Goal: Task Accomplishment & Management: Manage account settings

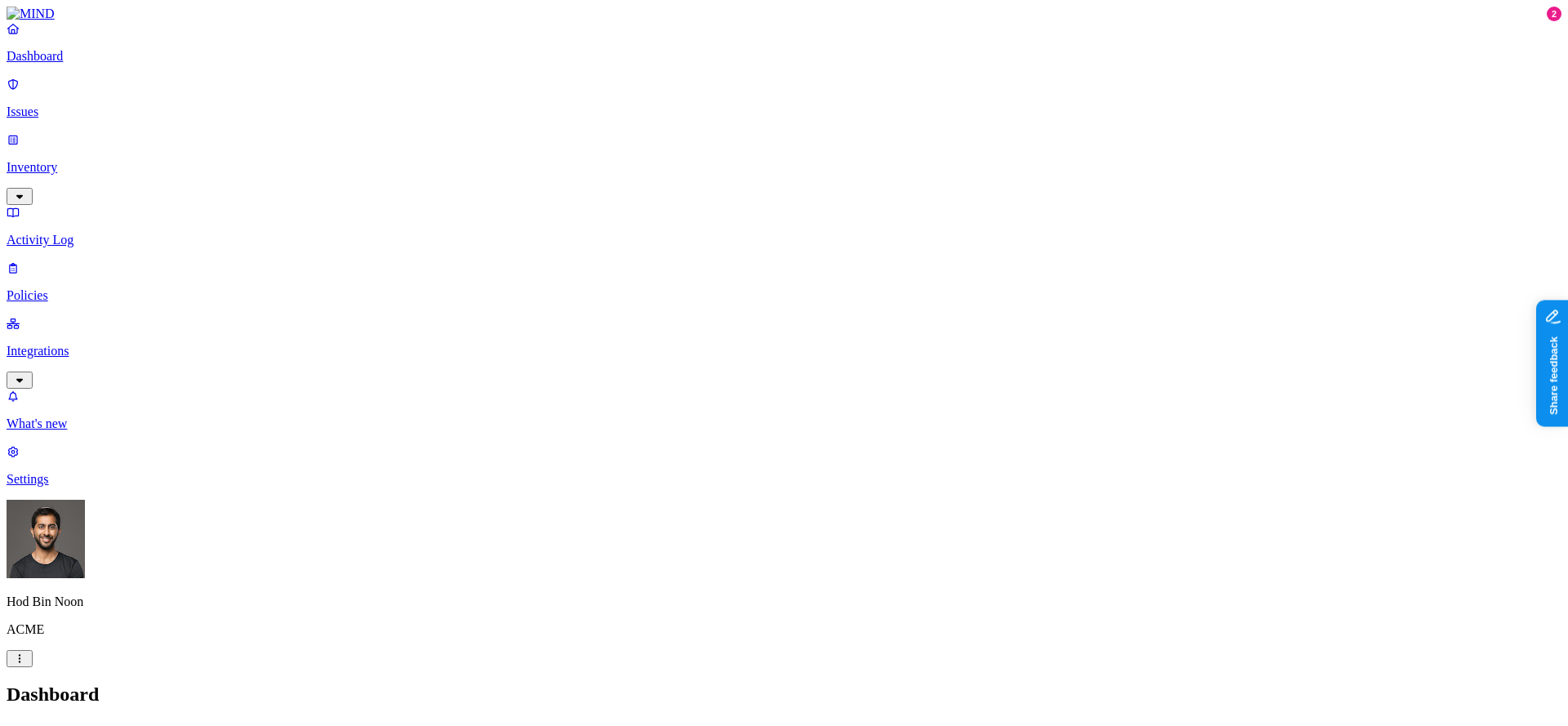
click at [115, 371] on nav "Dashboard Issues Inventory Activity Log Policies Integrations What's new 2 Sett…" at bounding box center [784, 255] width 1555 height 466
click at [94, 365] on nav "Dashboard Issues Inventory Activity Log Policies Integrations What's new 2 Sett…" at bounding box center [784, 255] width 1555 height 466
click at [63, 344] on p "Integrations" at bounding box center [784, 351] width 1555 height 15
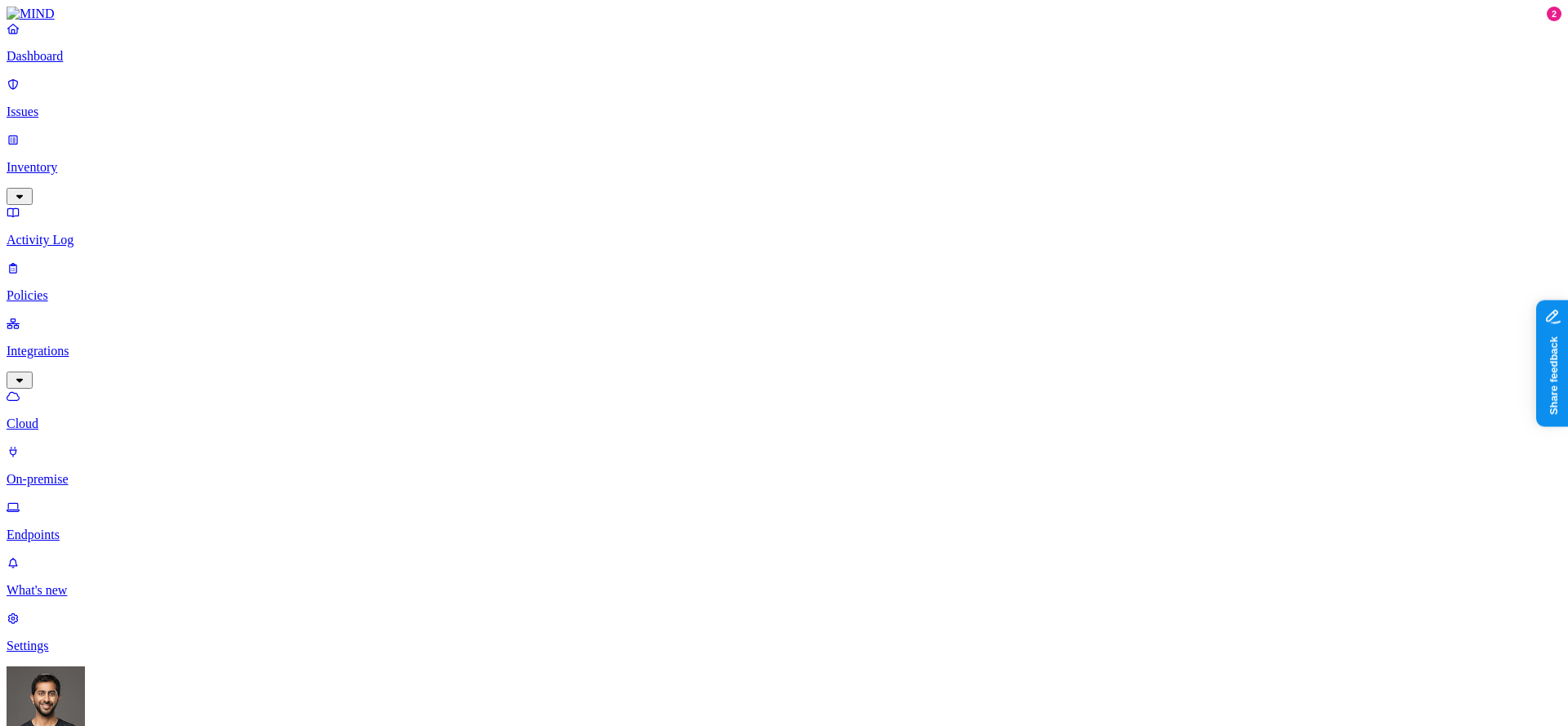
scroll to position [37, 0]
click at [97, 64] on p "Dashboard" at bounding box center [784, 56] width 1555 height 15
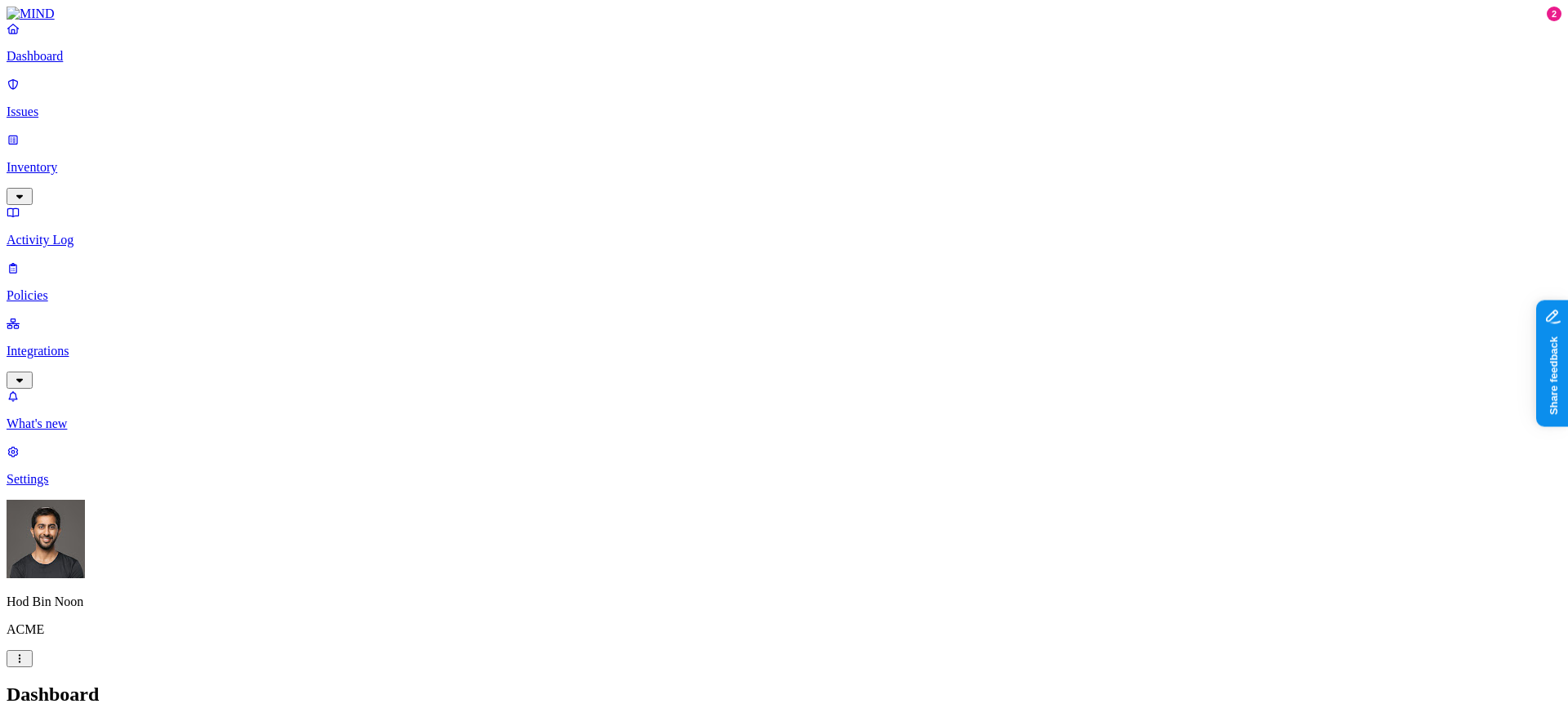
click at [54, 160] on p "Inventory" at bounding box center [784, 167] width 1555 height 15
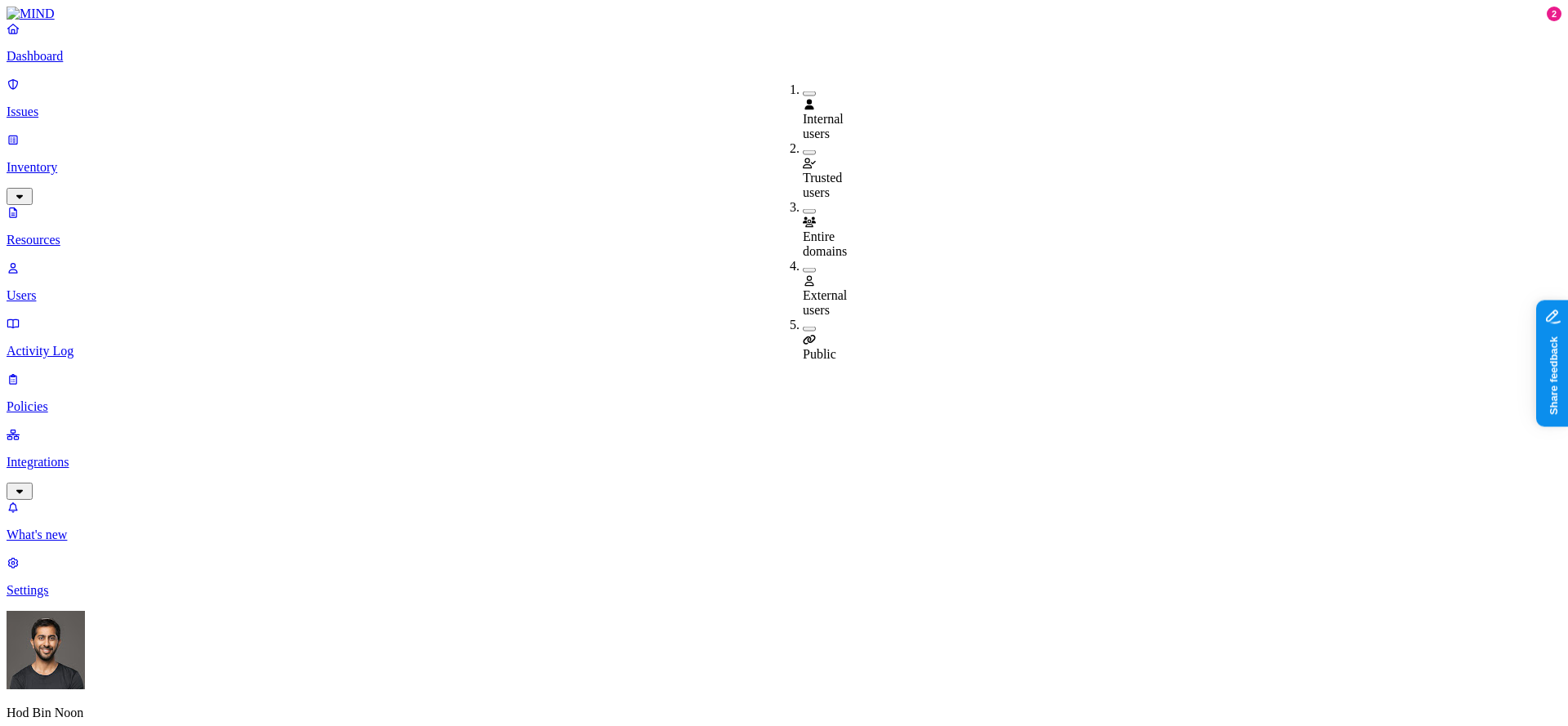
click at [835, 348] on span "Public" at bounding box center [820, 354] width 34 height 14
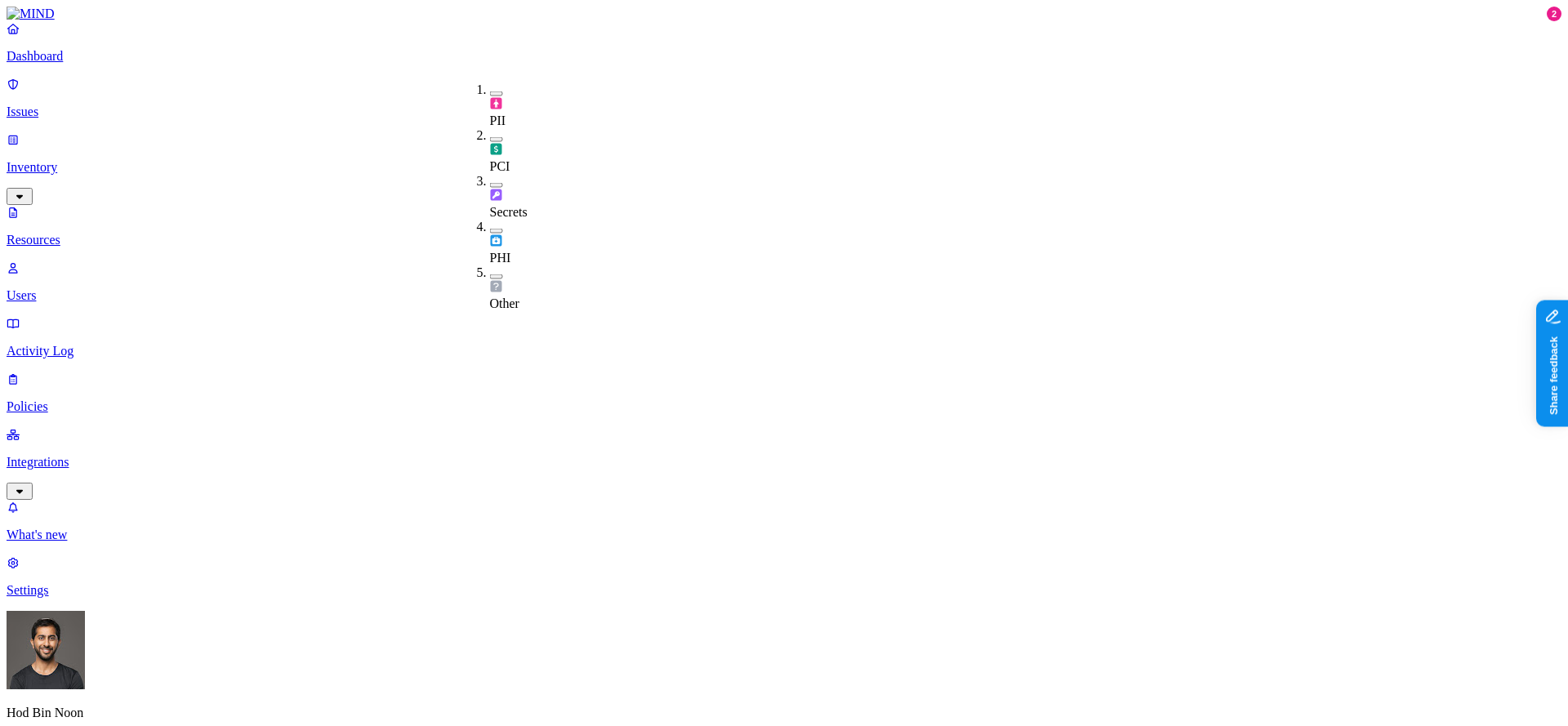
click at [490, 129] on div "PCI" at bounding box center [490, 151] width 0 height 46
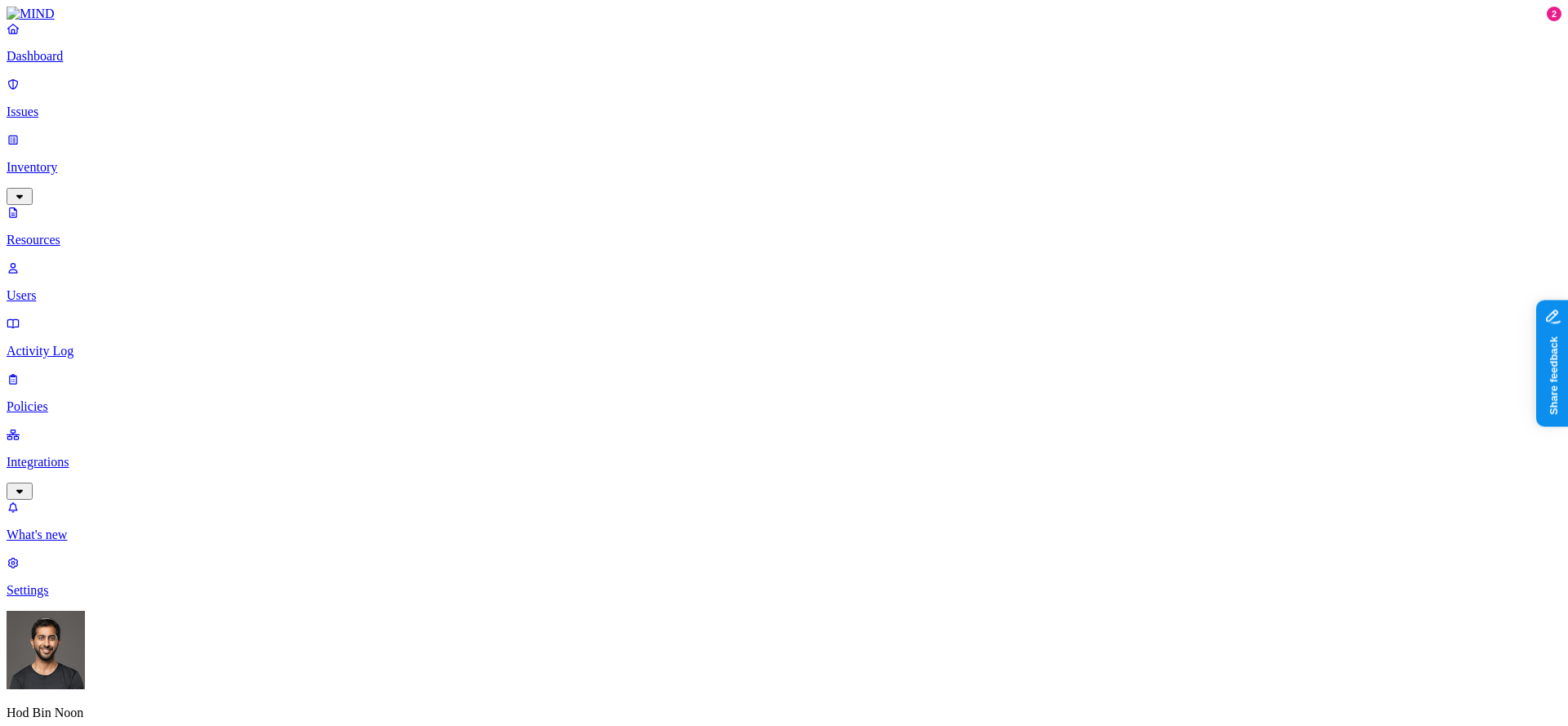
click at [72, 64] on link "Dashboard" at bounding box center [784, 42] width 1555 height 42
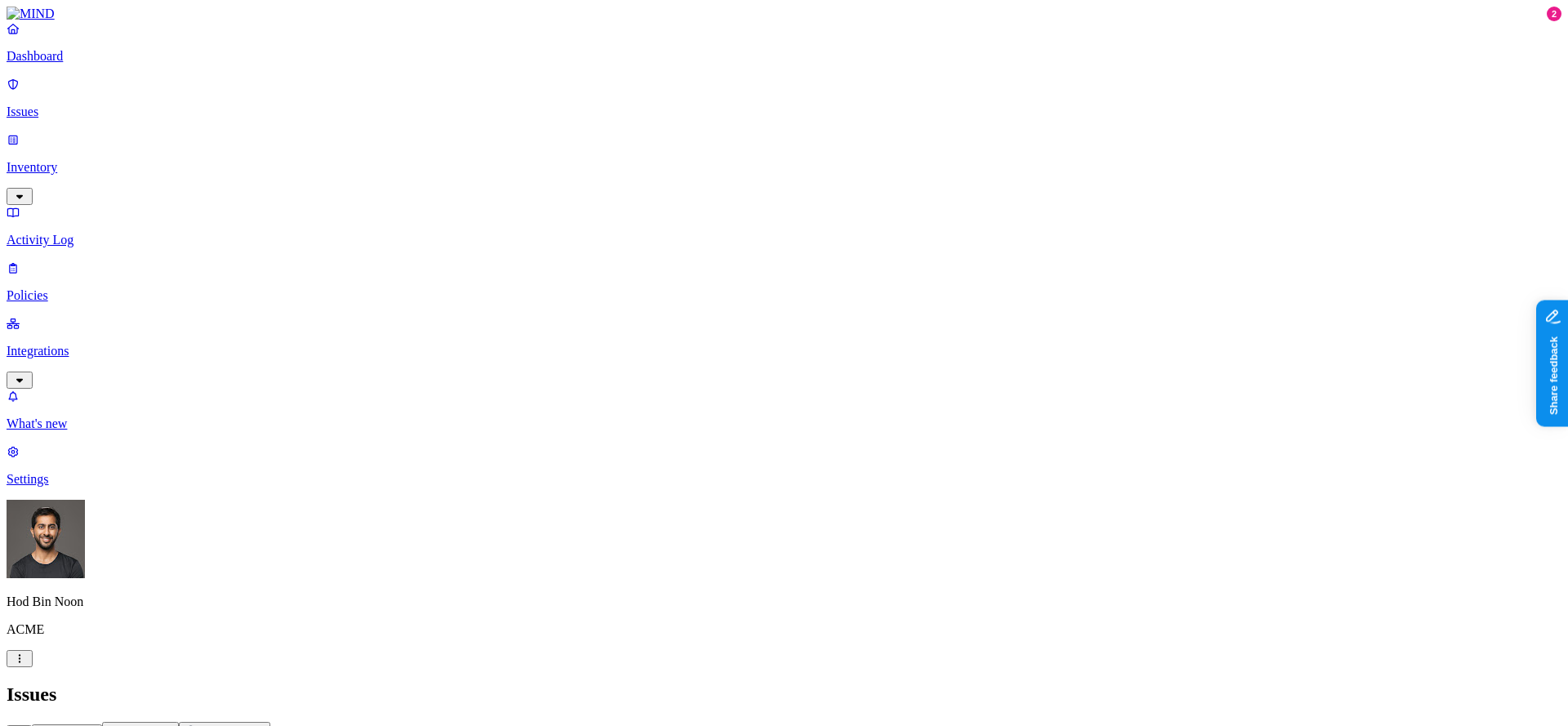
drag, startPoint x: 1141, startPoint y: 462, endPoint x: 1209, endPoint y: 461, distance: 68.0
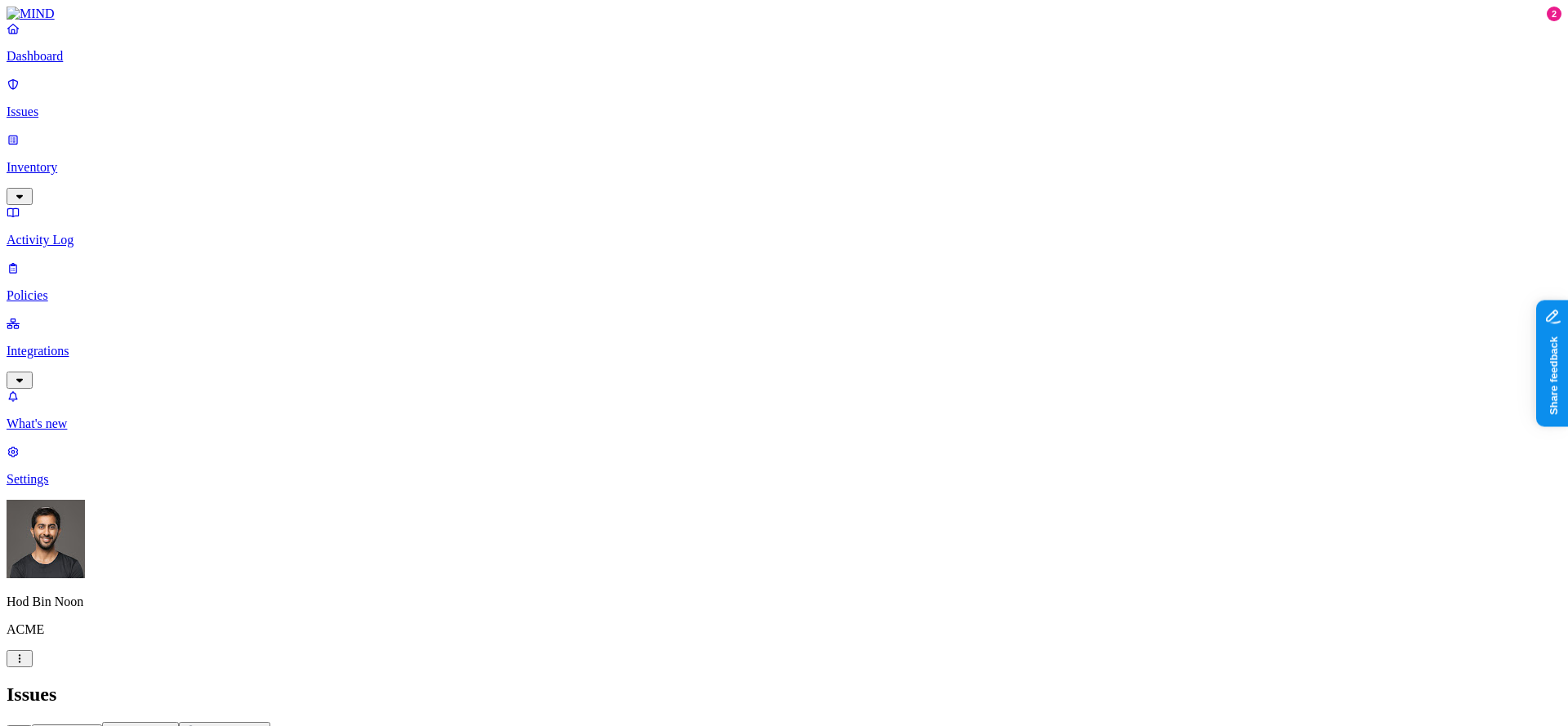
scroll to position [50, 0]
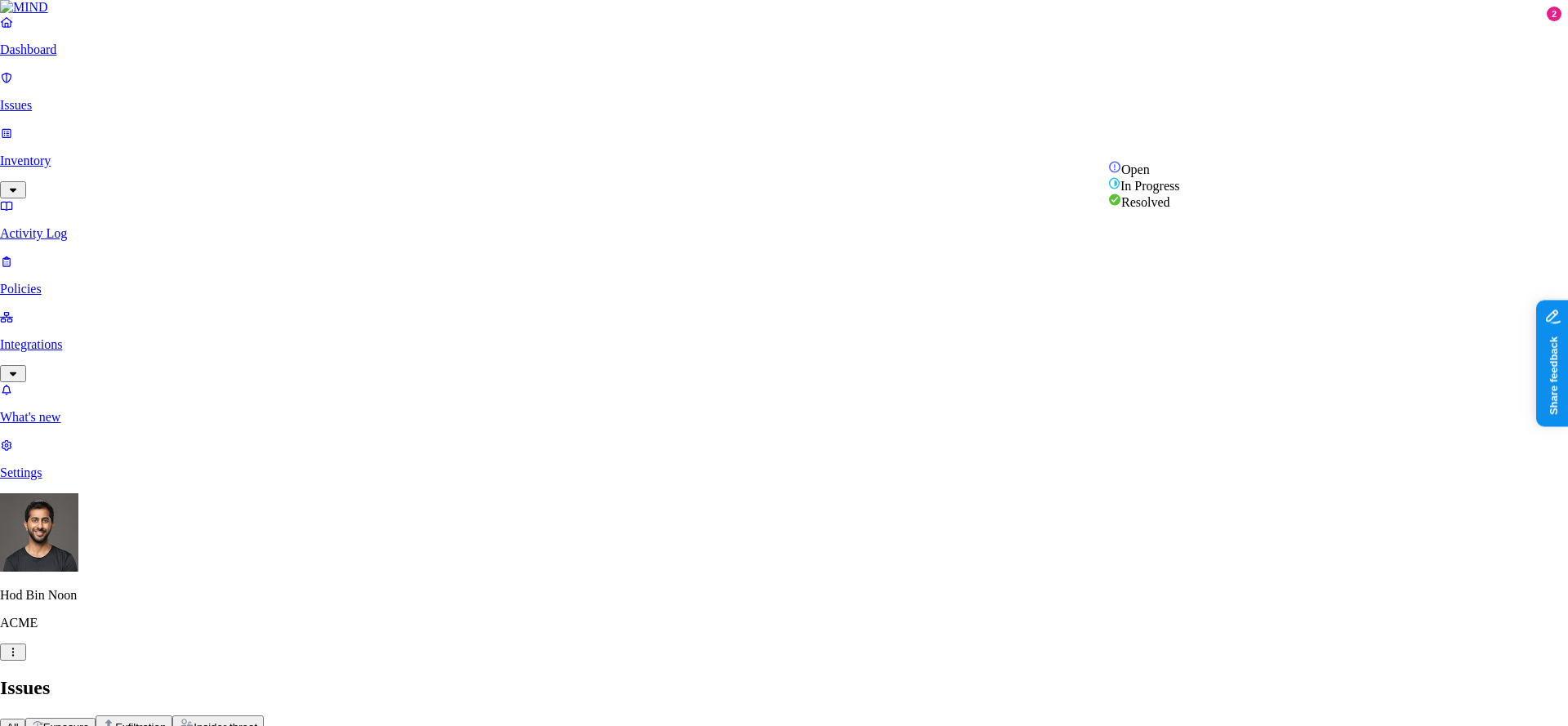
select select "Risk Accepted"
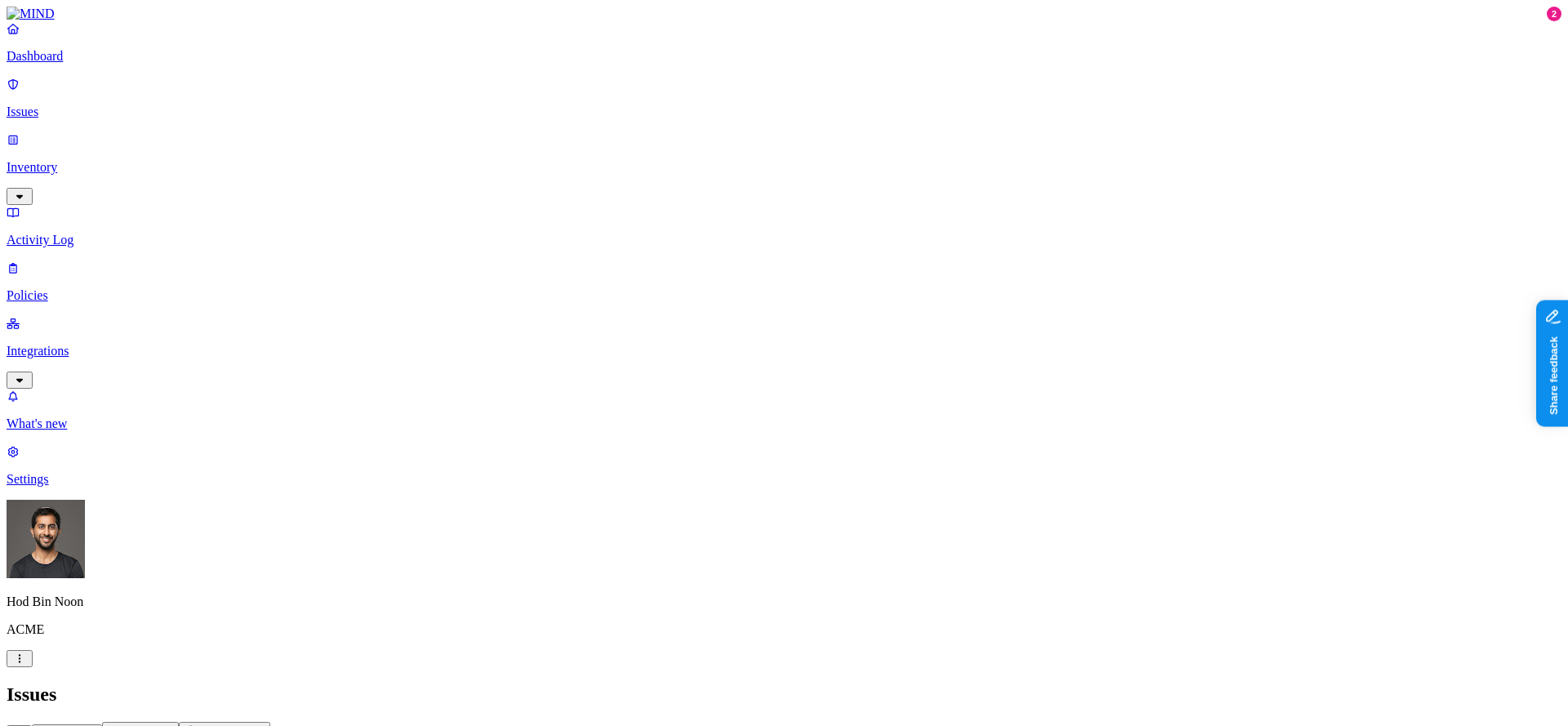
scroll to position [663, 0]
drag, startPoint x: 1378, startPoint y: 634, endPoint x: 1413, endPoint y: 634, distance: 35.0
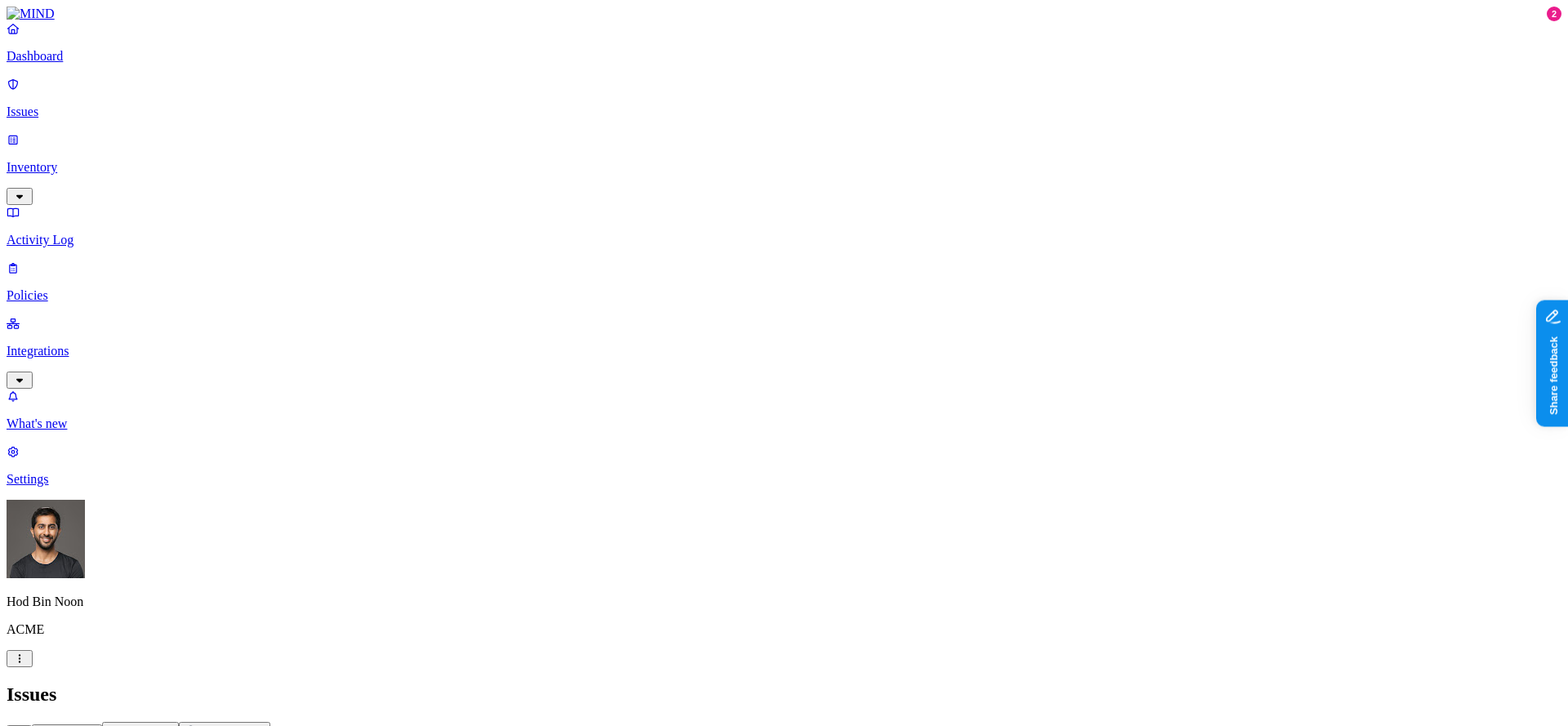
scroll to position [0, 0]
click at [103, 288] on p "Policies" at bounding box center [784, 296] width 1555 height 15
click at [98, 722] on button "Create Policy" at bounding box center [52, 731] width 91 height 17
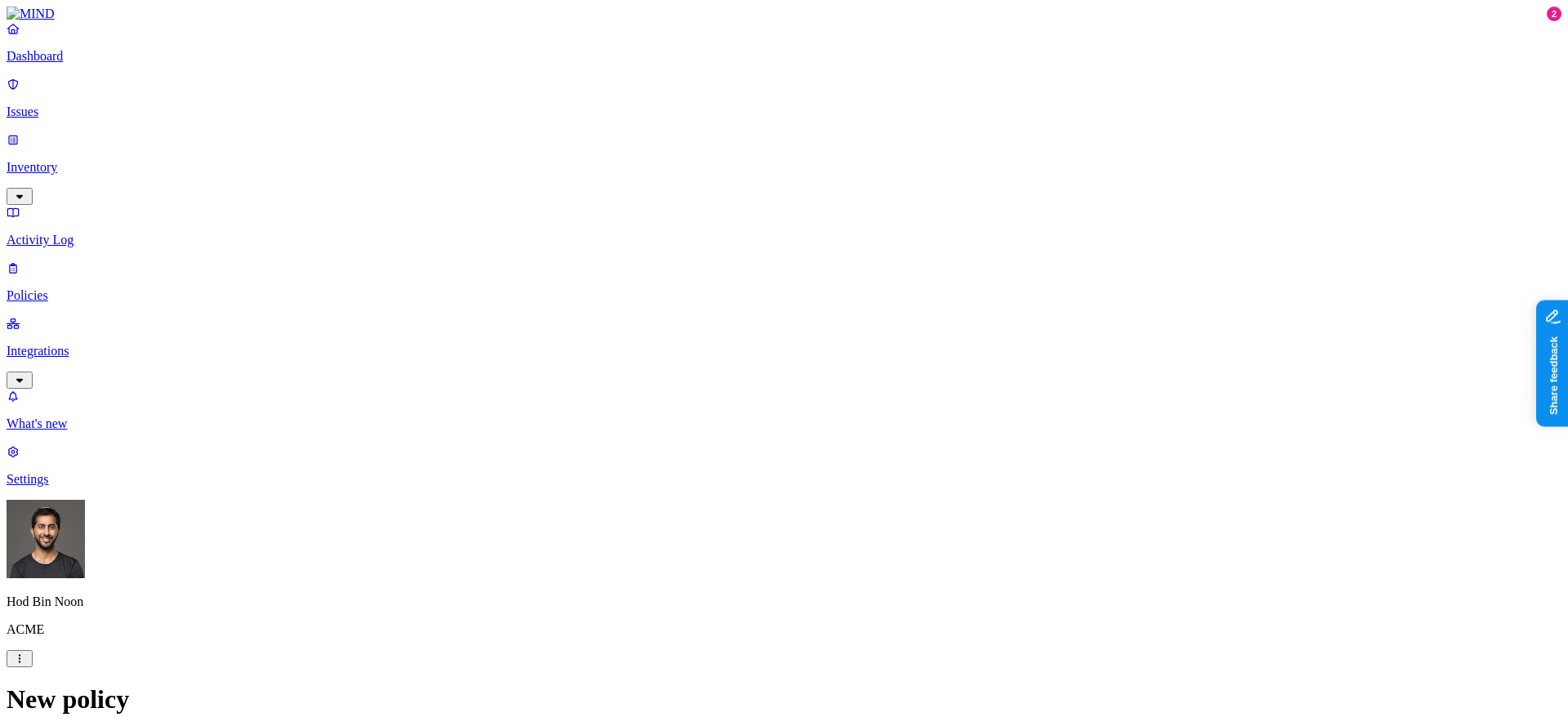
scroll to position [169, 0]
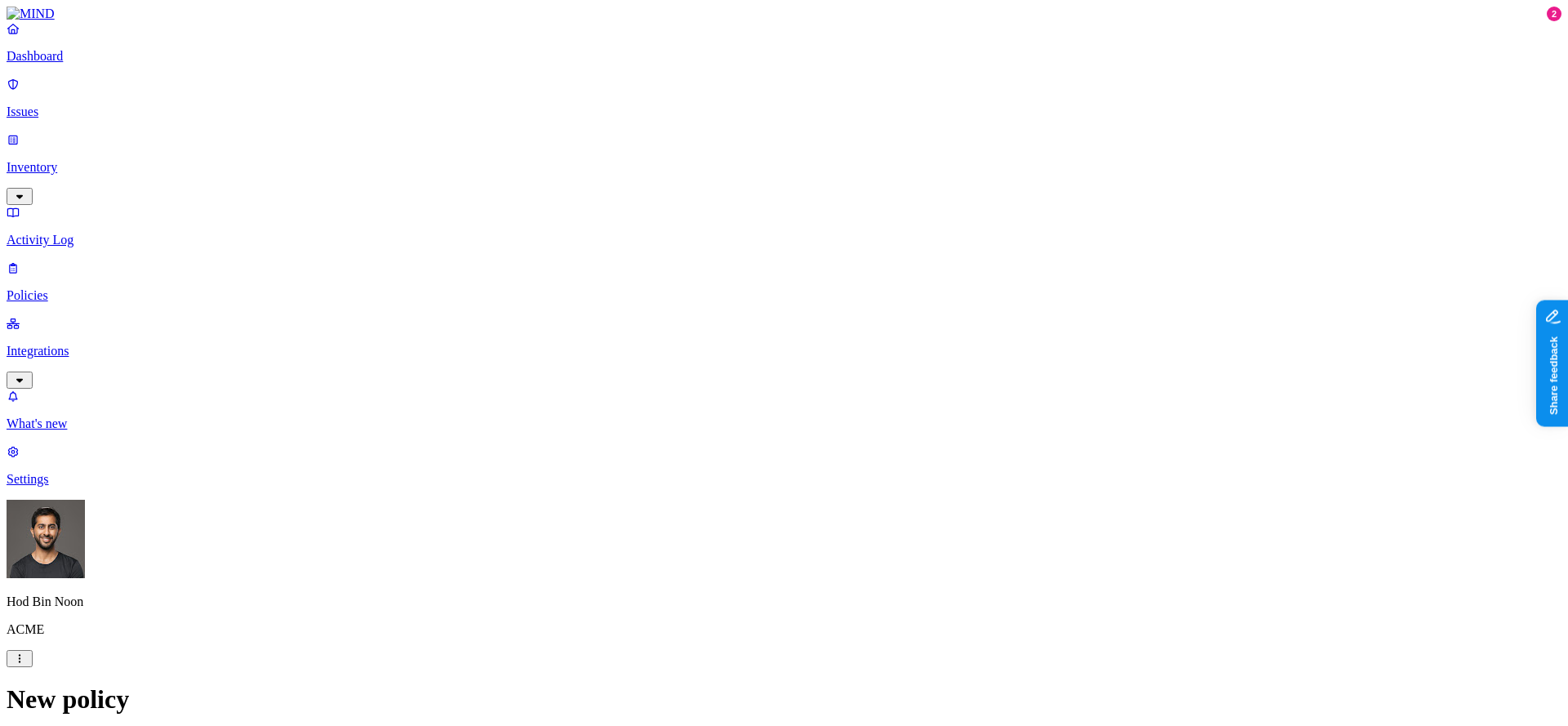
drag, startPoint x: 675, startPoint y: 331, endPoint x: 691, endPoint y: 341, distance: 18.9
click at [692, 391] on label "Data type" at bounding box center [680, 386] width 24 height 28
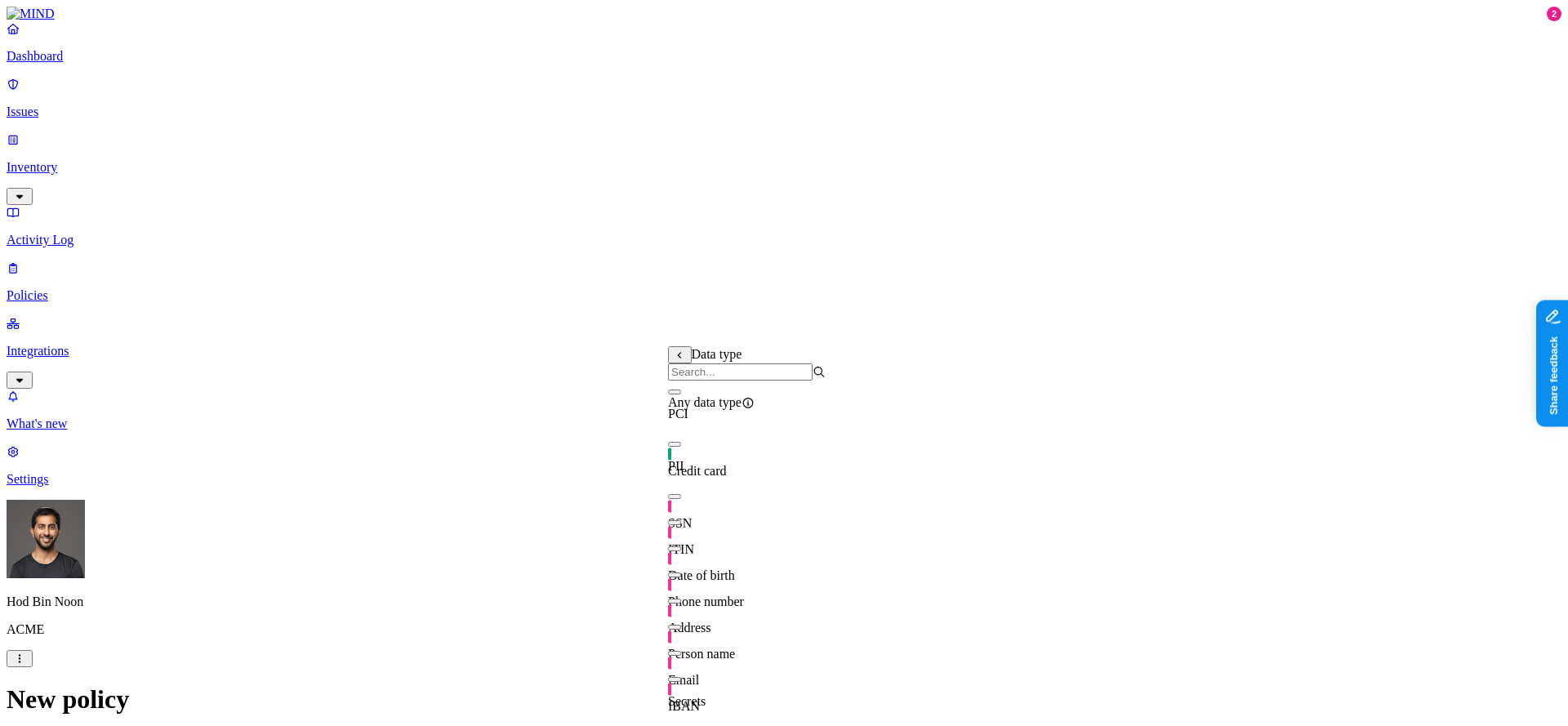
click at [769, 467] on div "Credit card" at bounding box center [747, 456] width 158 height 46
drag, startPoint x: 971, startPoint y: 461, endPoint x: 797, endPoint y: 454, distance: 174.1
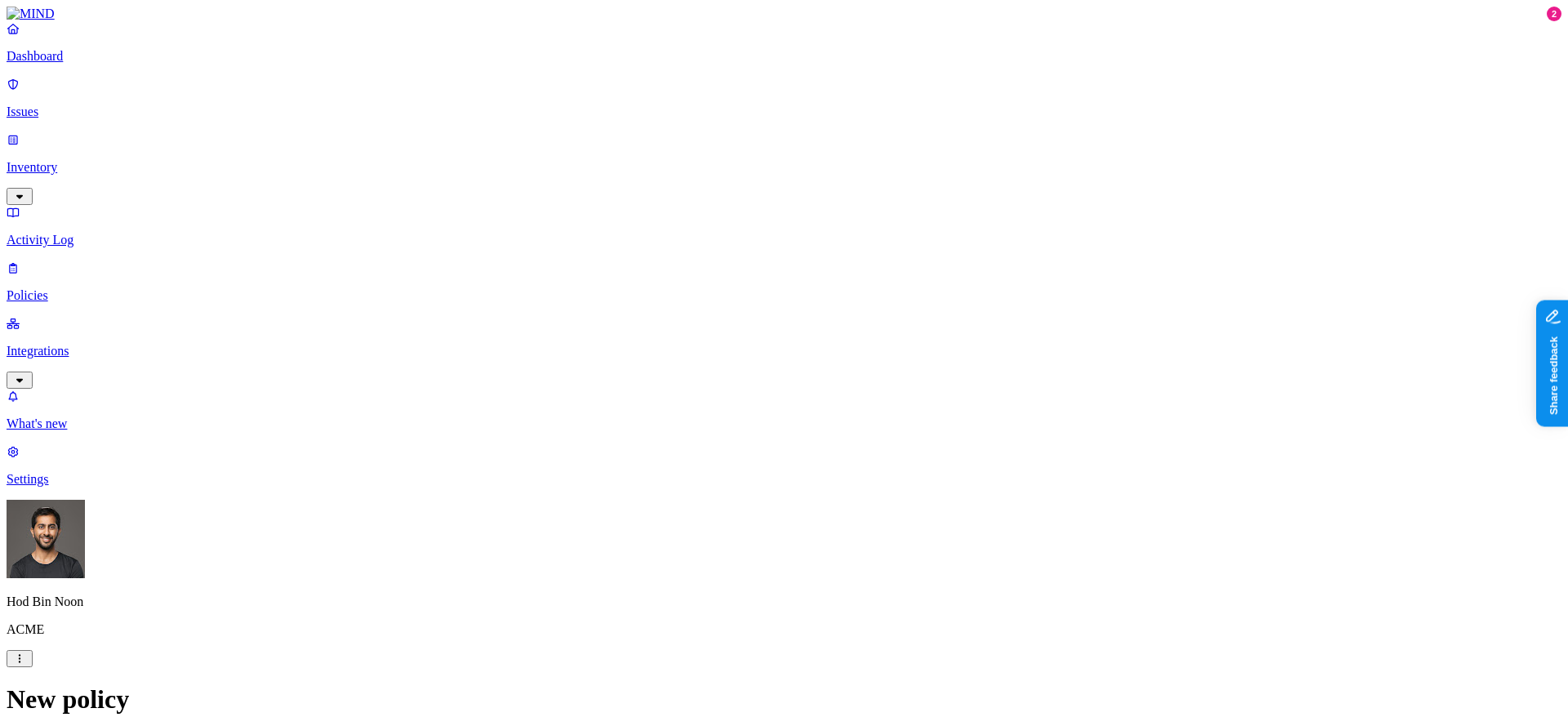
click at [702, 489] on label "Public access" at bounding box center [685, 481] width 34 height 28
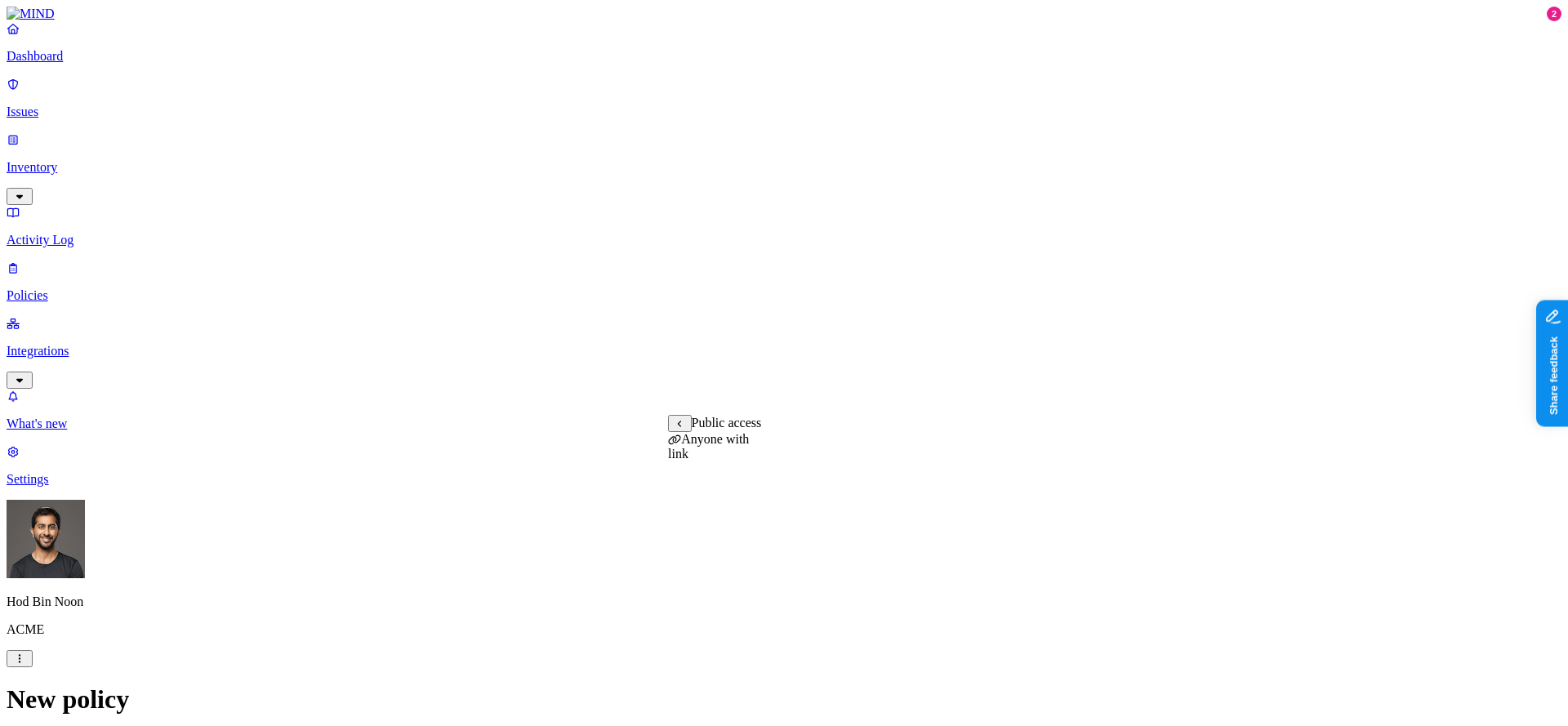
click at [749, 457] on label "Anyone with link" at bounding box center [708, 446] width 81 height 28
click at [726, 534] on label "Specific application" at bounding box center [697, 524] width 58 height 28
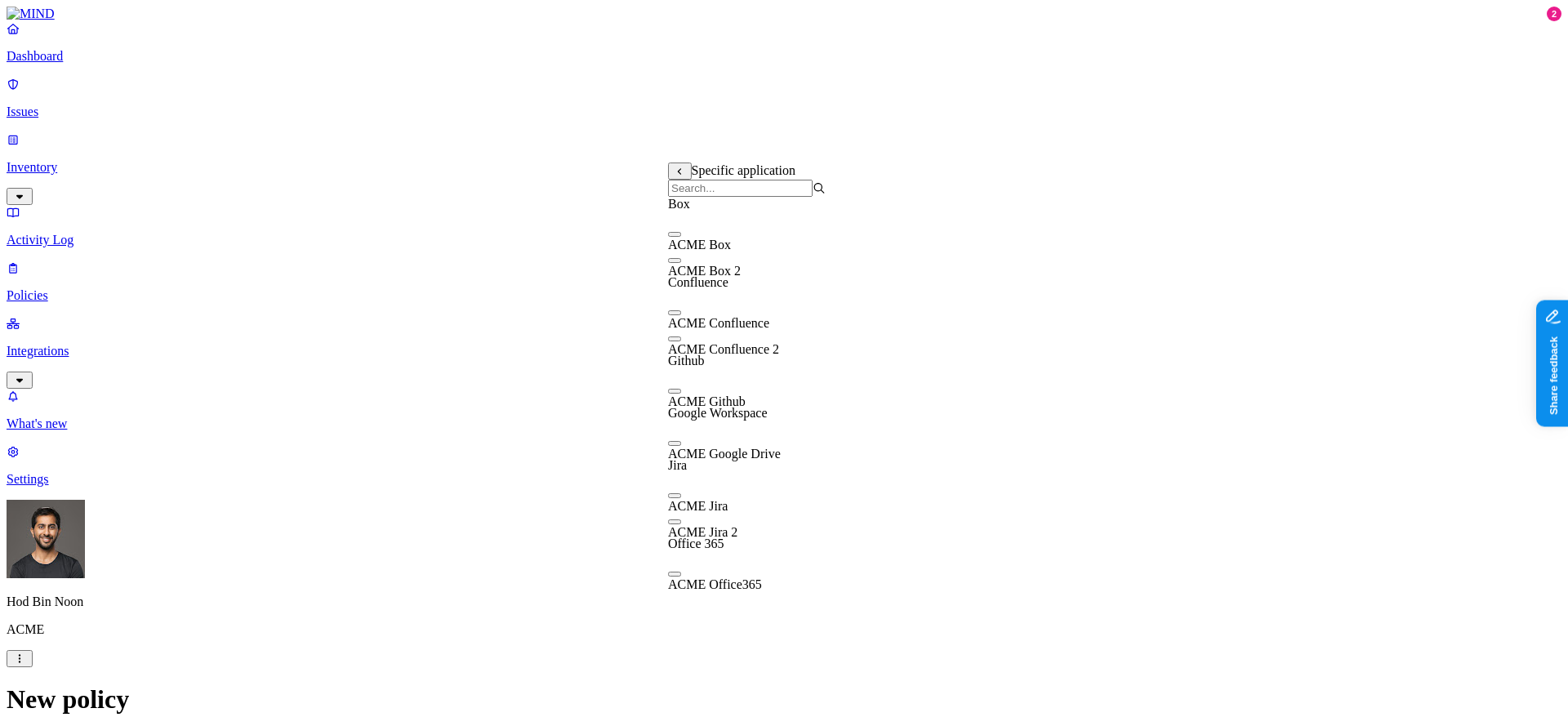
click at [764, 330] on span "ACME Confluence" at bounding box center [719, 322] width 101 height 14
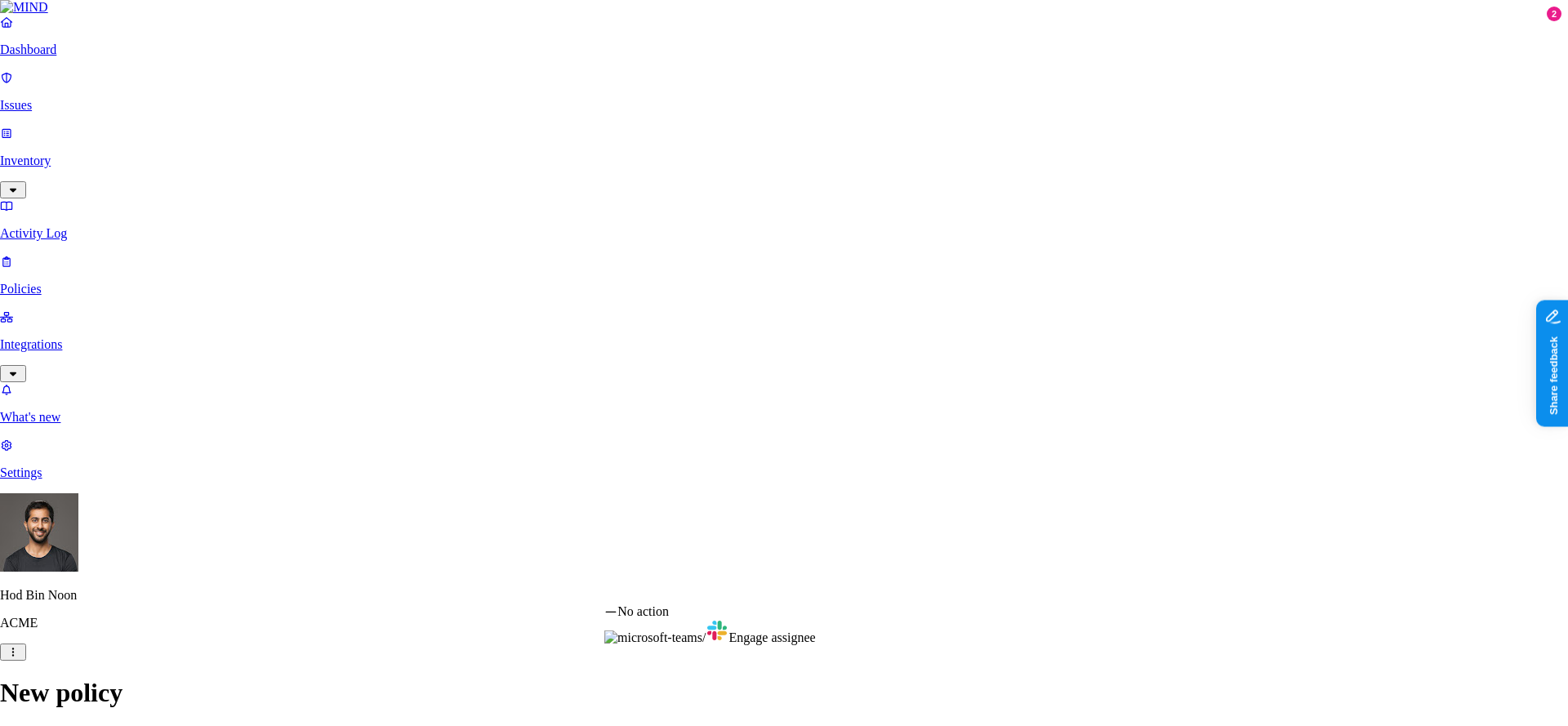
select select "1"
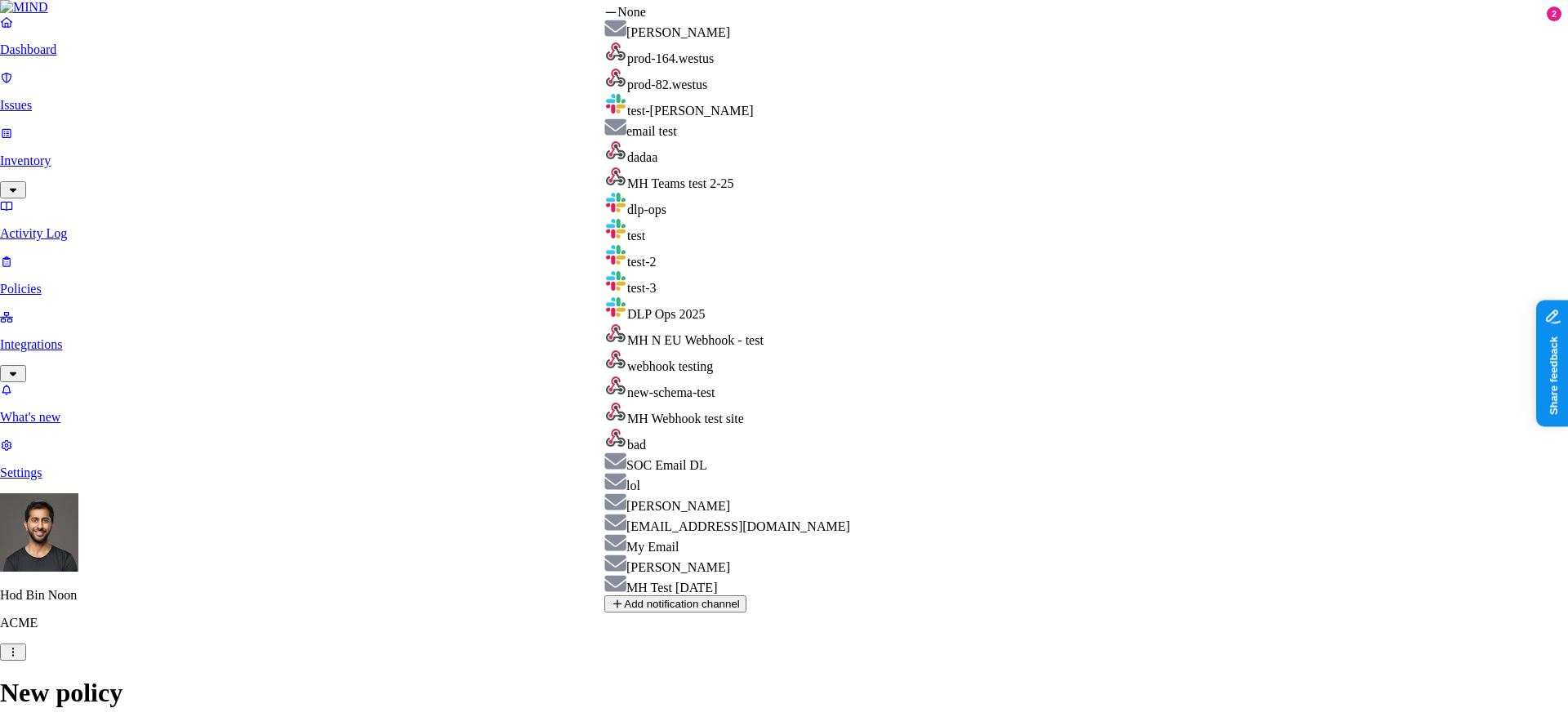
select select "01917528-58d4-701c-a4ae-5b96d76400a8"
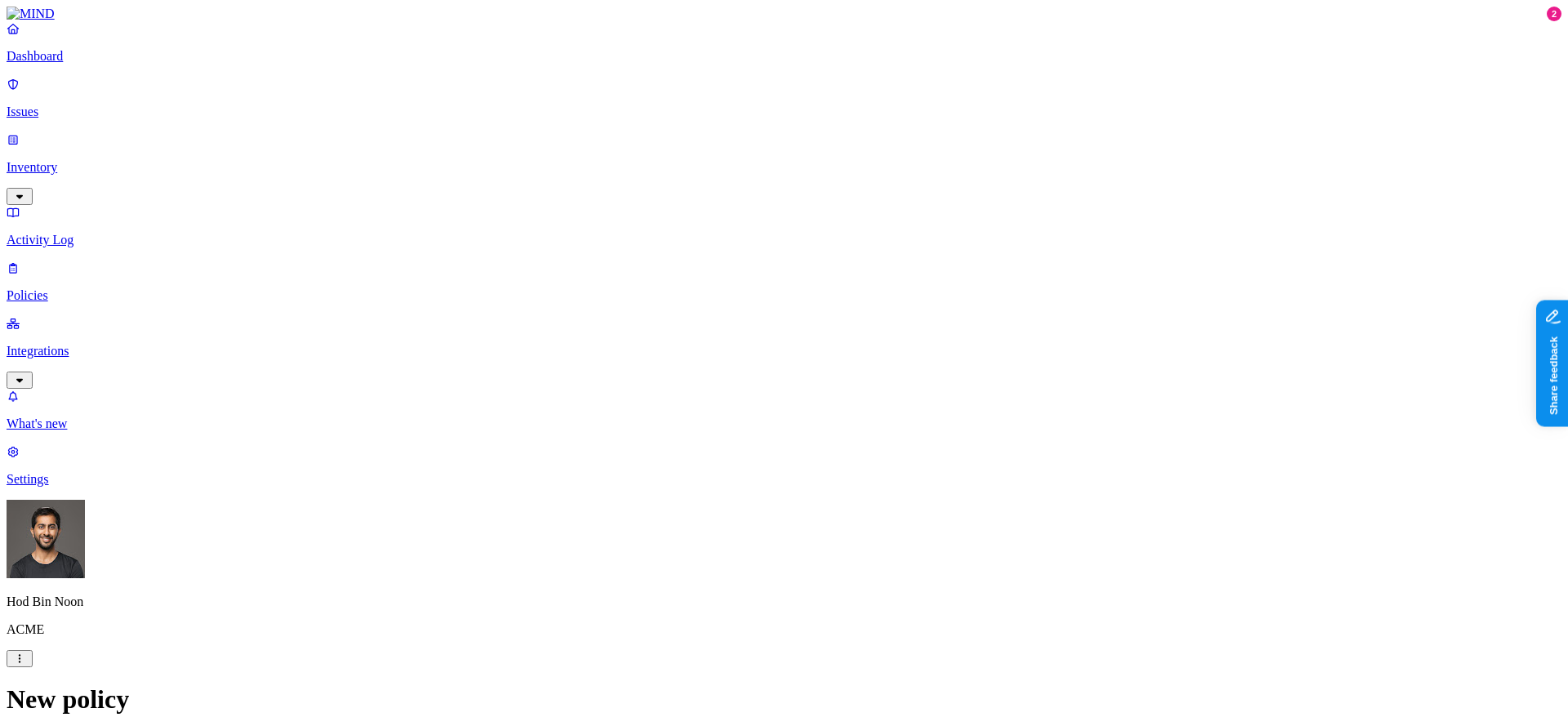
scroll to position [641, 0]
click at [85, 64] on p "Dashboard" at bounding box center [784, 56] width 1555 height 15
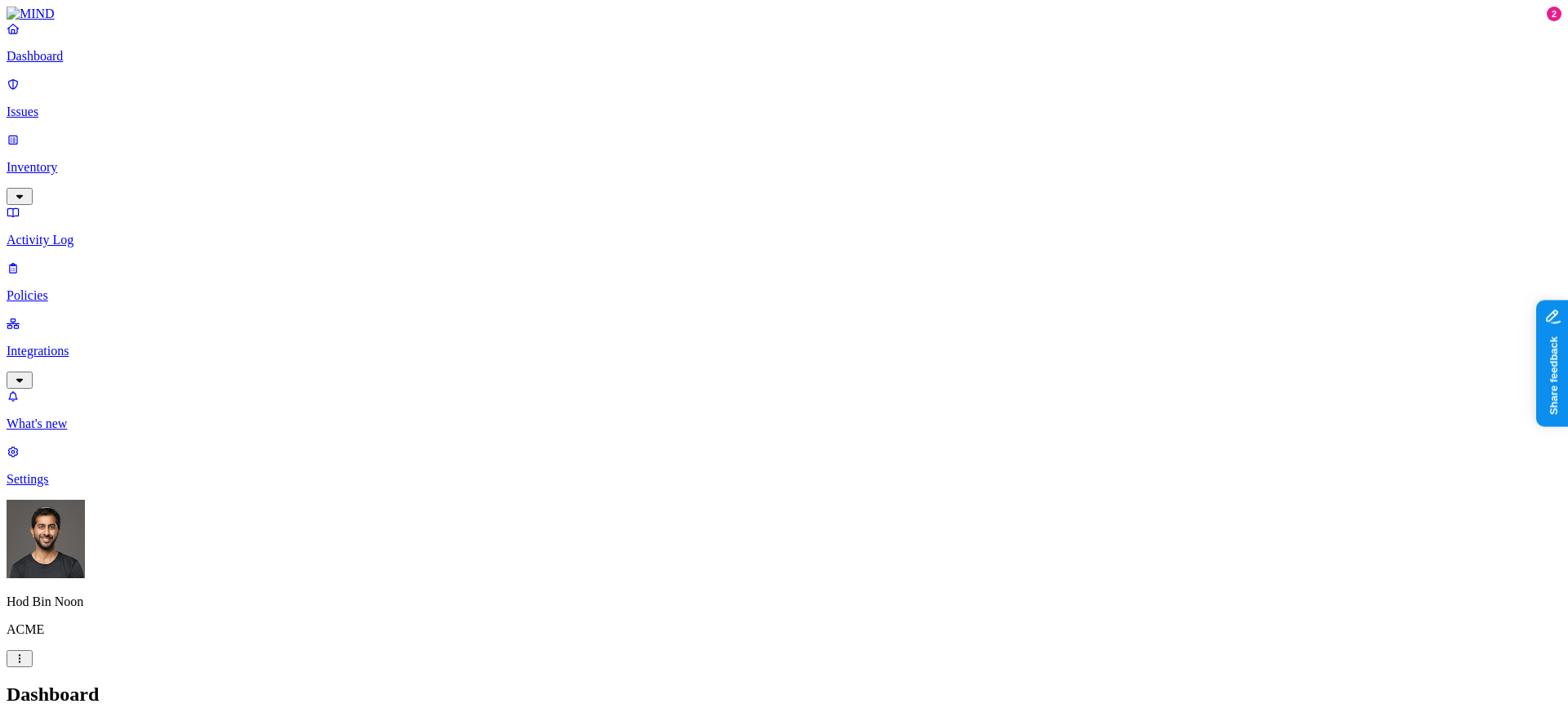
drag, startPoint x: 895, startPoint y: 494, endPoint x: 1095, endPoint y: 490, distance: 200.0
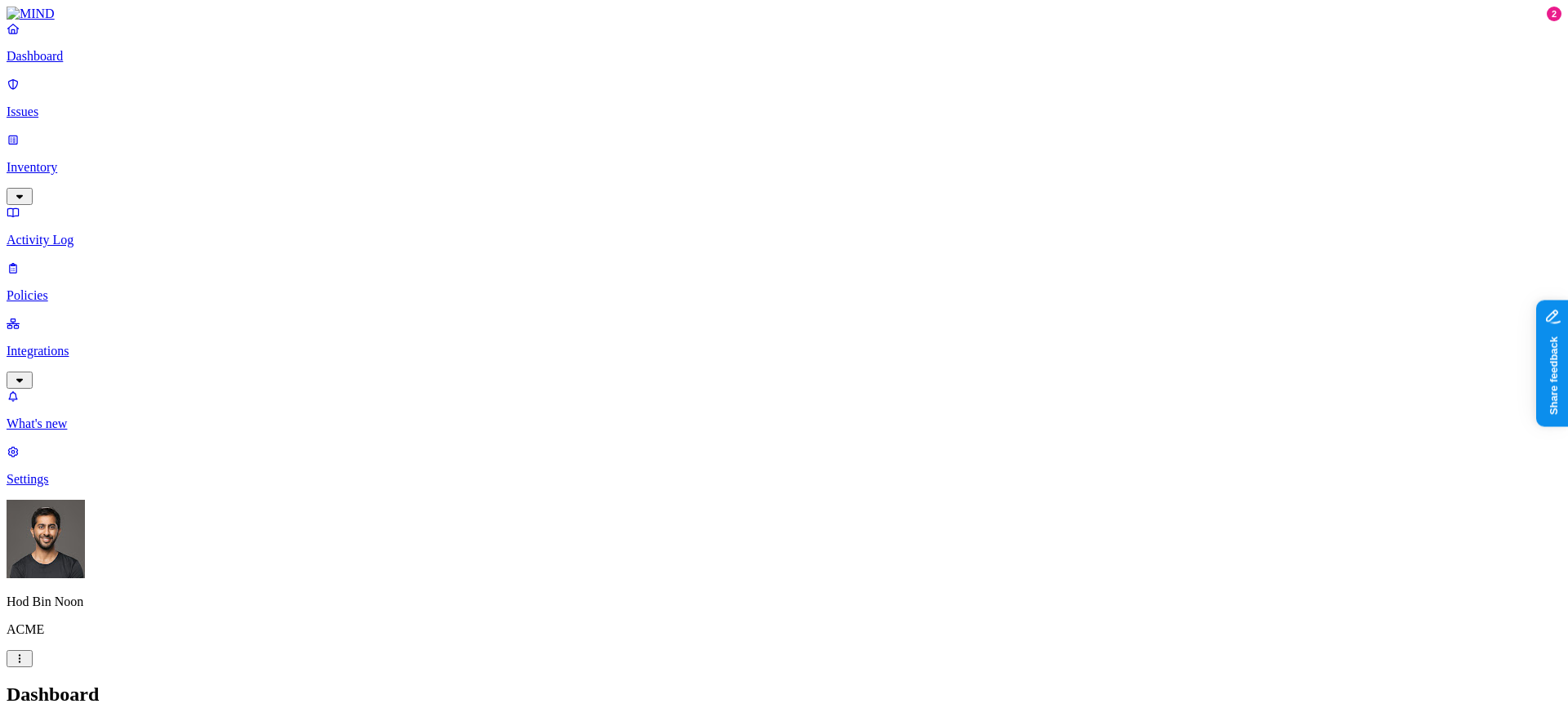
click at [121, 288] on p "Policies" at bounding box center [784, 296] width 1555 height 15
click at [98, 722] on button "Create Policy" at bounding box center [52, 731] width 91 height 17
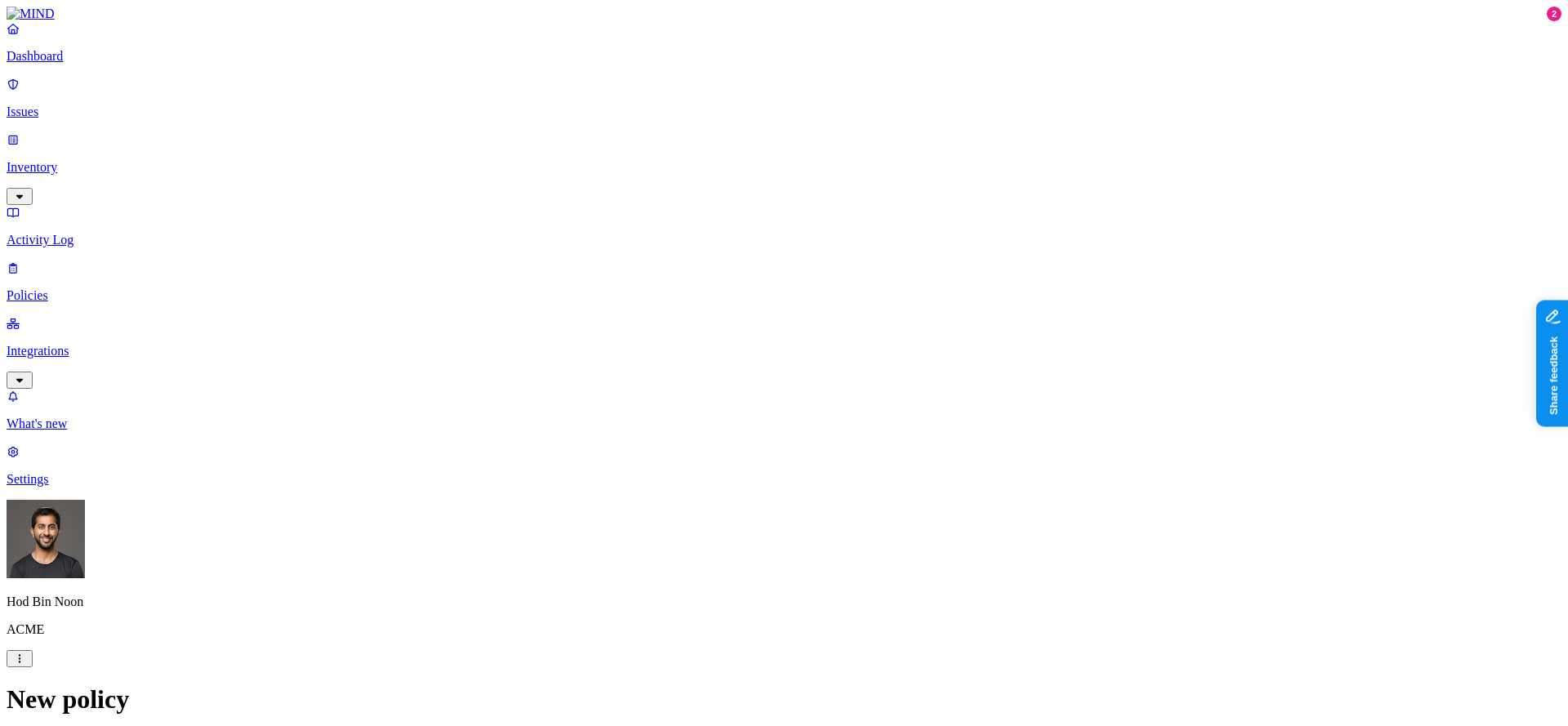
scroll to position [413, 0]
click at [691, 376] on label "File type" at bounding box center [679, 379] width 23 height 28
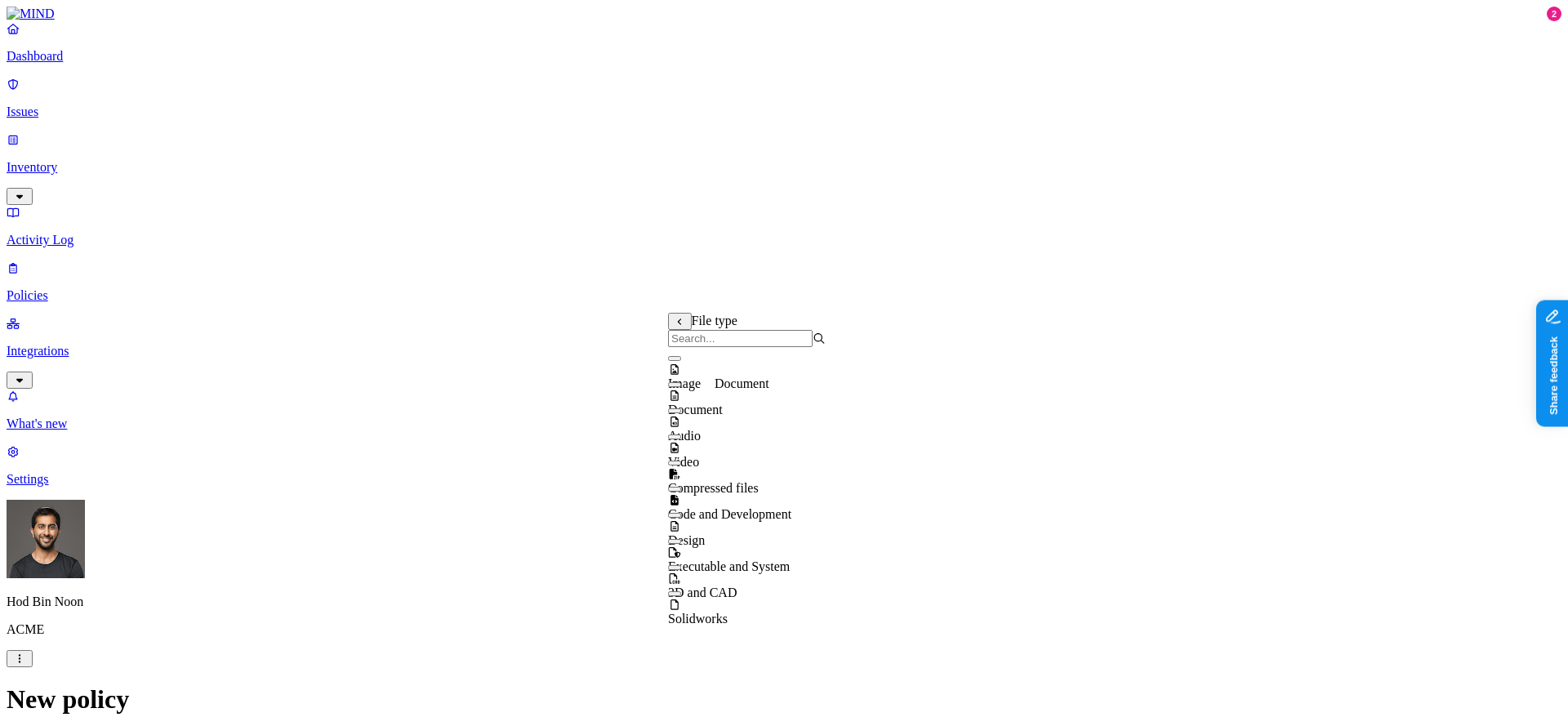
click at [722, 404] on span "Document" at bounding box center [695, 409] width 54 height 14
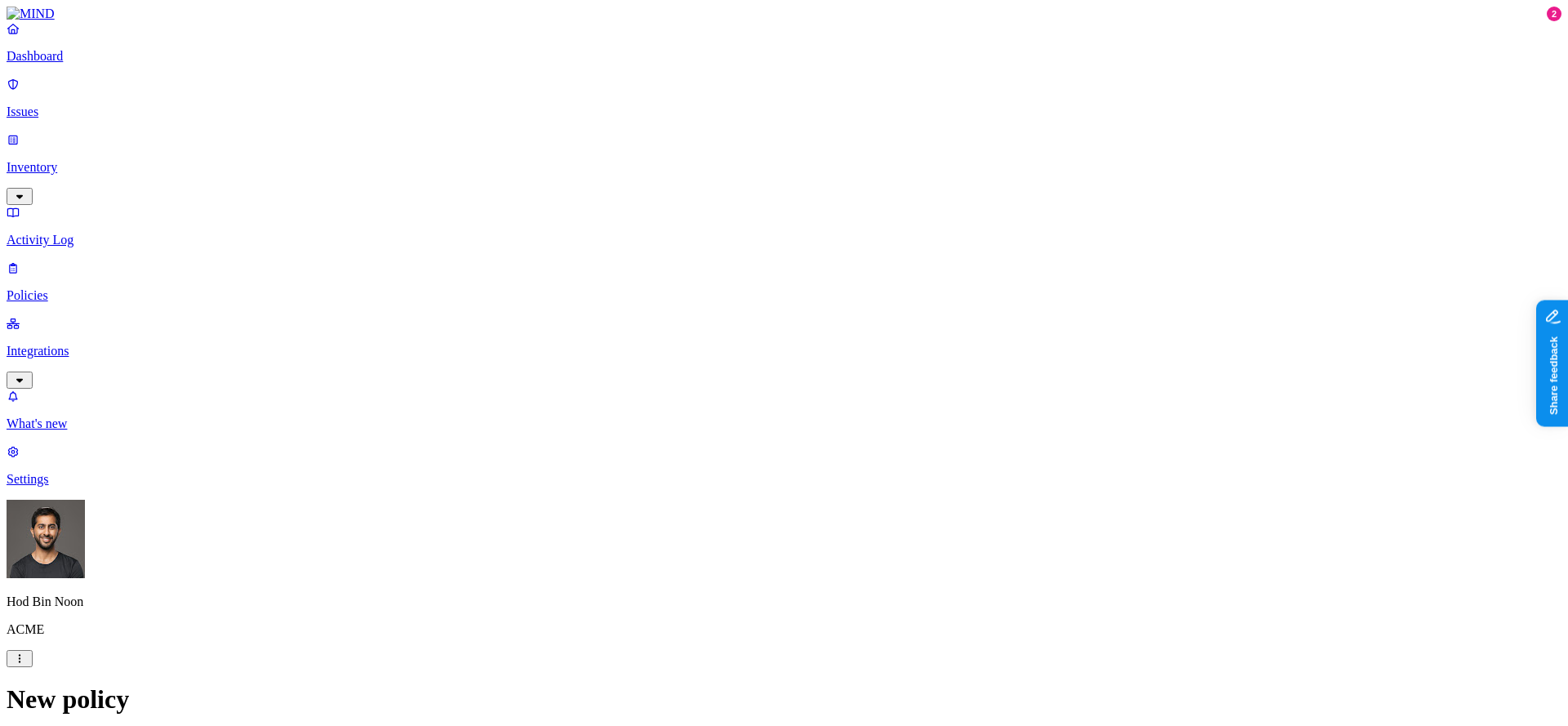
click at [739, 421] on label "Web Domain" at bounding box center [718, 422] width 42 height 28
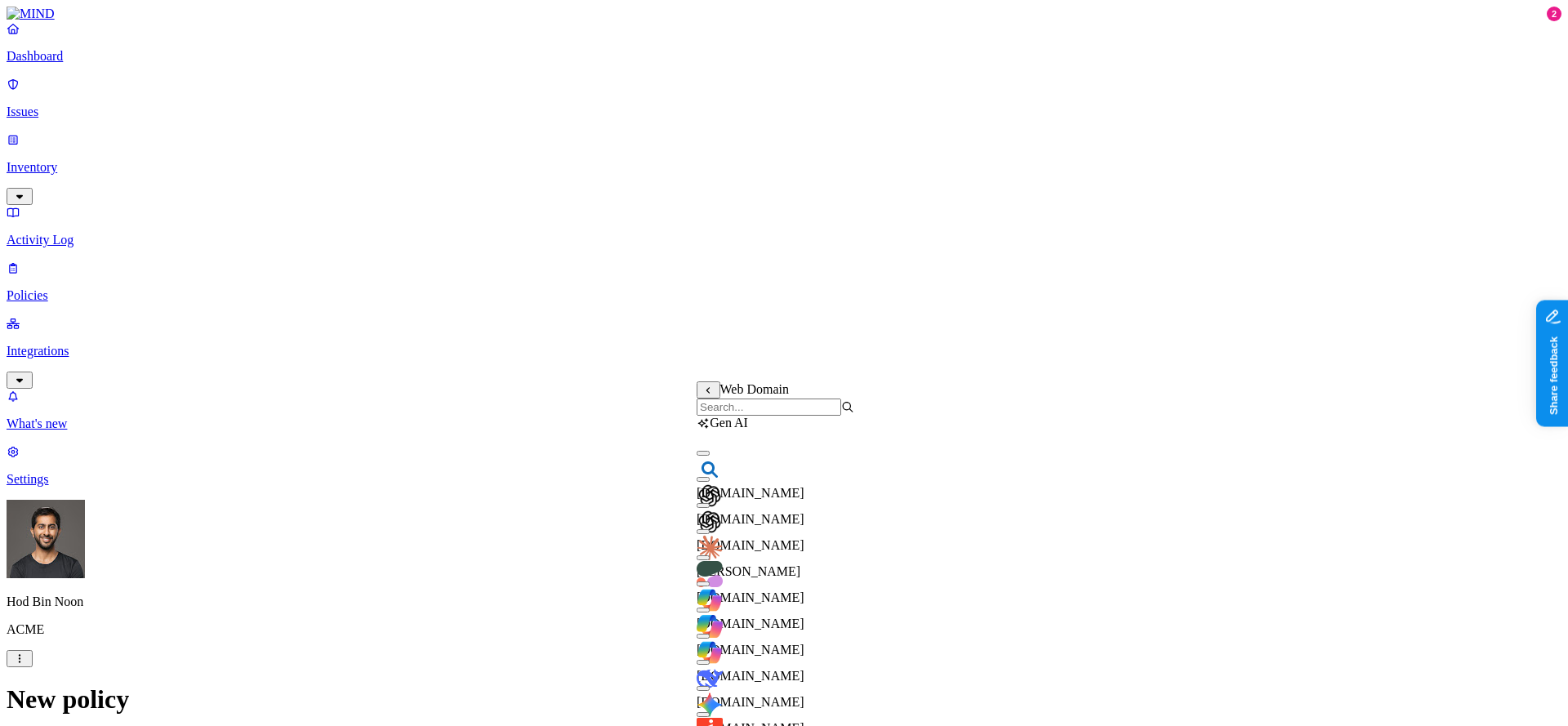
scroll to position [118, 0]
click at [784, 416] on input "search" at bounding box center [769, 407] width 145 height 17
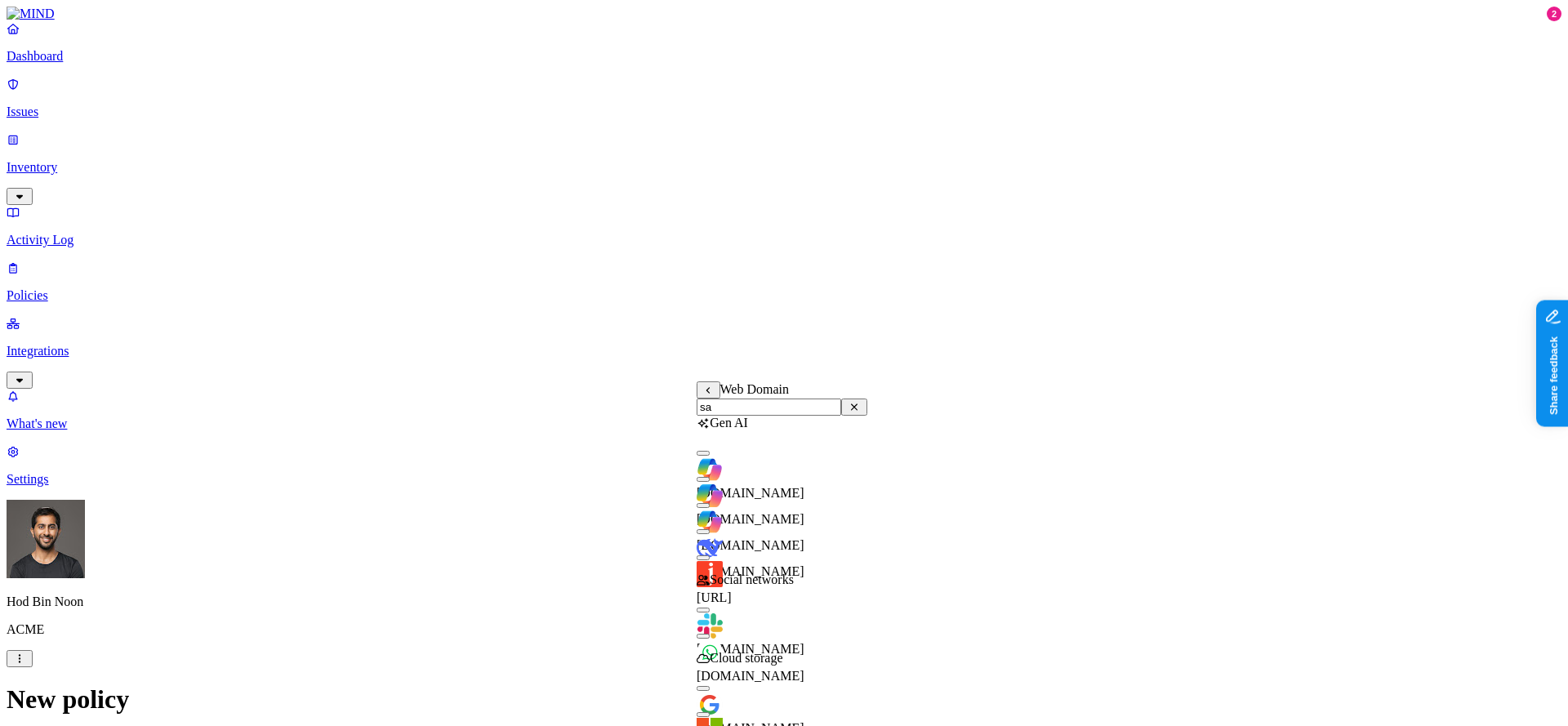
scroll to position [0, 0]
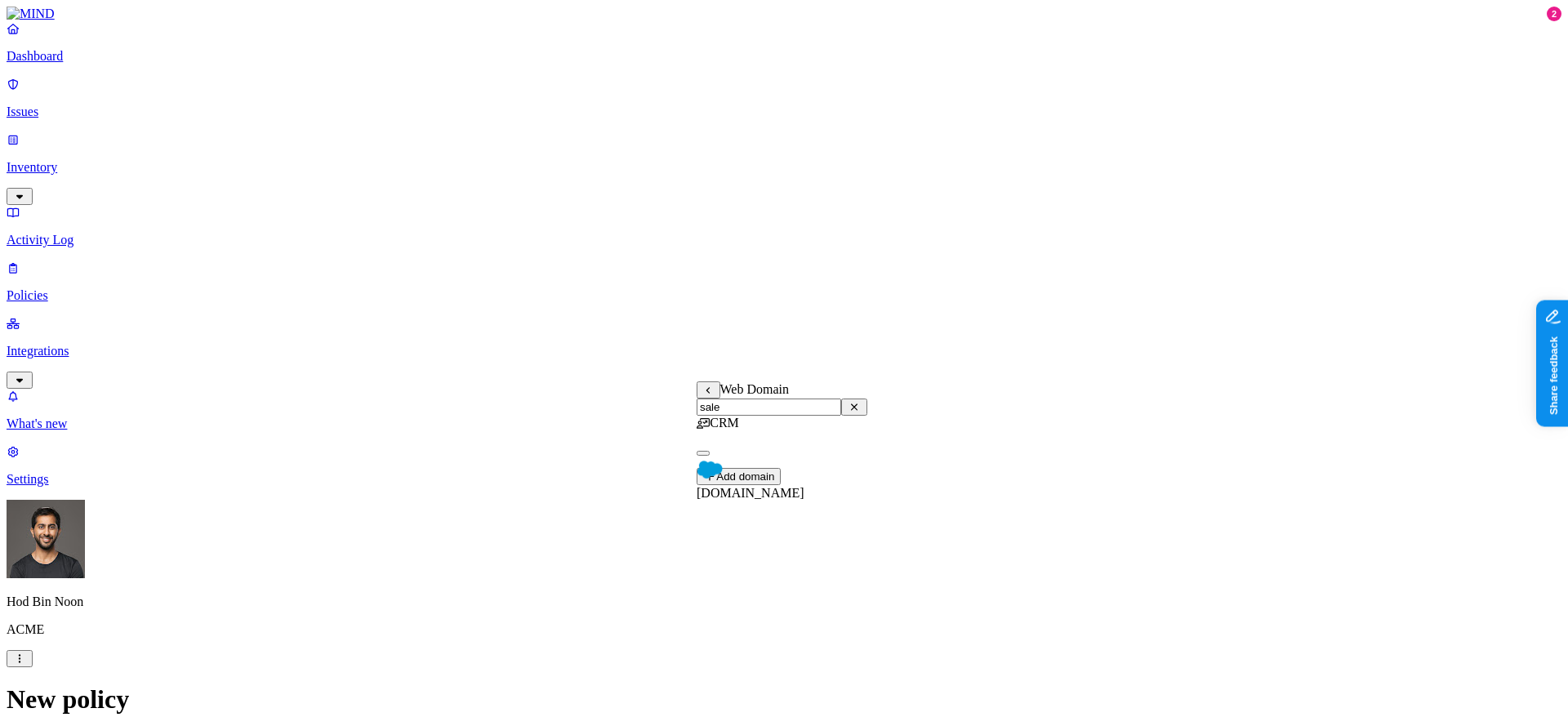
type input "sale"
click at [760, 486] on span "salesforce.com" at bounding box center [751, 492] width 108 height 14
click at [745, 478] on label "Web Category" at bounding box center [721, 464] width 48 height 28
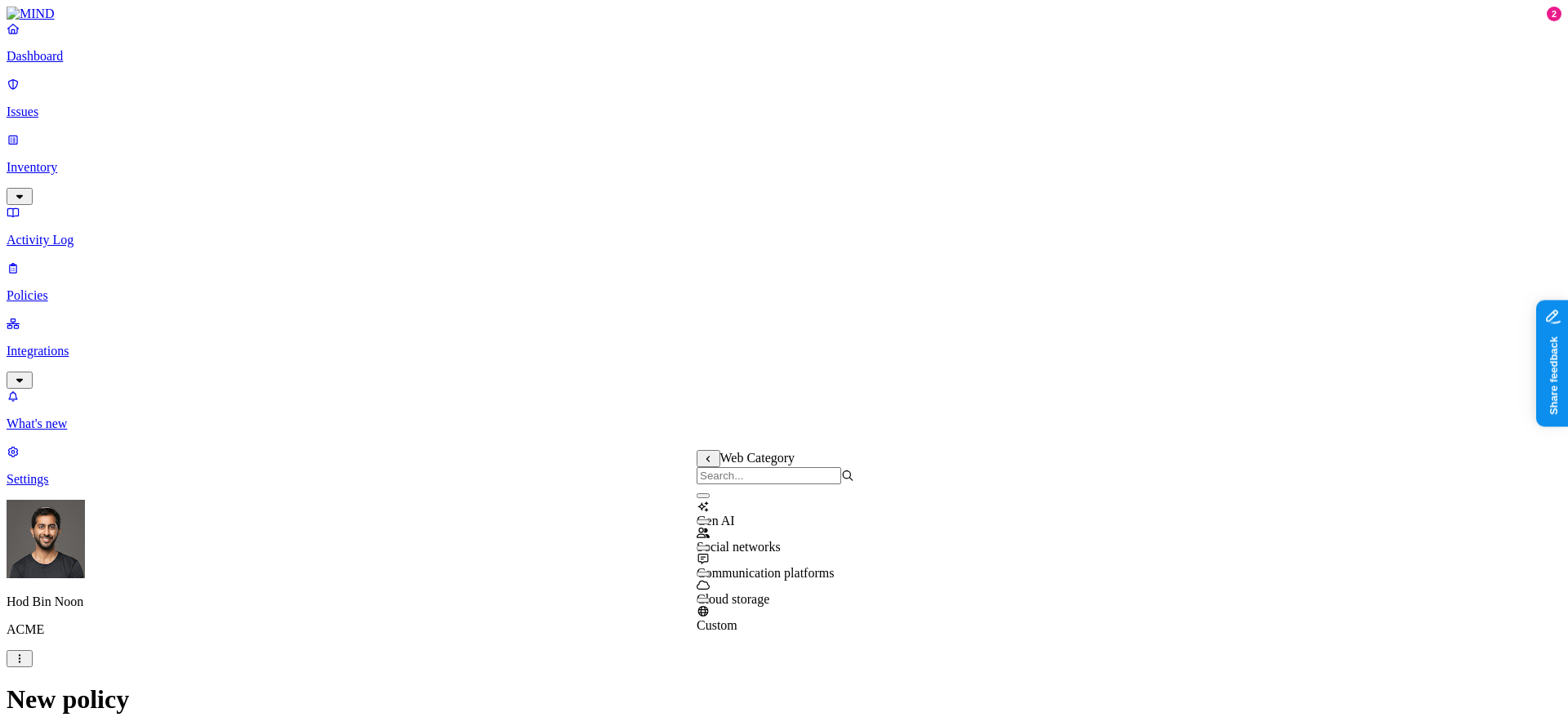
click at [780, 575] on span "Communication platforms" at bounding box center [766, 573] width 137 height 14
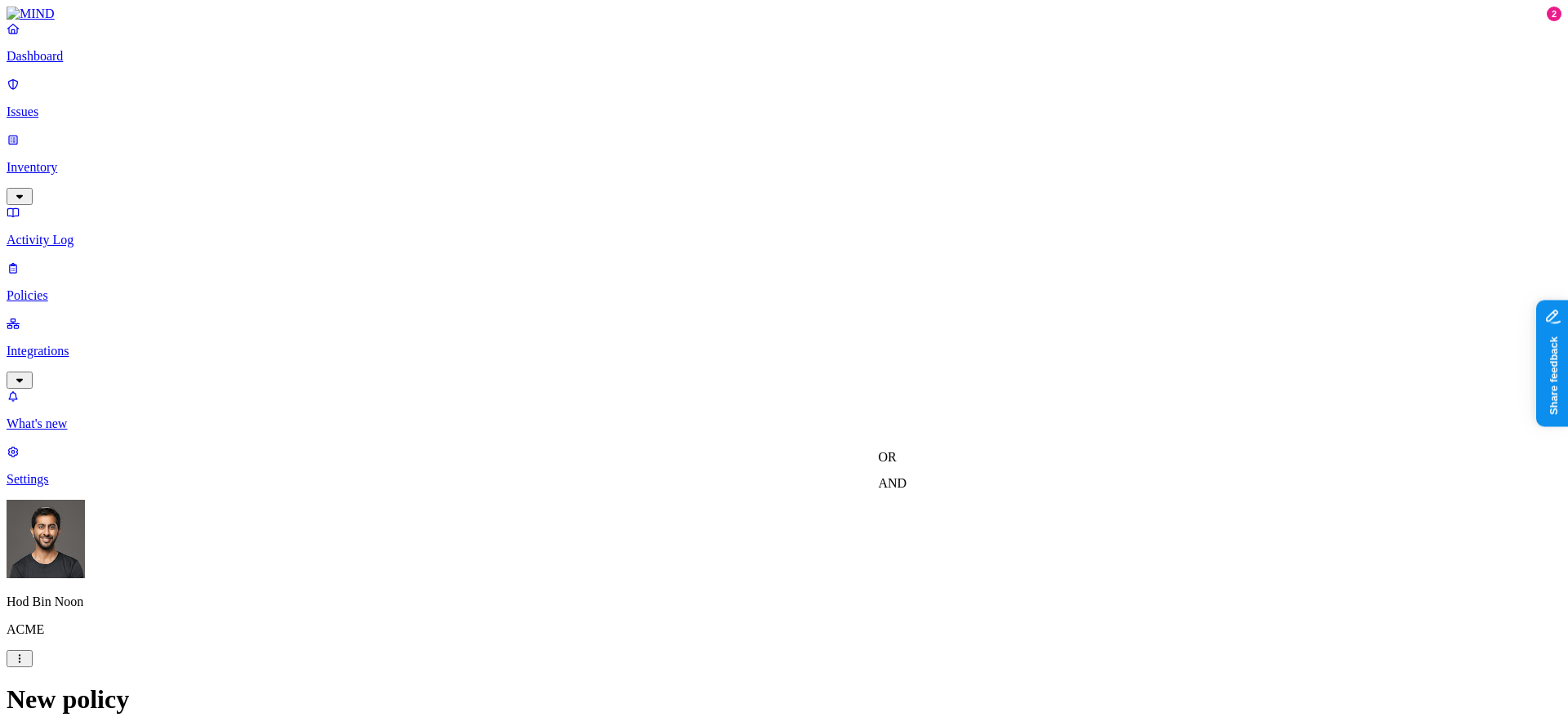
click at [908, 490] on label "AND" at bounding box center [893, 483] width 28 height 14
click at [923, 548] on label "Account type" at bounding box center [901, 533] width 44 height 28
click at [941, 481] on label "Unmanaged" at bounding box center [910, 473] width 63 height 14
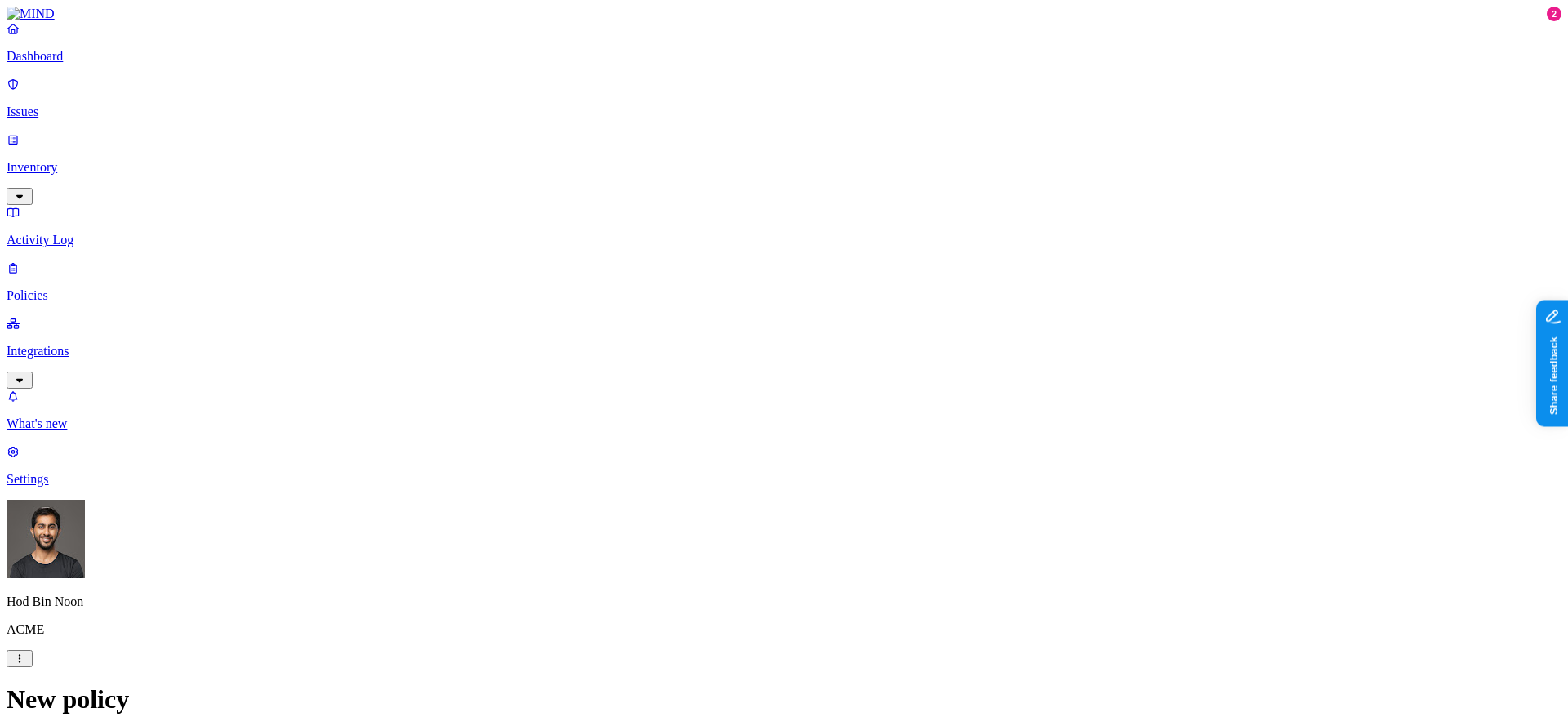
click at [723, 534] on label "Groups" at bounding box center [704, 527] width 39 height 14
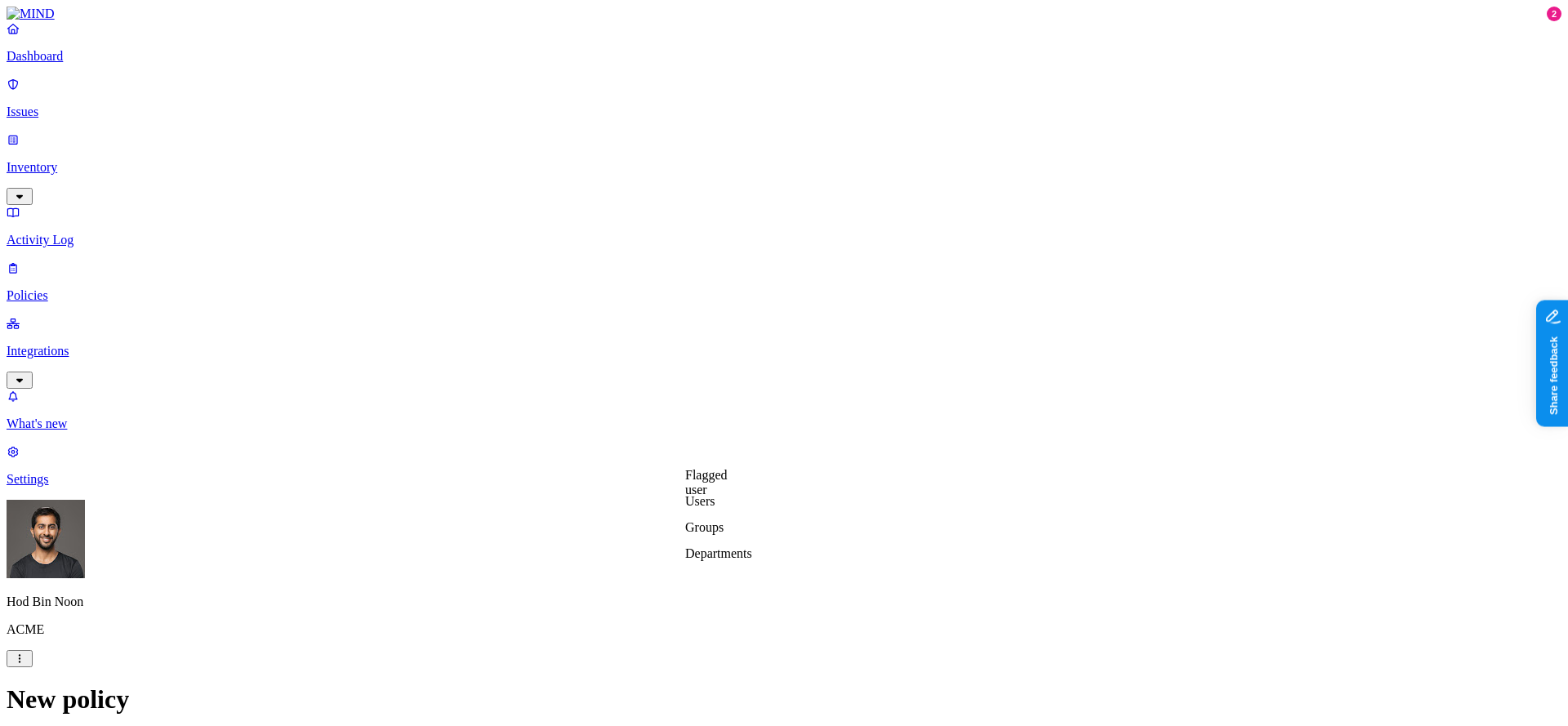
click at [735, 560] on label "Departments" at bounding box center [718, 553] width 67 height 14
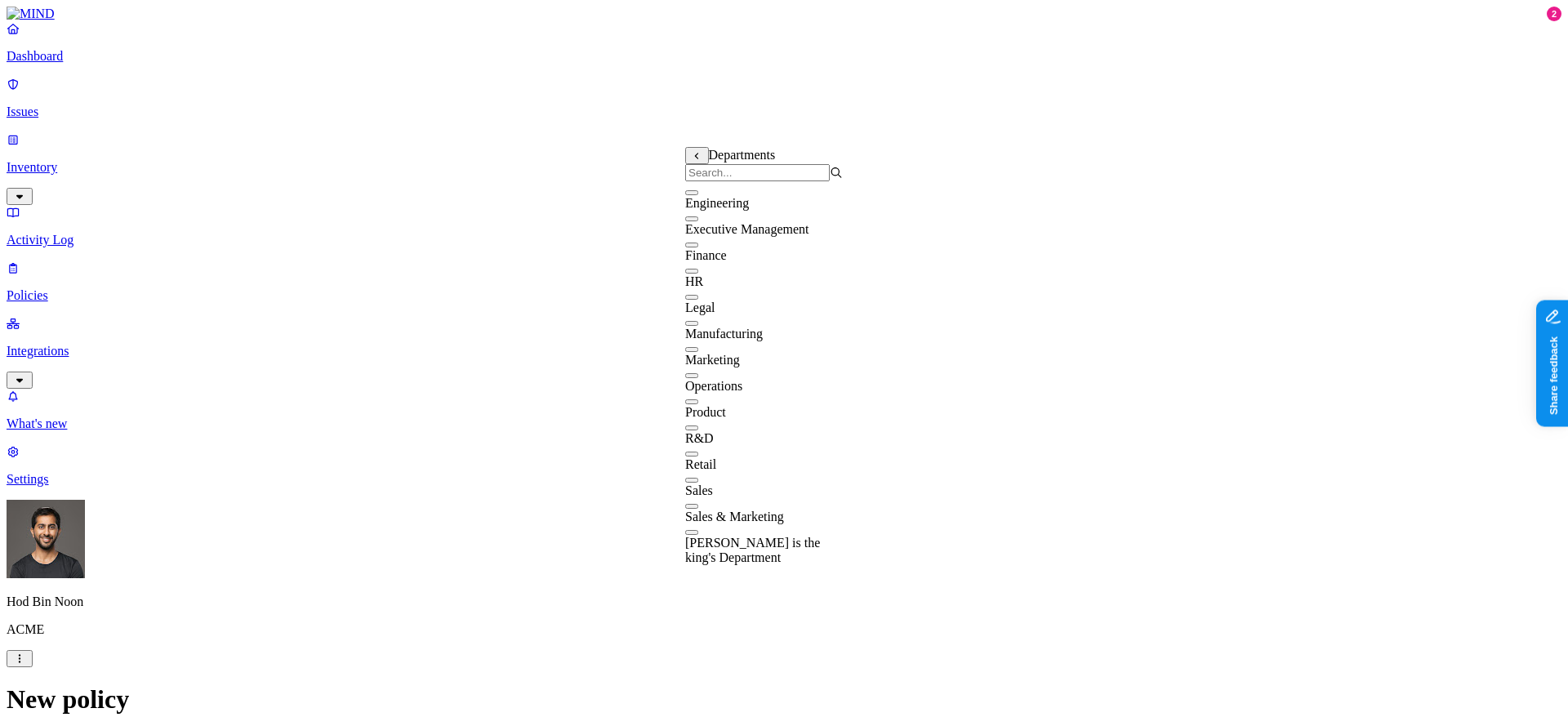
click at [779, 177] on input "search" at bounding box center [757, 173] width 145 height 17
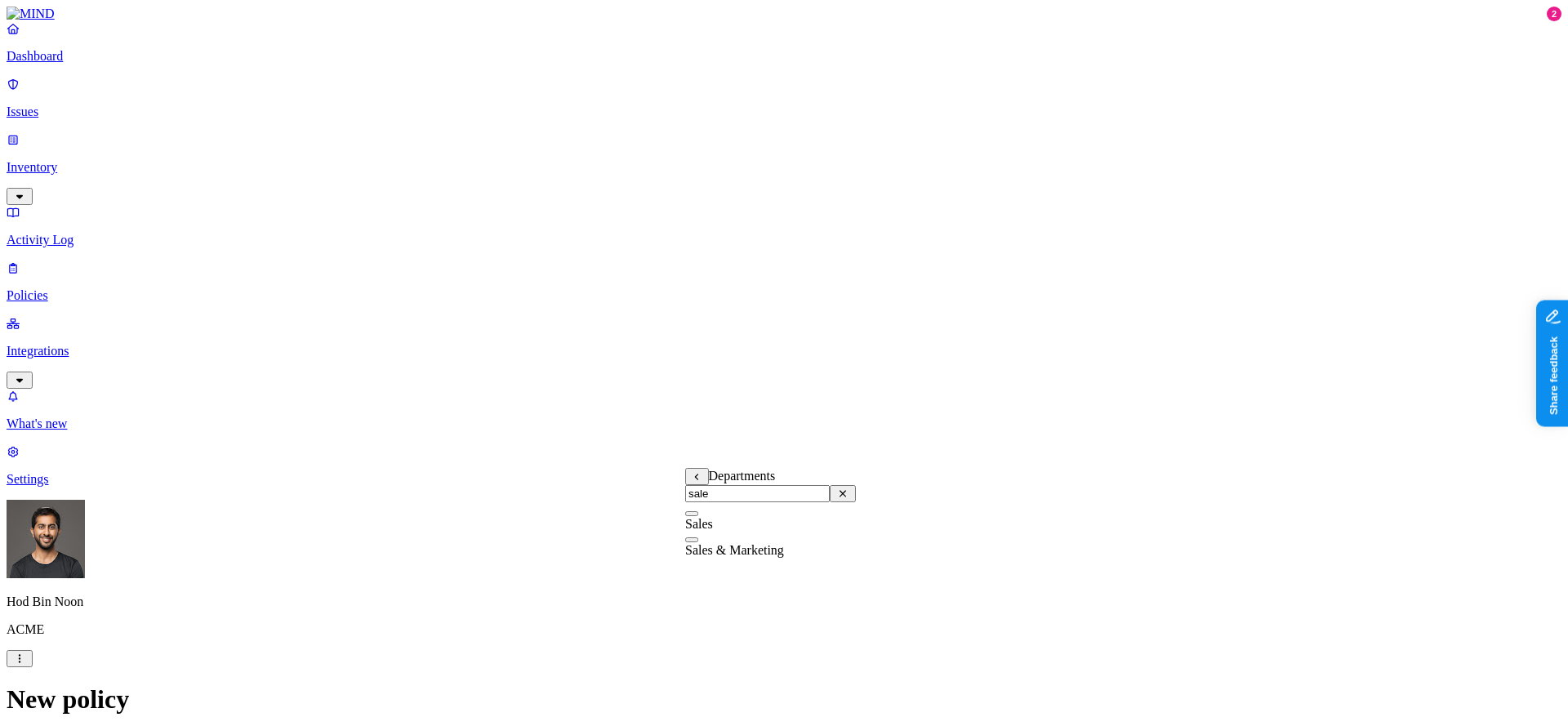
type input "sale"
click at [748, 532] on div "Sales" at bounding box center [770, 517] width 171 height 29
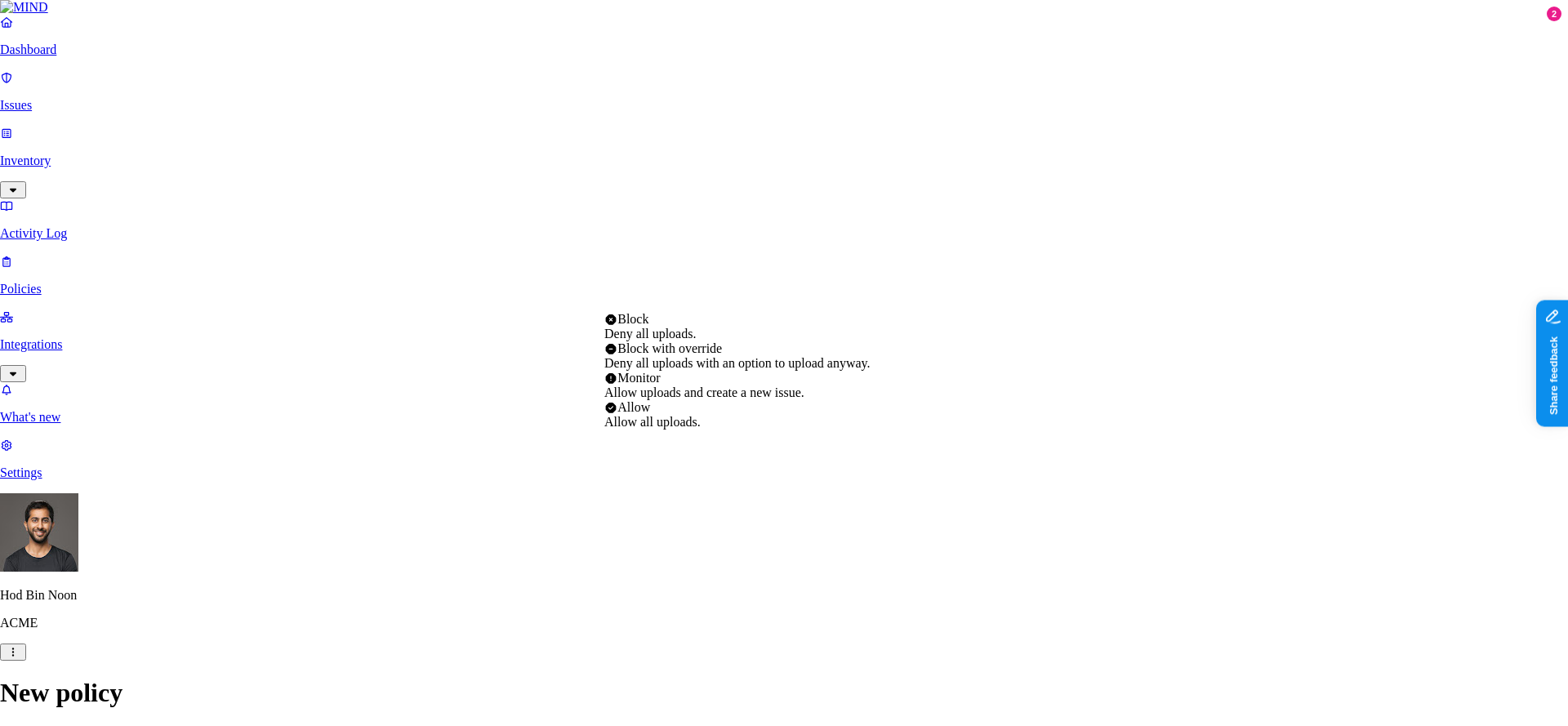
select select "4"
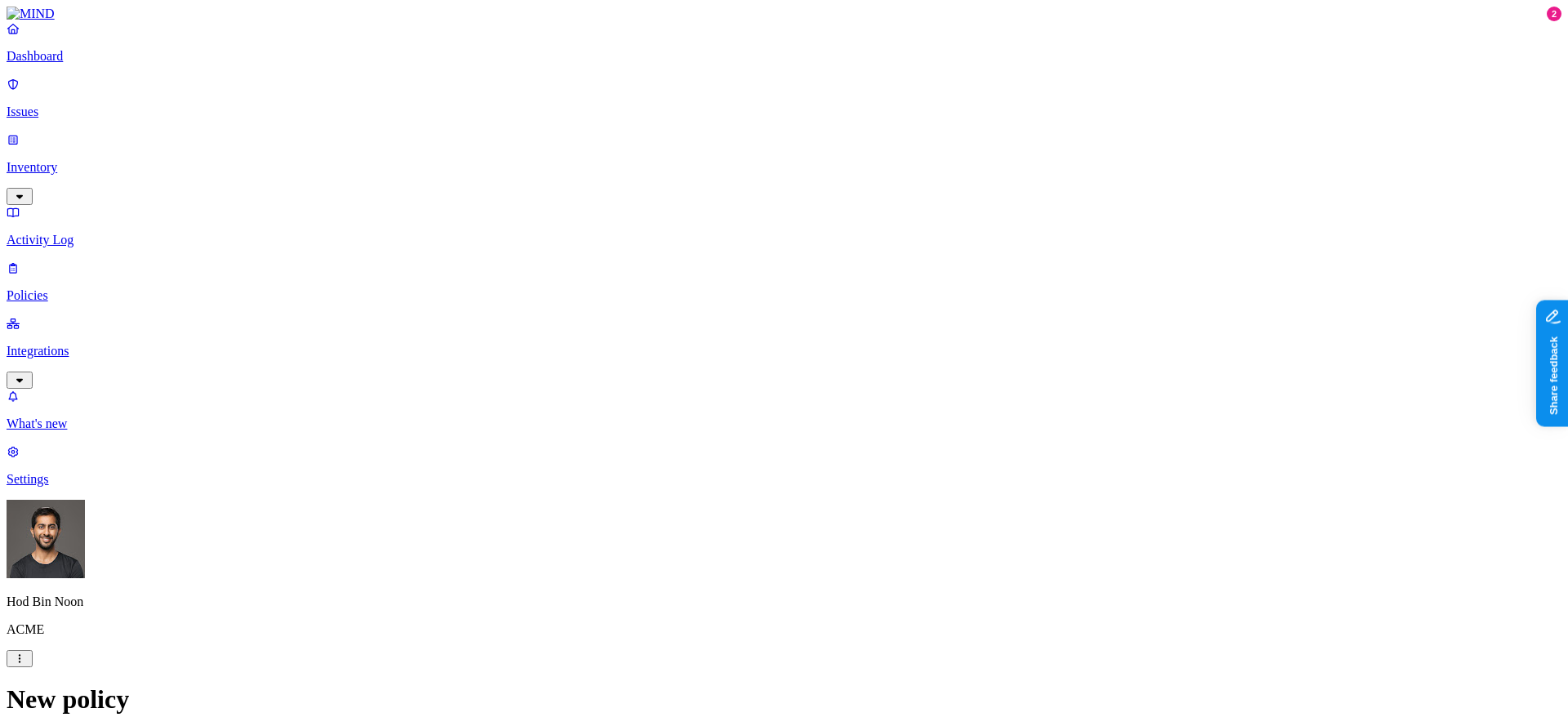
click at [815, 237] on label "AND" at bounding box center [800, 231] width 28 height 14
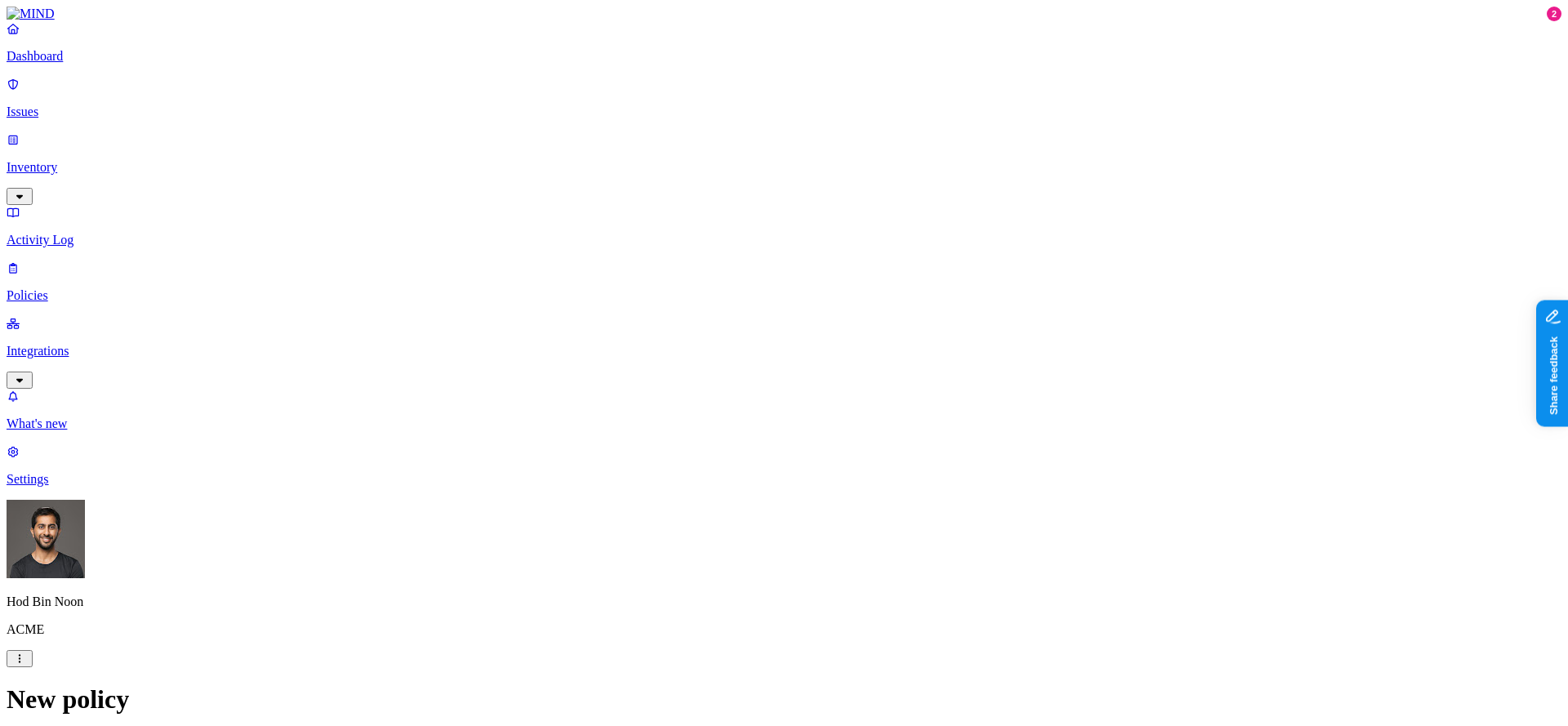
click at [804, 385] on span "Gen AI" at bounding box center [784, 389] width 39 height 14
click at [778, 432] on icon at bounding box center [771, 429] width 10 height 10
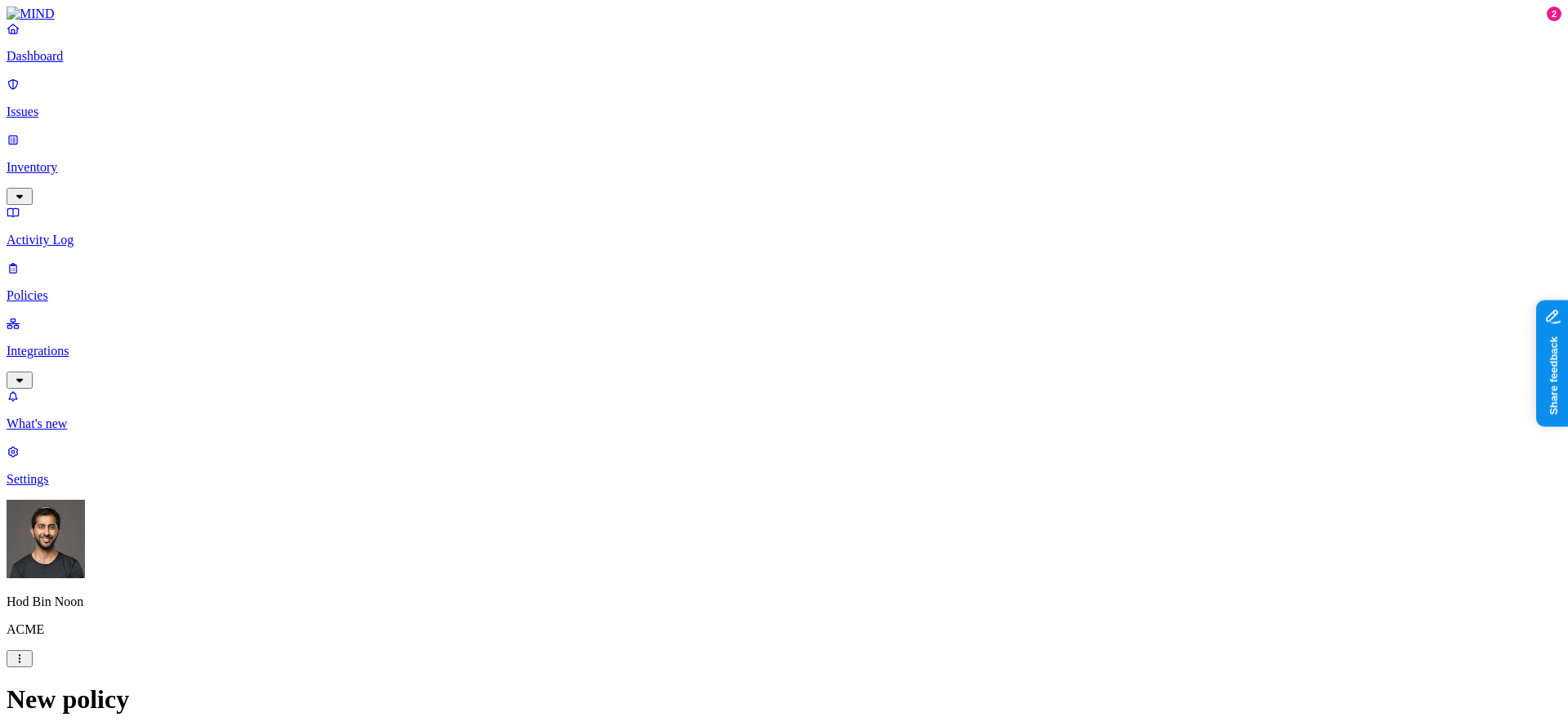
click at [72, 487] on link "Settings" at bounding box center [784, 465] width 1555 height 42
click at [78, 64] on p "Dashboard" at bounding box center [784, 56] width 1555 height 15
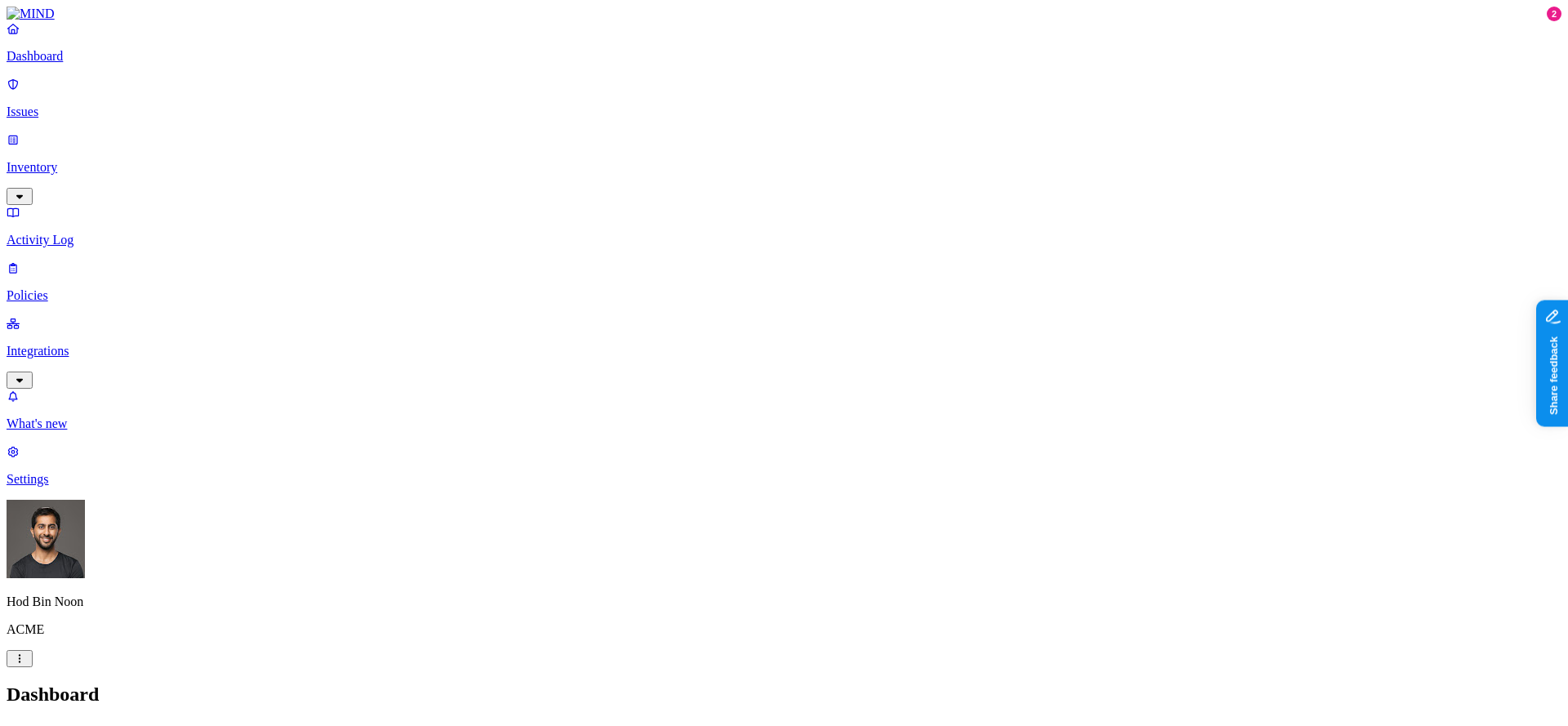
click at [53, 344] on p "Integrations" at bounding box center [784, 351] width 1555 height 15
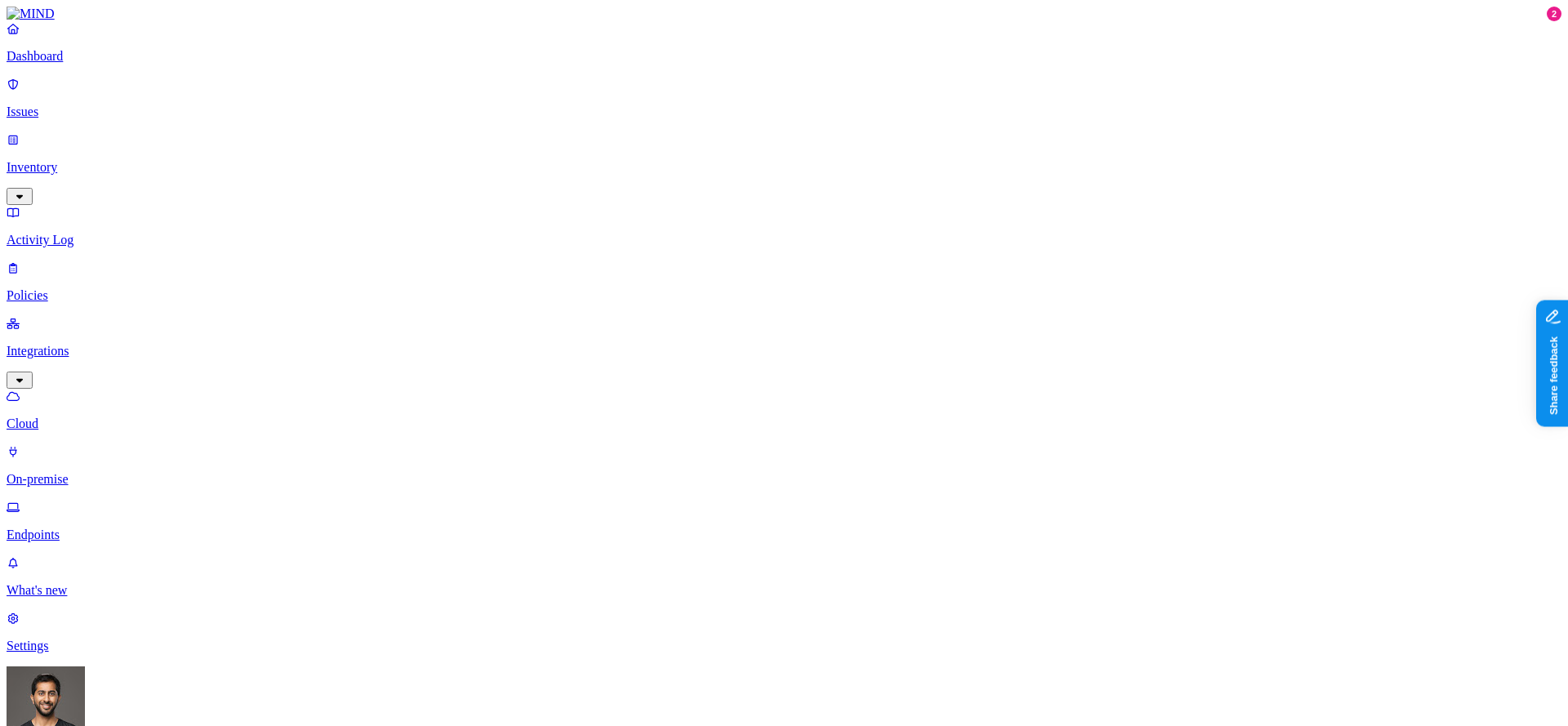
drag, startPoint x: 90, startPoint y: 305, endPoint x: 132, endPoint y: 305, distance: 42.0
click at [90, 500] on link "Endpoints" at bounding box center [784, 520] width 1555 height 42
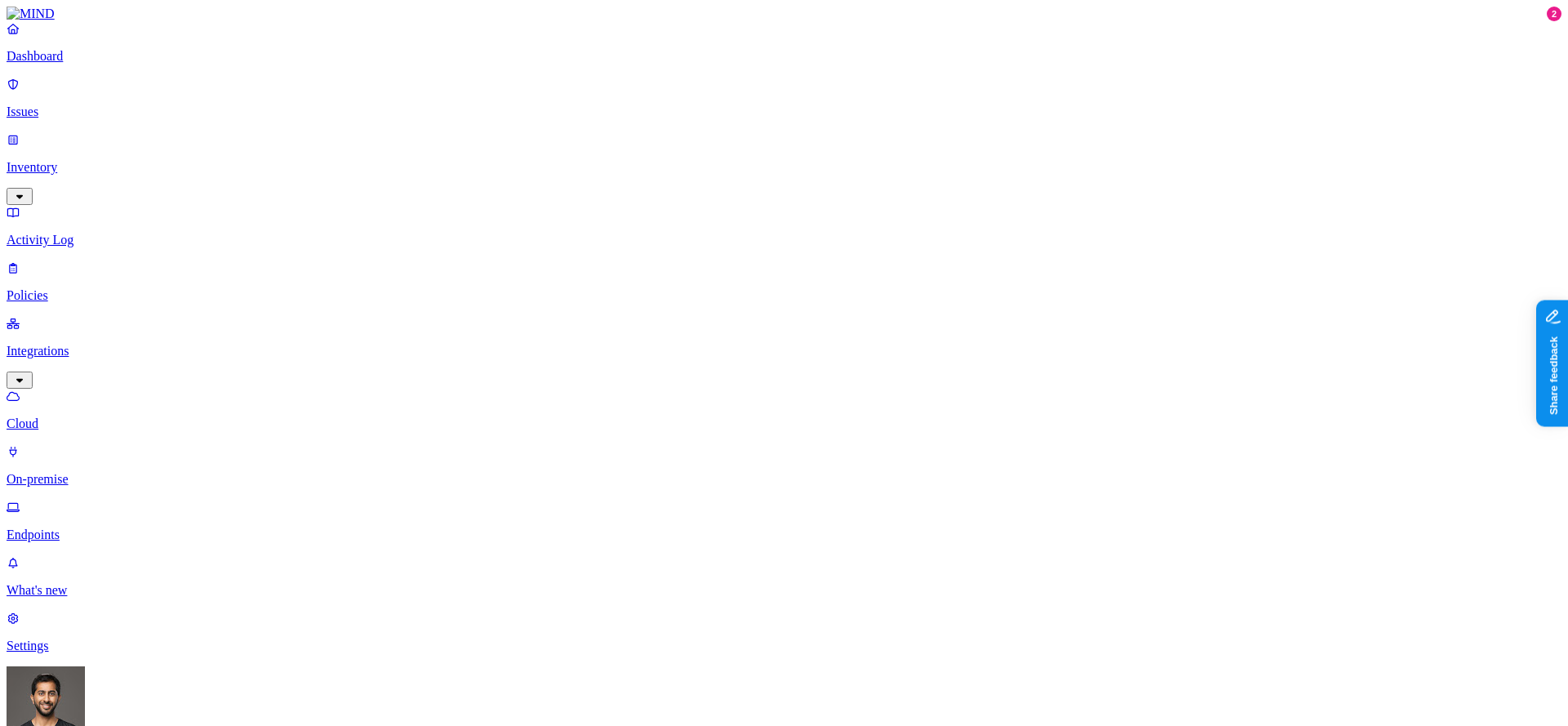
click at [91, 104] on p "Issues" at bounding box center [784, 112] width 1555 height 15
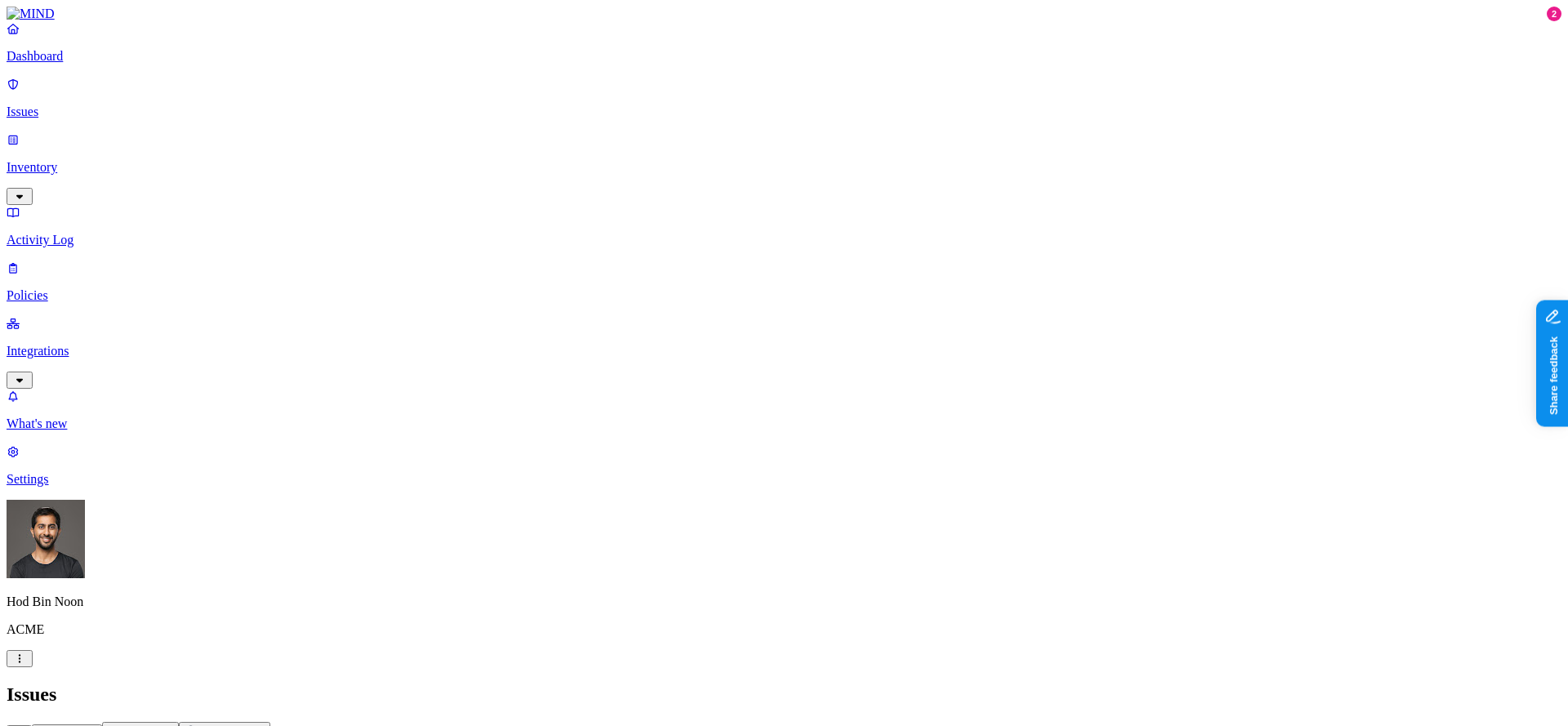
click at [72, 132] on link "Inventory" at bounding box center [784, 167] width 1555 height 70
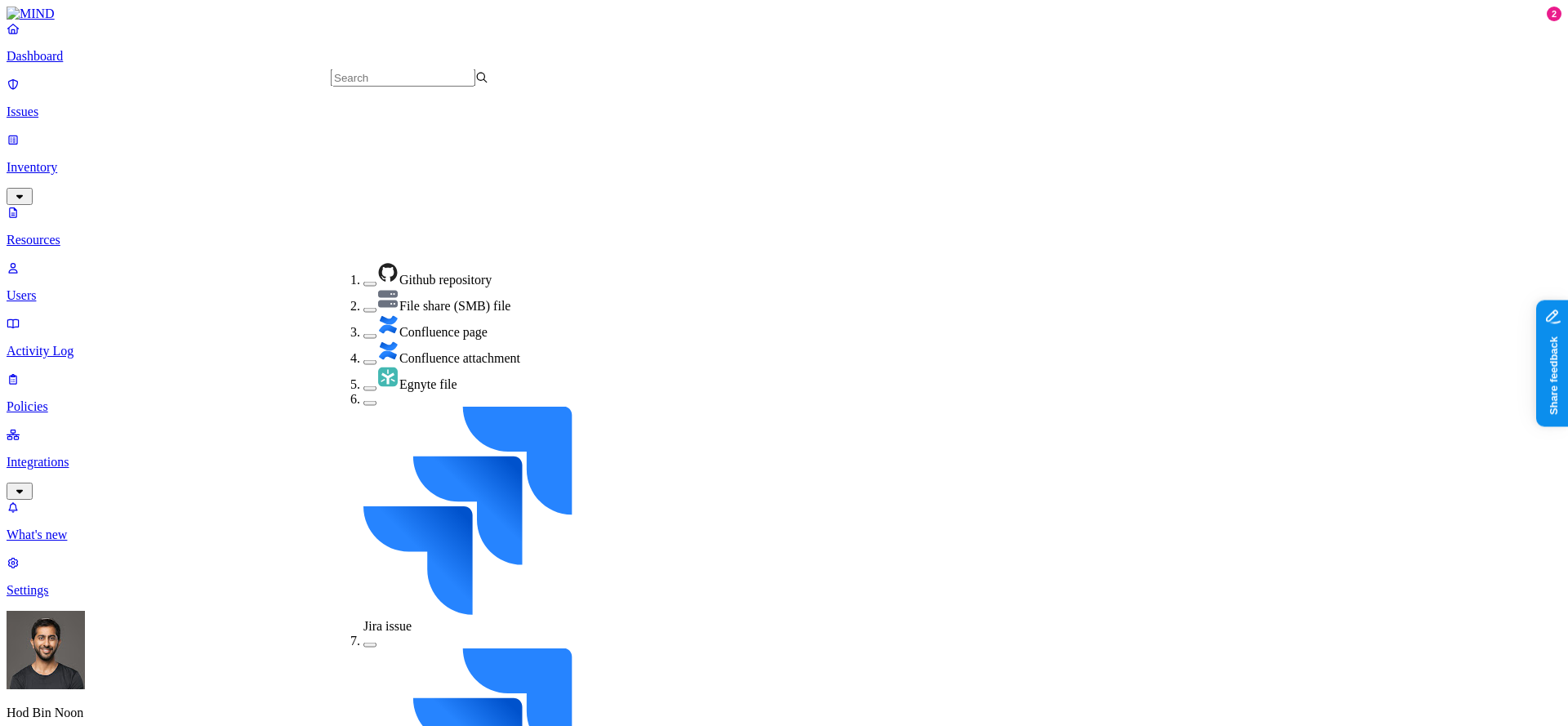
scroll to position [315, 0]
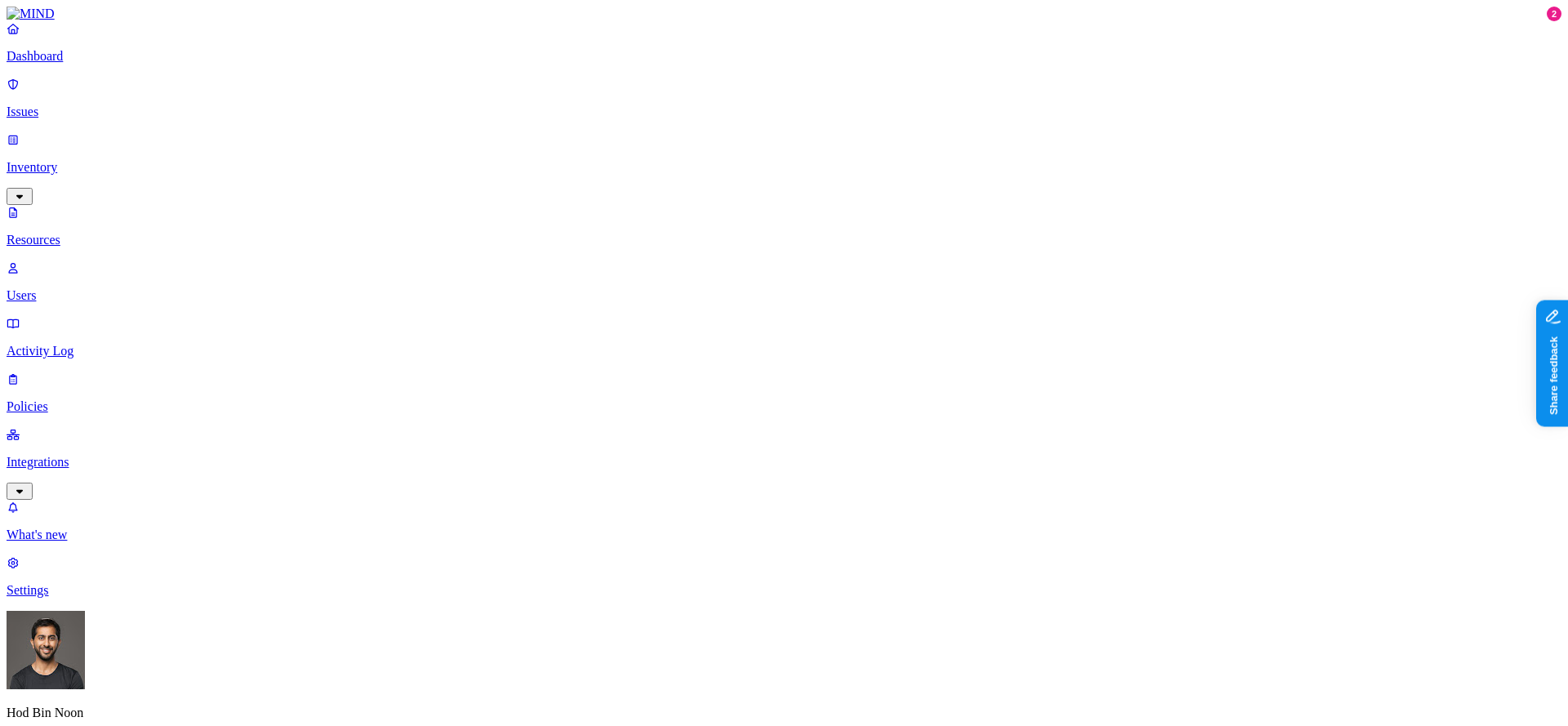
click at [116, 455] on p "Integrations" at bounding box center [784, 462] width 1555 height 15
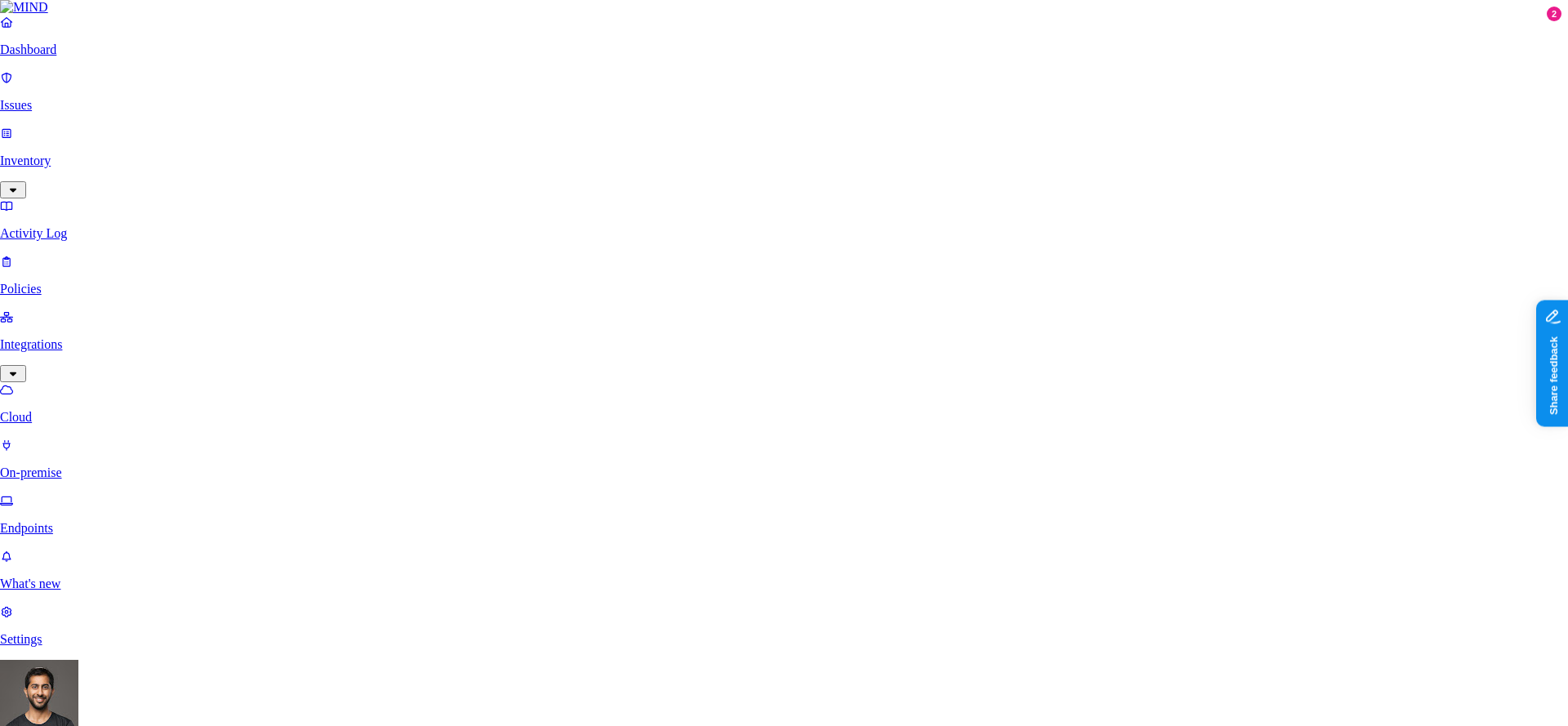
scroll to position [227, 0]
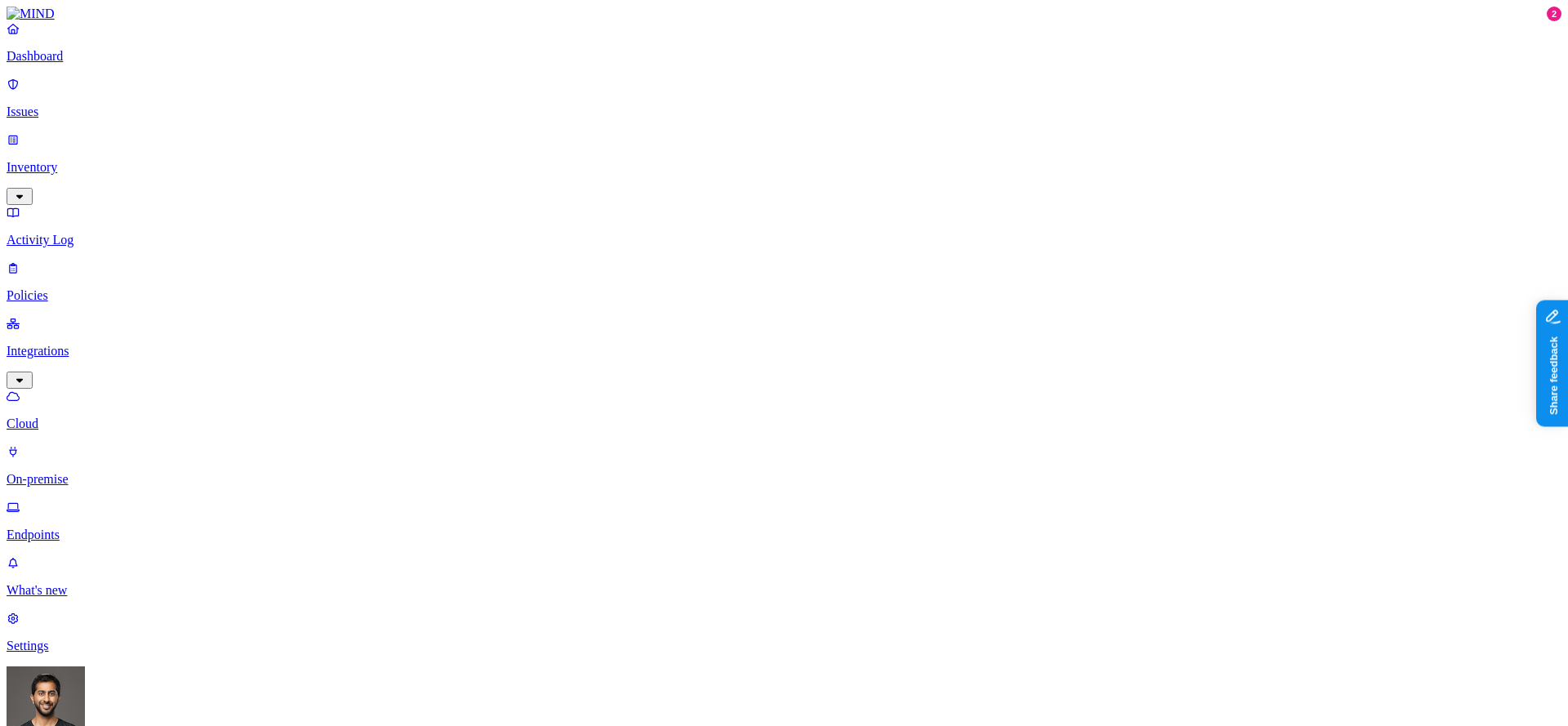
click at [72, 104] on p "Issues" at bounding box center [784, 112] width 1555 height 15
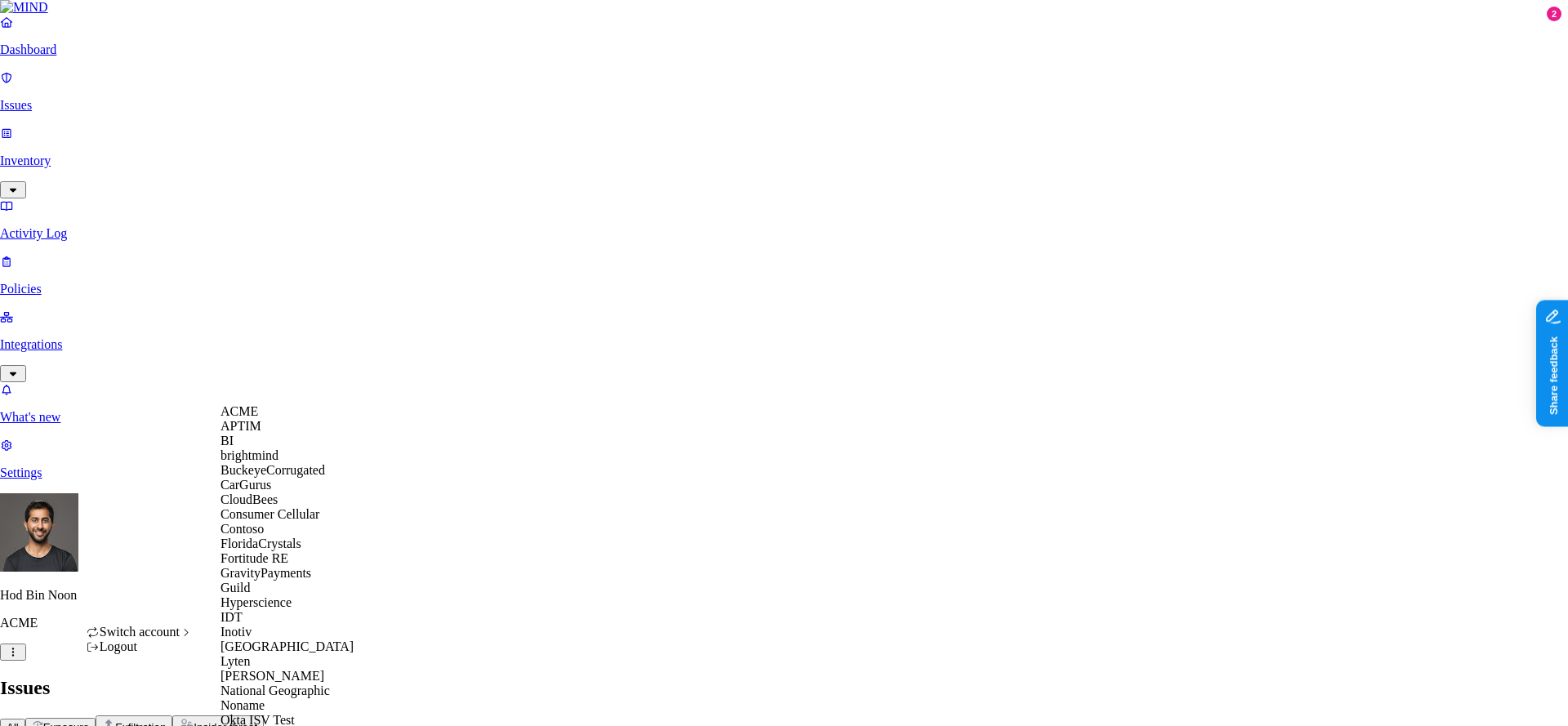
scroll to position [514, 0]
click at [300, 684] on span "National Geographic" at bounding box center [275, 690] width 110 height 14
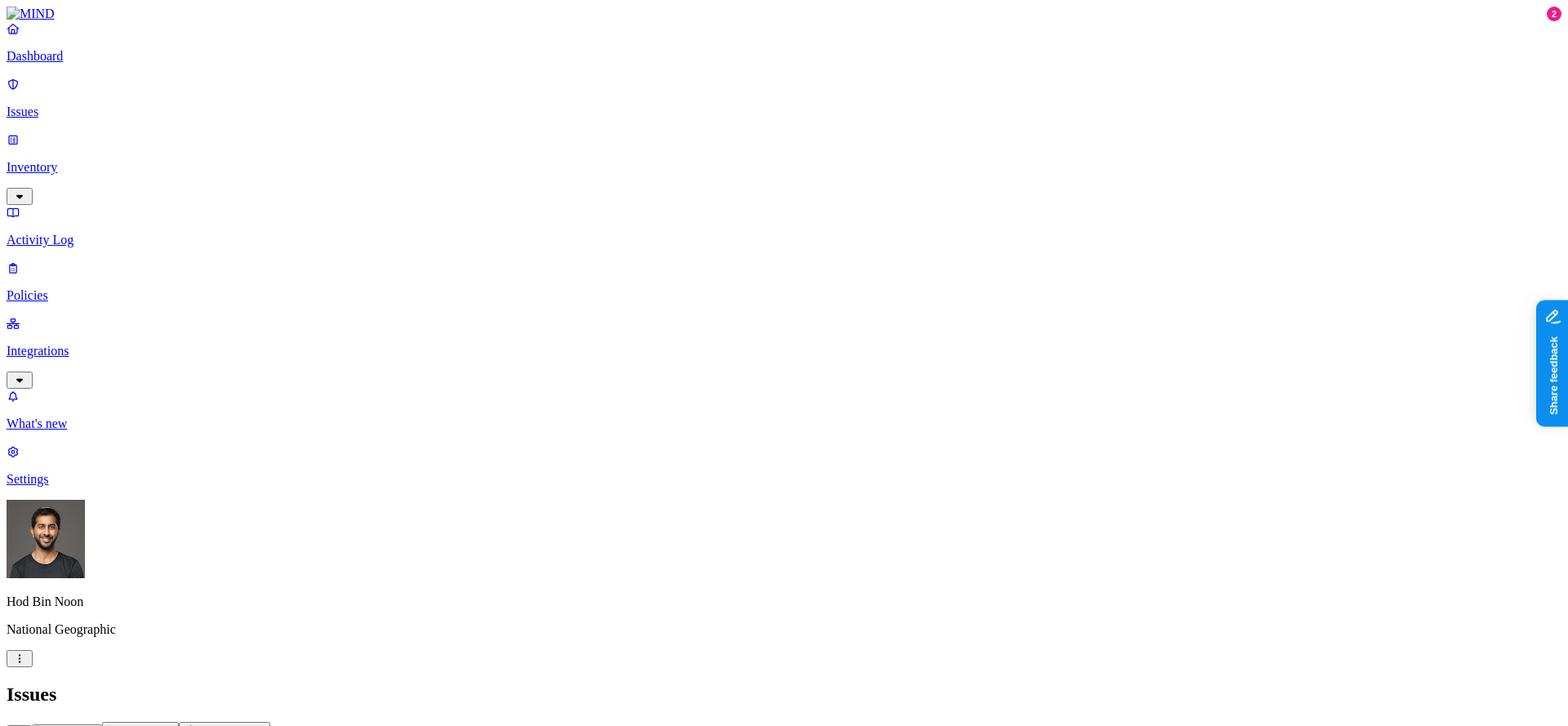
scroll to position [113, 0]
click at [85, 428] on nav "Dashboard Issues Inventory Activity Log Policies Integrations What's new 2 Sett…" at bounding box center [784, 255] width 1555 height 466
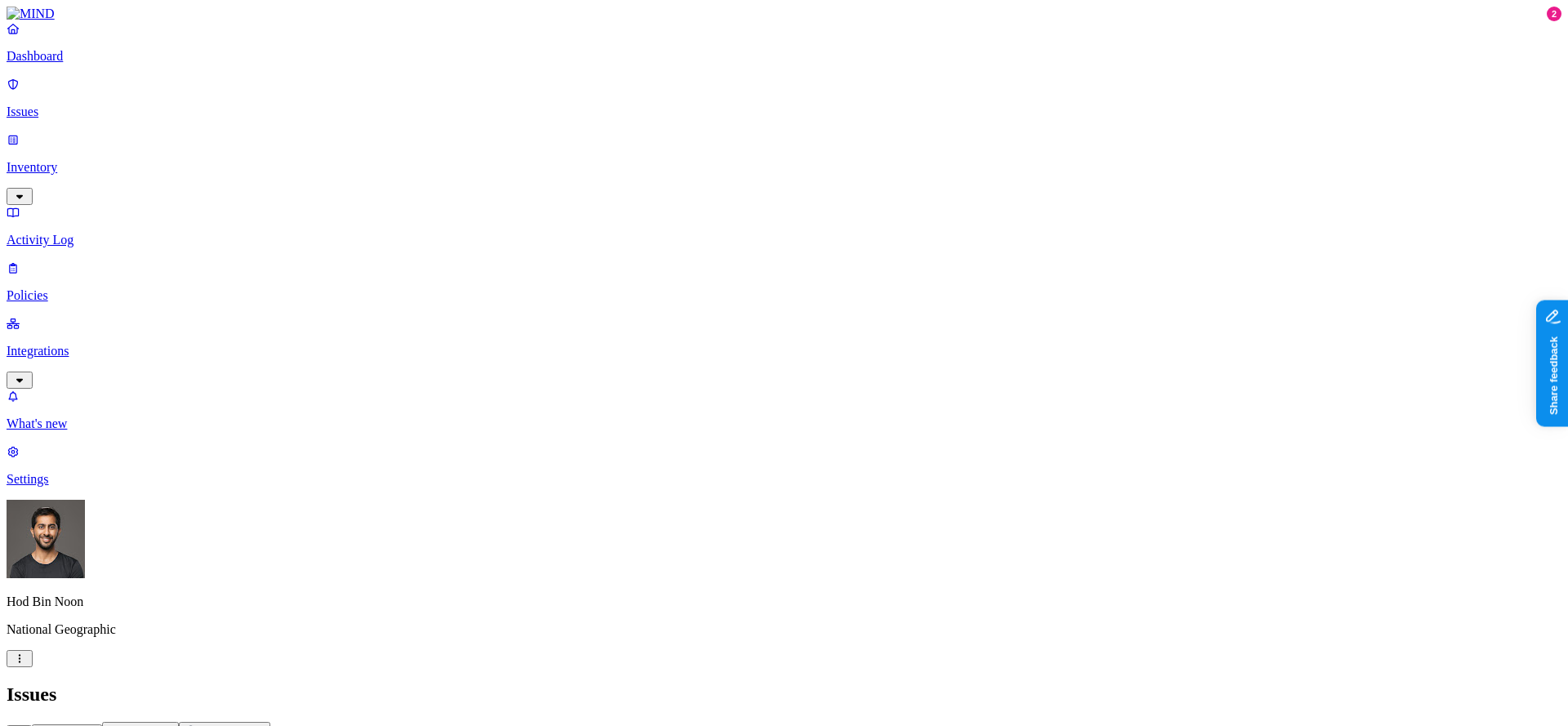
drag, startPoint x: 555, startPoint y: 133, endPoint x: 518, endPoint y: 137, distance: 37.2
click at [555, 156] on span "Critical" at bounding box center [544, 162] width 39 height 14
click at [85, 447] on nav "Dashboard Issues Inventory Activity Log Policies Integrations What's new 2 Sett…" at bounding box center [784, 255] width 1555 height 466
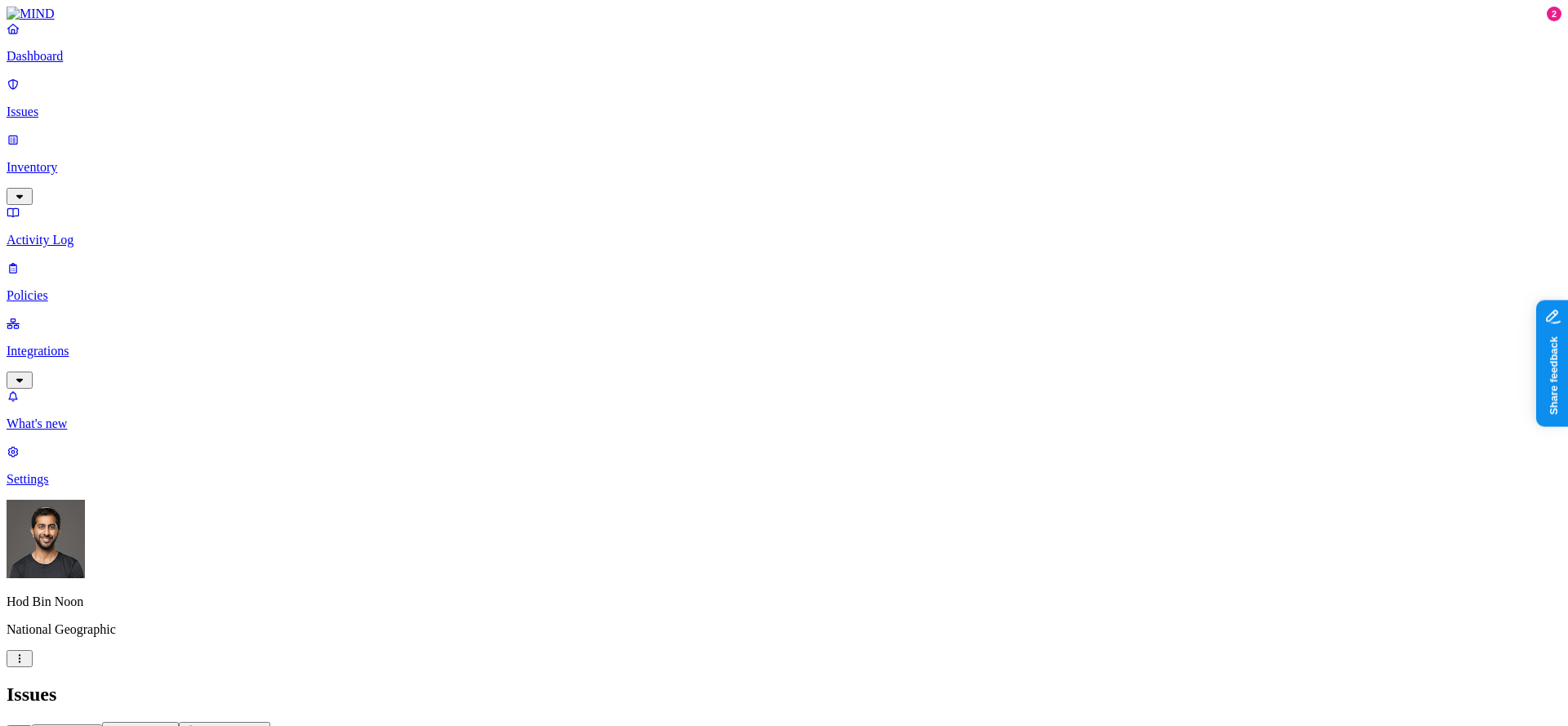
scroll to position [455, 0]
drag, startPoint x: 1522, startPoint y: 686, endPoint x: 1500, endPoint y: 686, distance: 22.0
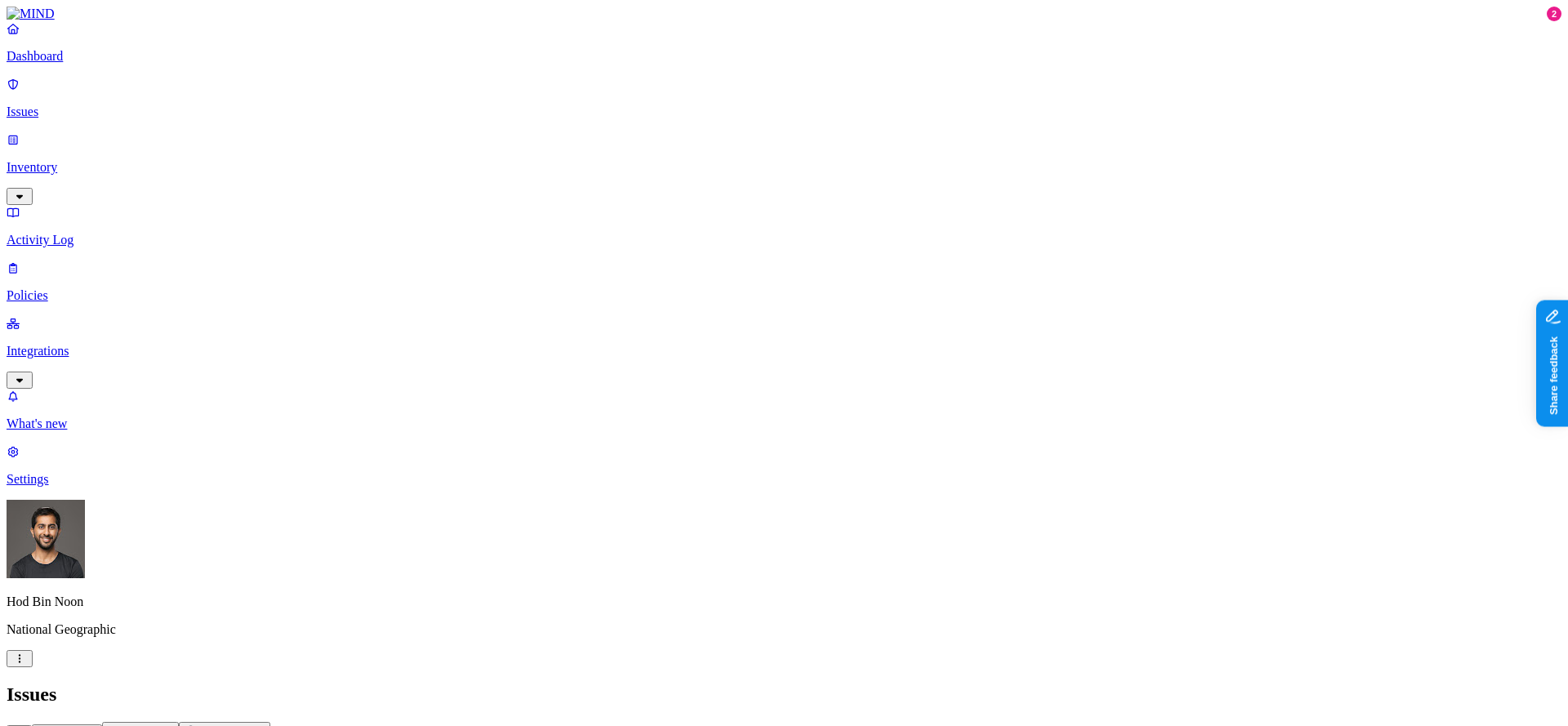
click at [320, 267] on span "Resolved" at bounding box center [321, 273] width 49 height 14
click at [334, 207] on span "In Progress" at bounding box center [319, 221] width 45 height 28
click at [325, 159] on span "Open" at bounding box center [311, 165] width 28 height 14
click at [155, 706] on html "Dashboard Issues Inventory Activity Log Policies Integrations What's new 2 Sett…" at bounding box center [784, 516] width 1568 height 1032
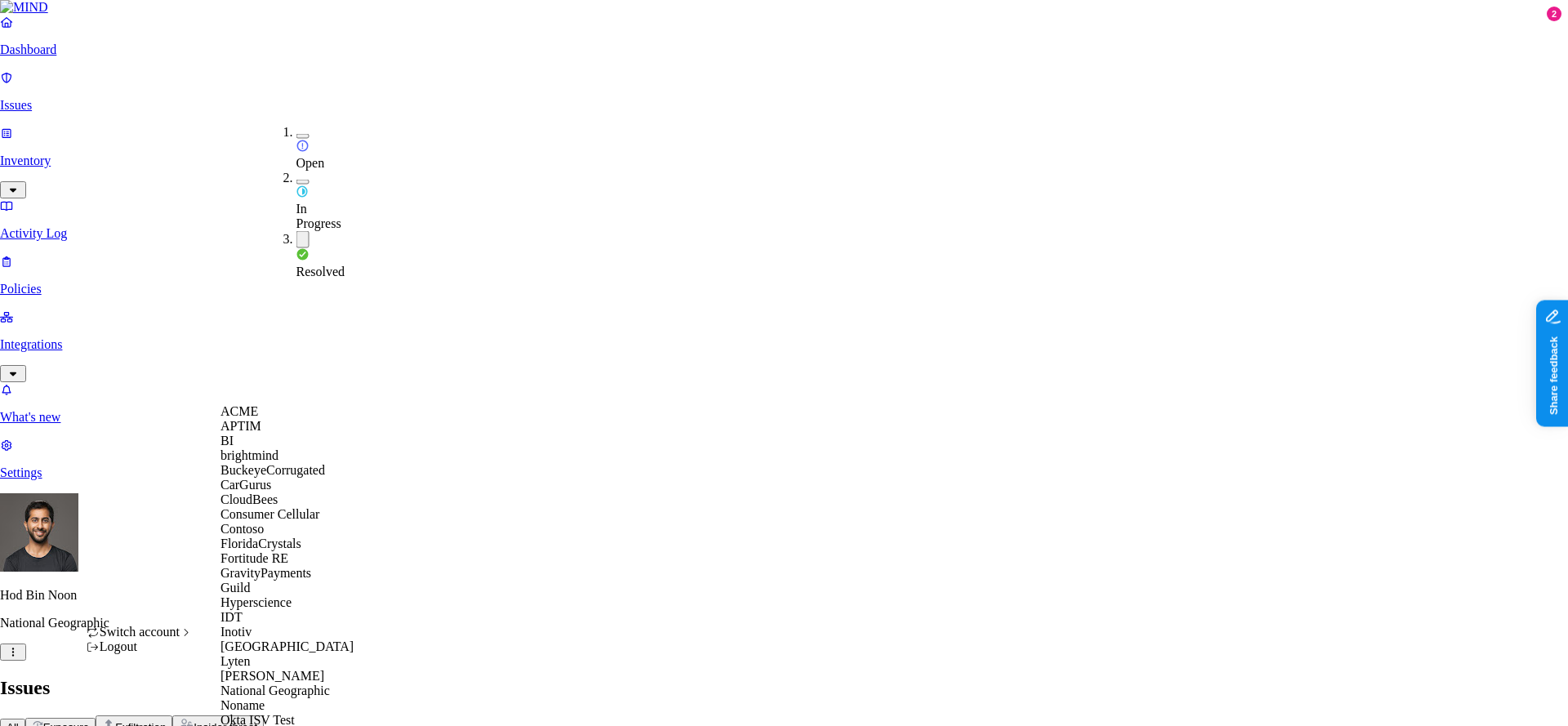
scroll to position [376, 0]
click at [266, 625] on div "Inotiv" at bounding box center [300, 632] width 159 height 15
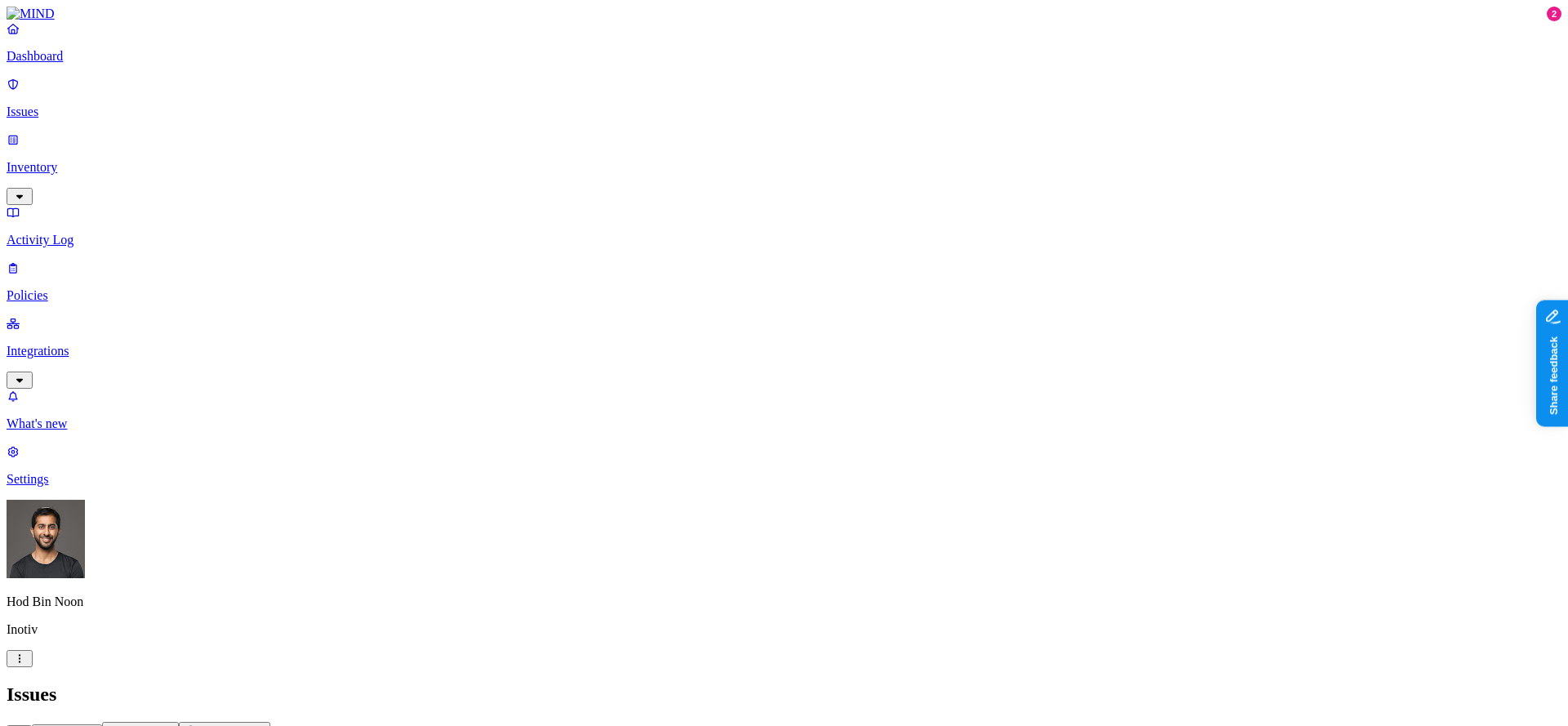
click at [158, 705] on html "Dashboard Issues Inventory Activity Log Policies Integrations What's new 2 Sett…" at bounding box center [784, 516] width 1568 height 1032
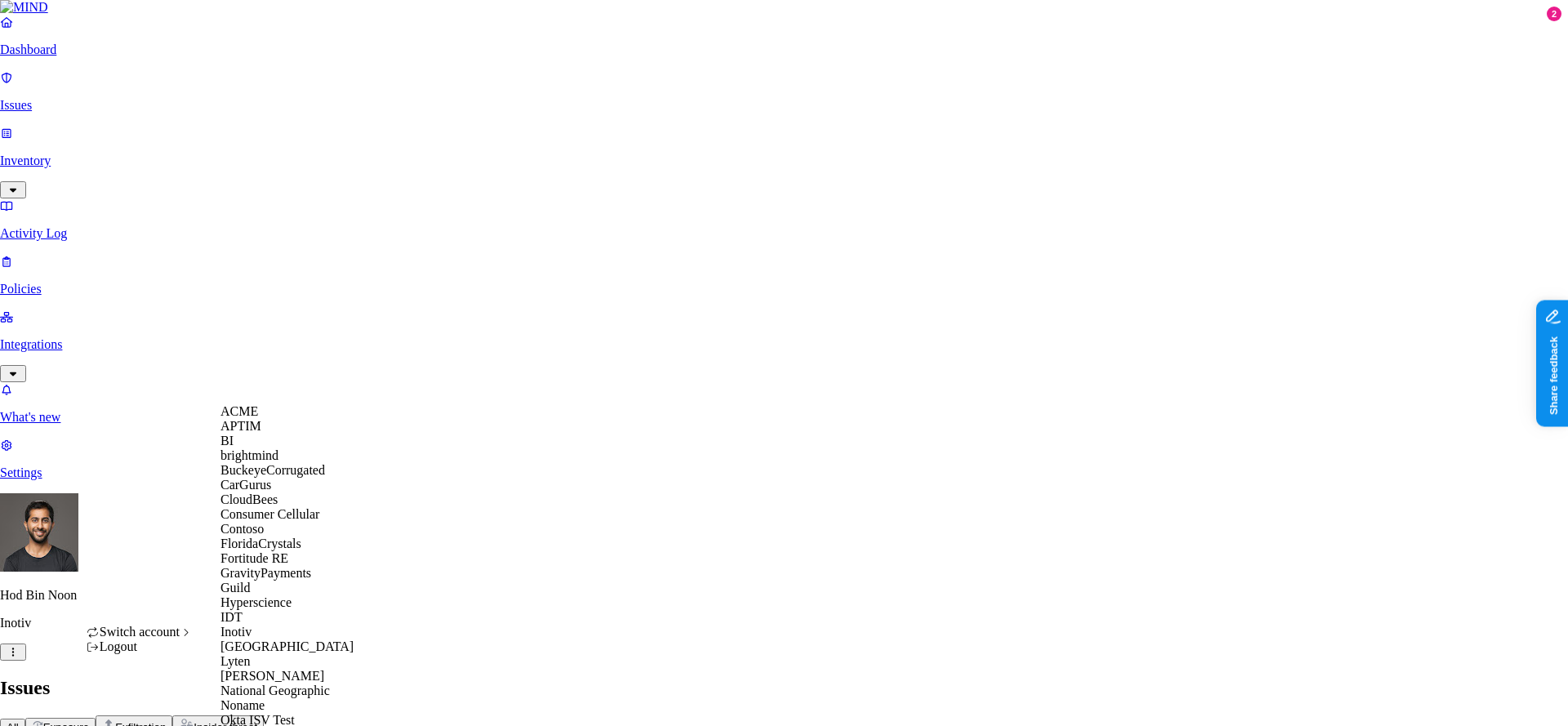
scroll to position [751, 0]
click at [492, 100] on html "Dashboard Issues Inventory Activity Log Policies Integrations What's new 2 Sett…" at bounding box center [784, 513] width 1568 height 1026
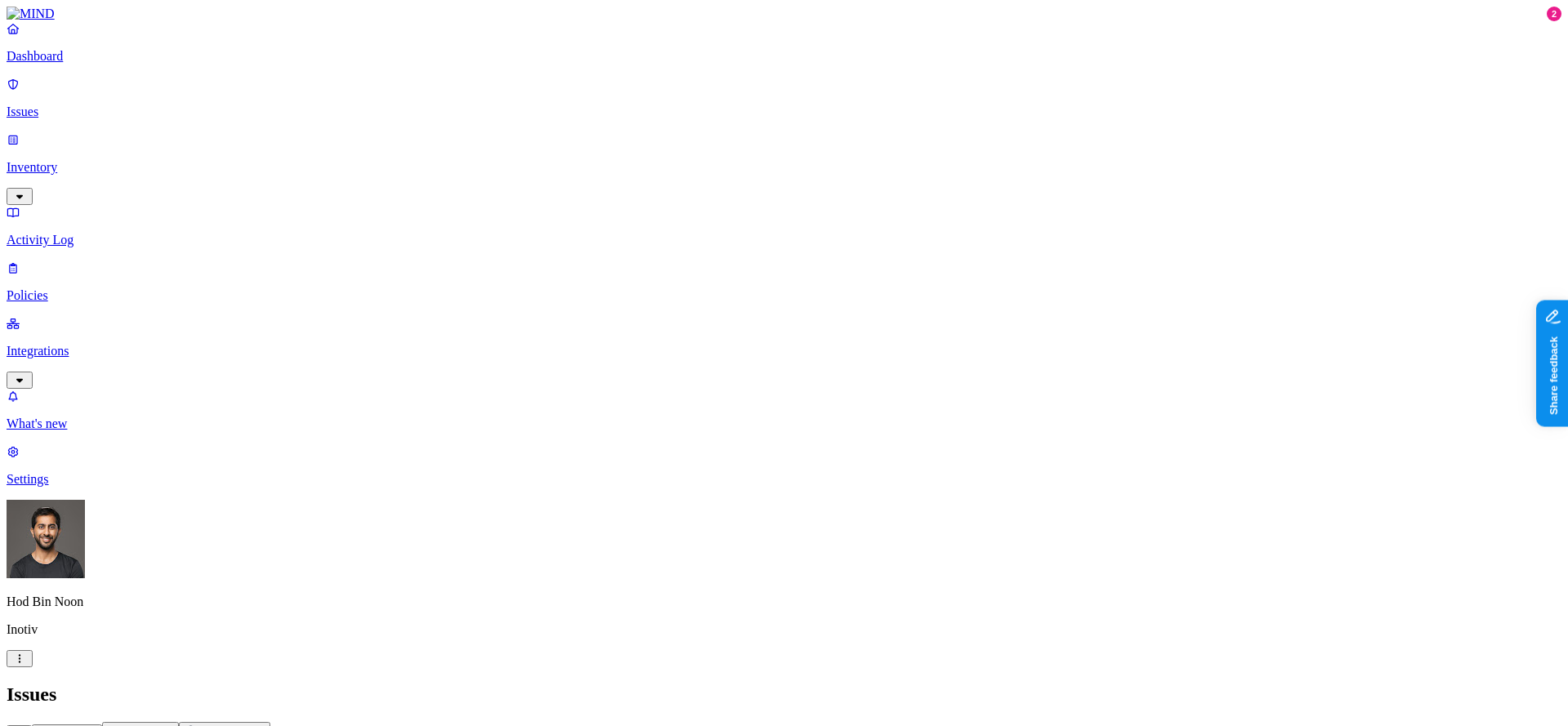
click at [497, 188] on img at bounding box center [494, 194] width 13 height 13
click at [115, 377] on nav "Dashboard Issues Inventory Activity Log Policies Integrations What's new 2 Sett…" at bounding box center [784, 255] width 1555 height 466
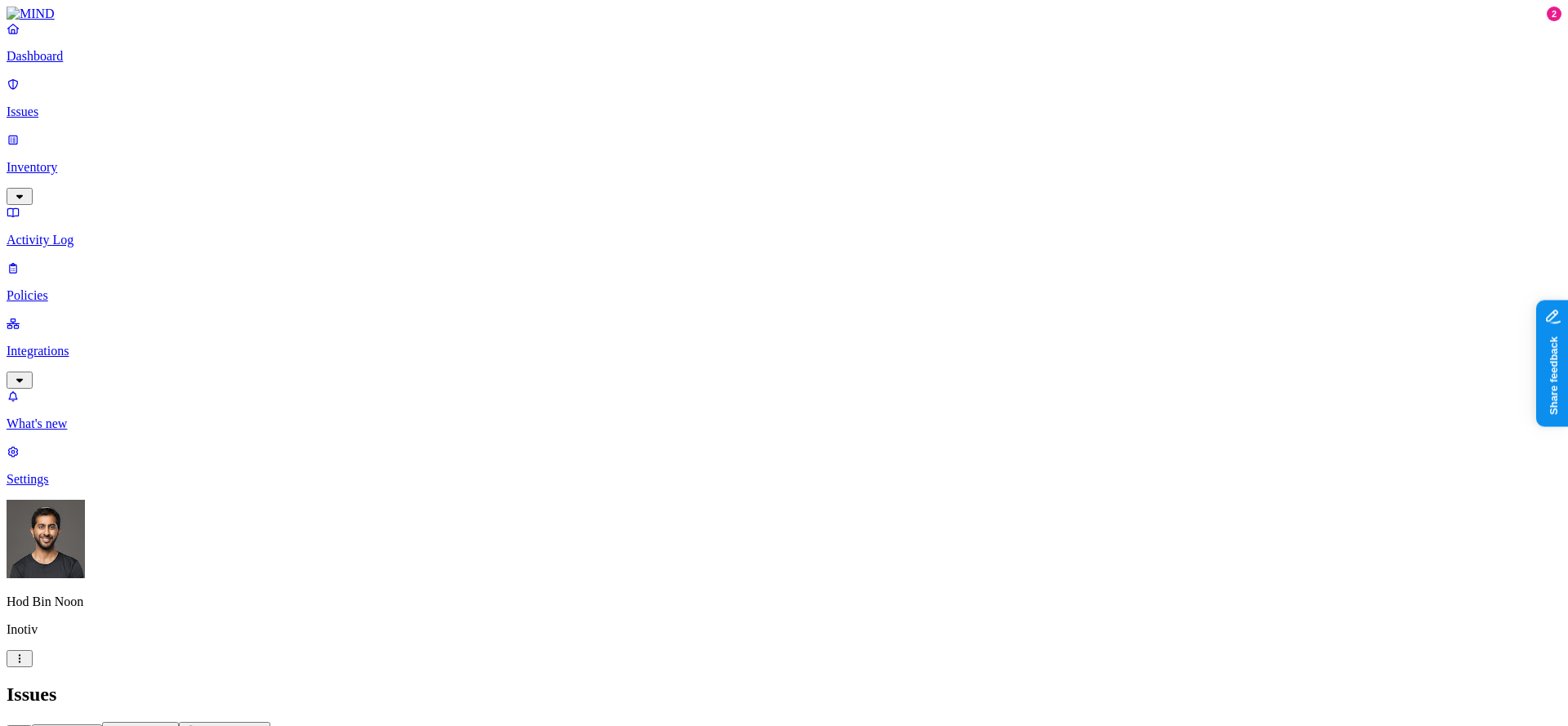
scroll to position [330, 0]
drag, startPoint x: 1154, startPoint y: 694, endPoint x: 1294, endPoint y: 691, distance: 140.0
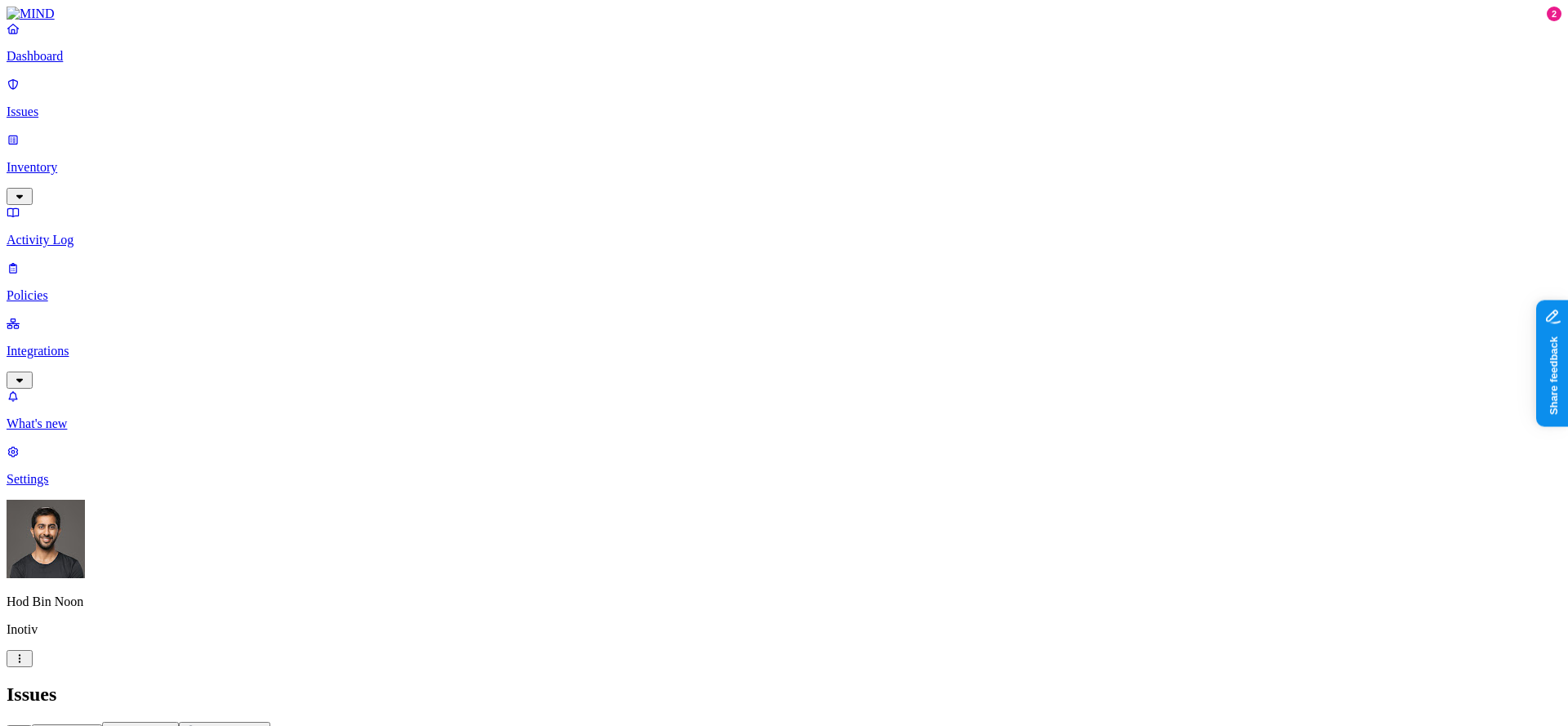
click at [80, 487] on nav "Dashboard Issues Inventory Activity Log Policies Integrations What's new 2 Sett…" at bounding box center [784, 255] width 1555 height 466
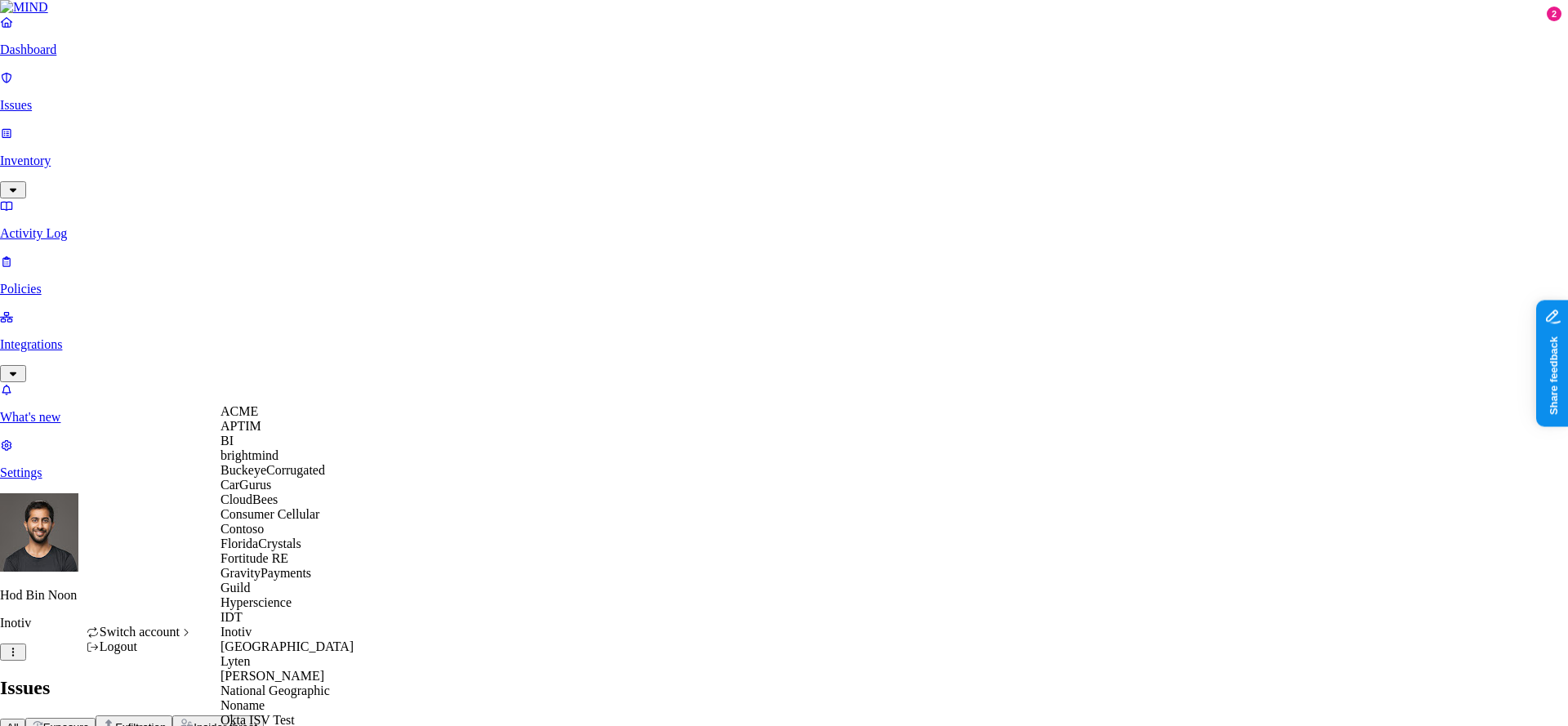
scroll to position [751, 0]
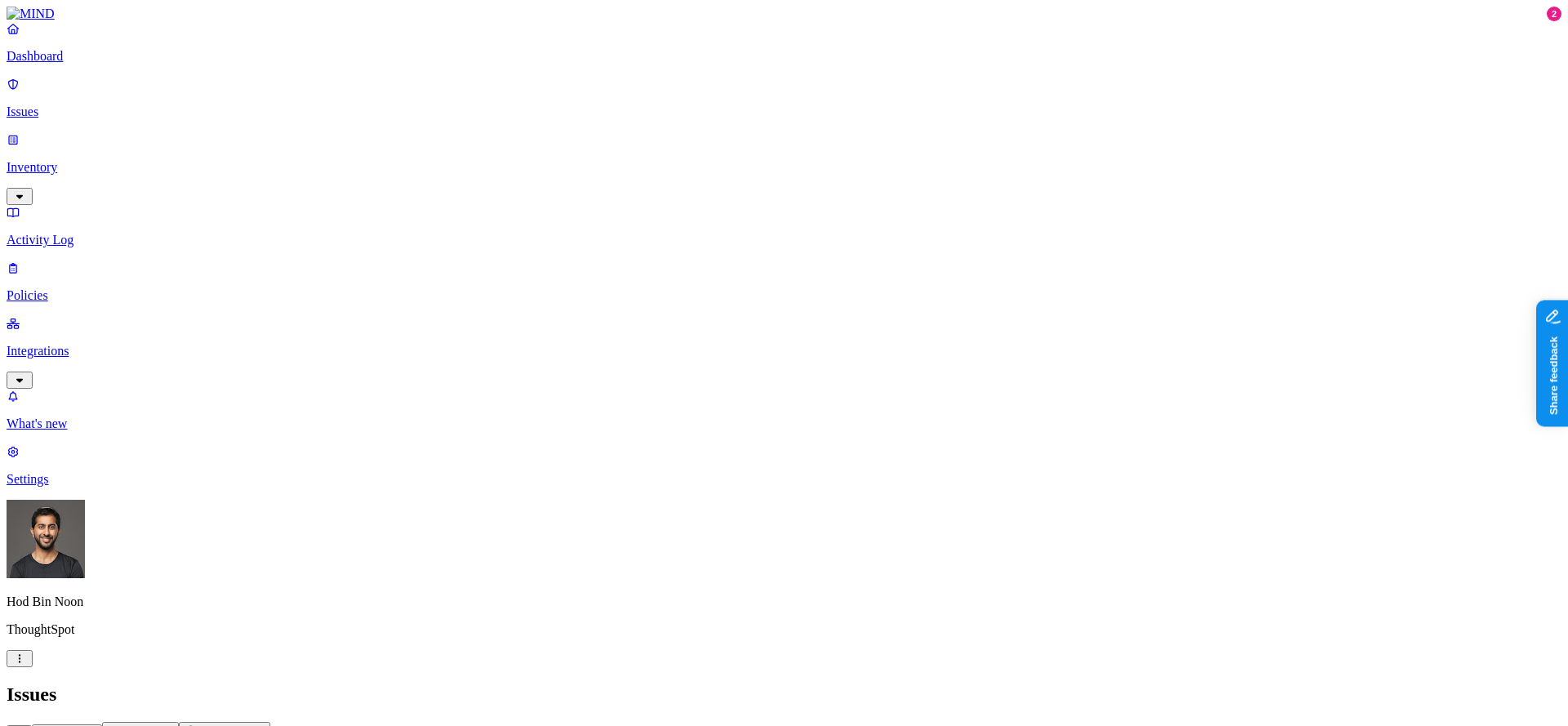
click at [799, 684] on h2 "Issues" at bounding box center [784, 694] width 1555 height 22
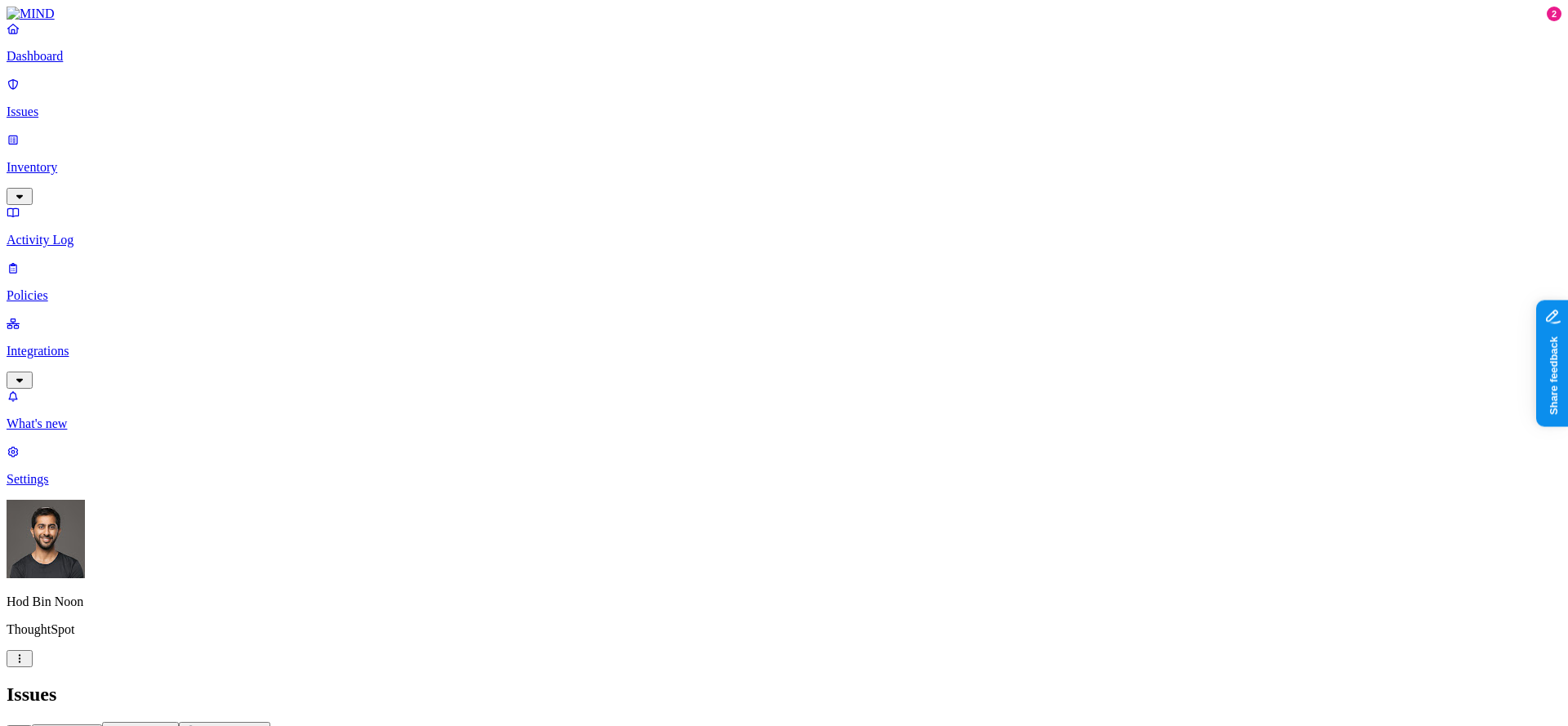
scroll to position [200, 0]
drag, startPoint x: 1323, startPoint y: 548, endPoint x: 1273, endPoint y: 548, distance: 50.0
click at [97, 288] on p "Policies" at bounding box center [784, 296] width 1555 height 15
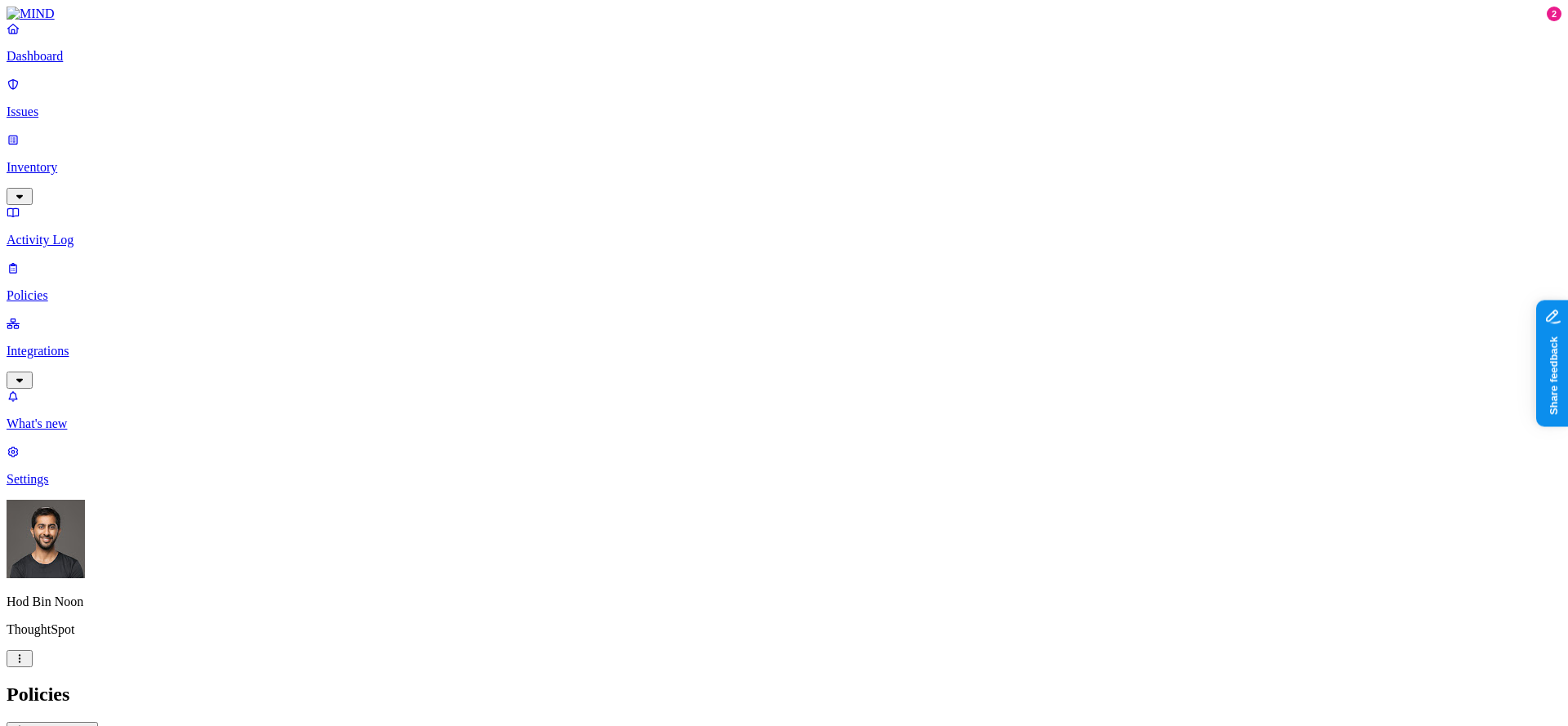
scroll to position [412, 0]
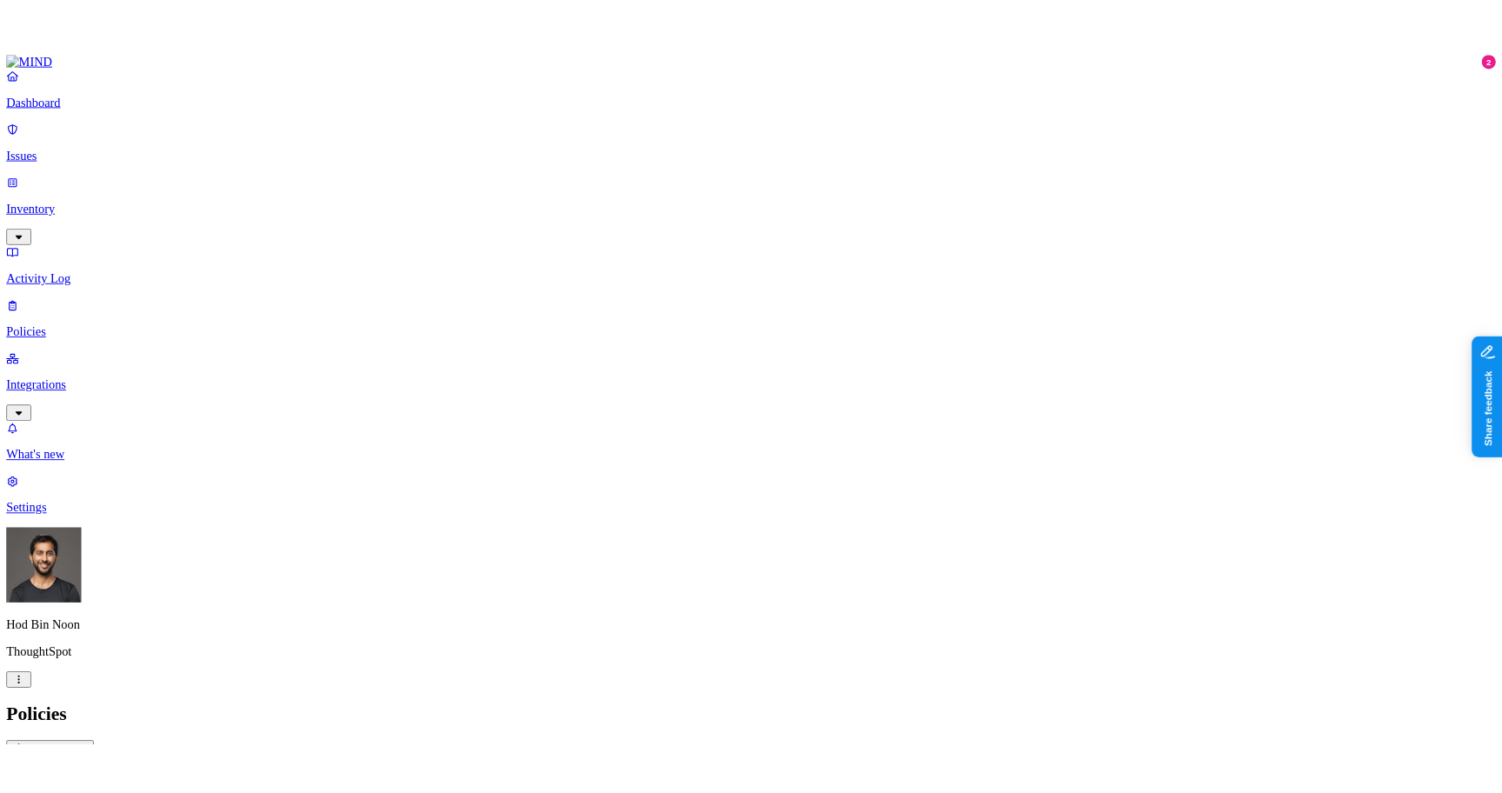
scroll to position [241, 0]
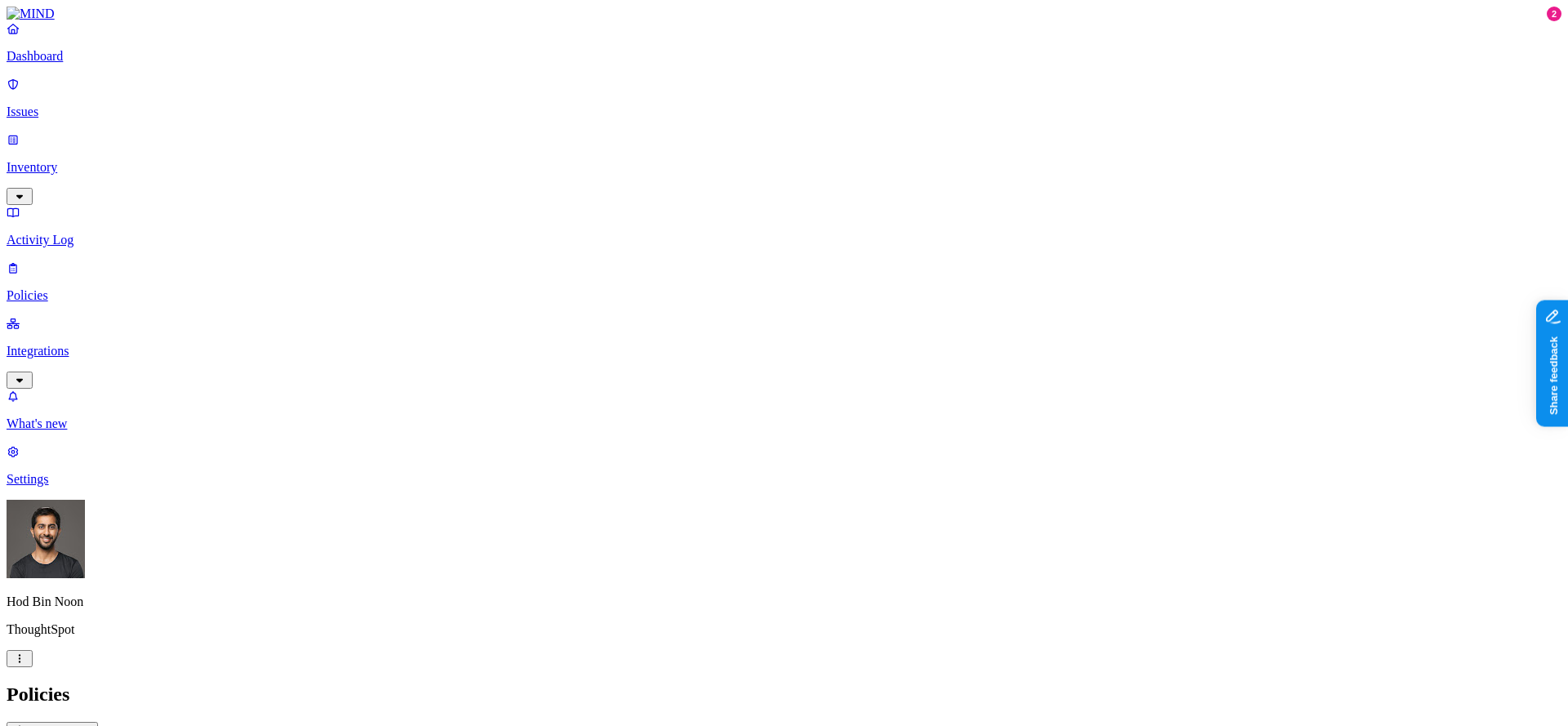
click at [70, 431] on p "What's new" at bounding box center [784, 424] width 1555 height 15
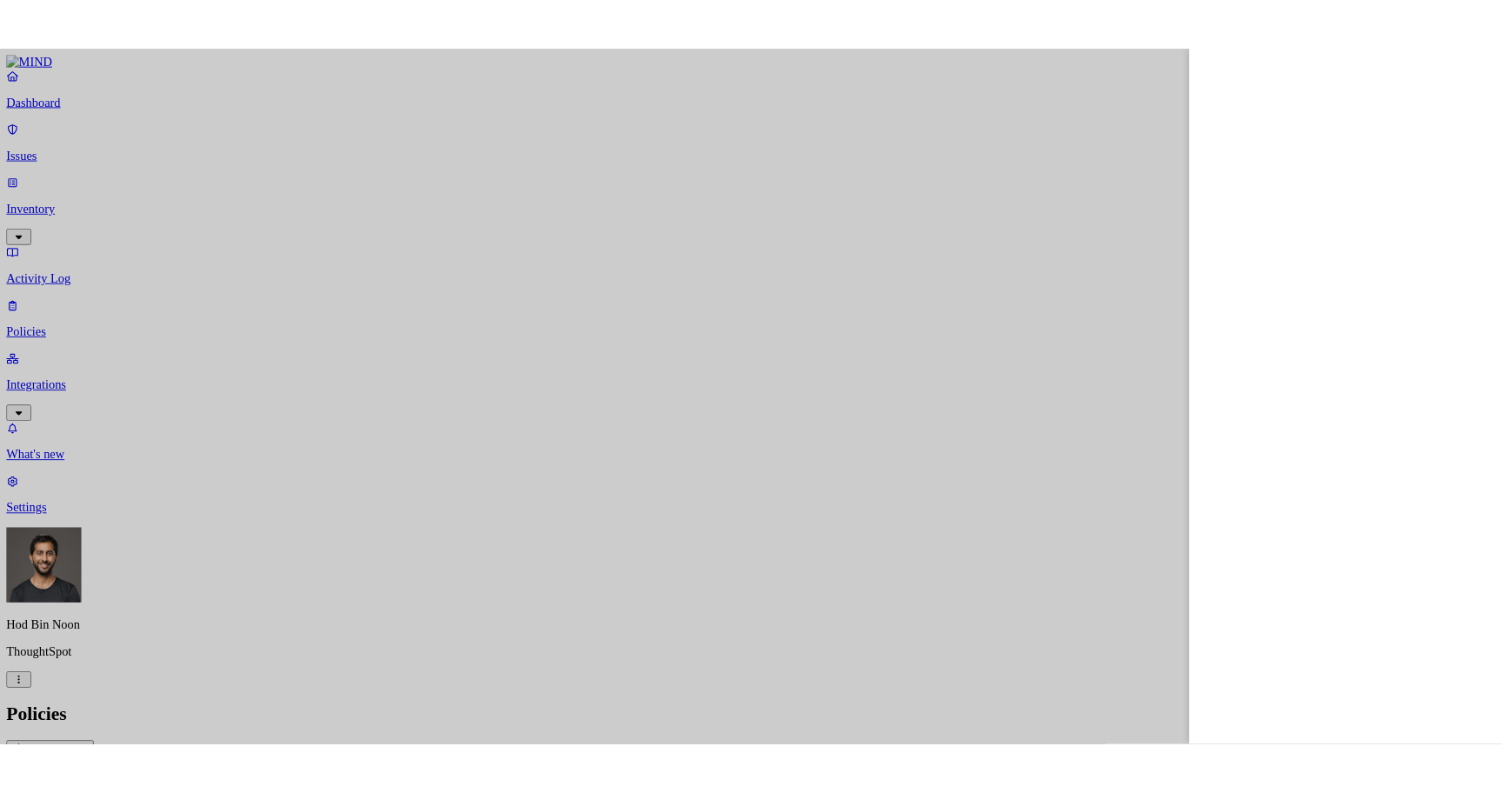
scroll to position [419, 0]
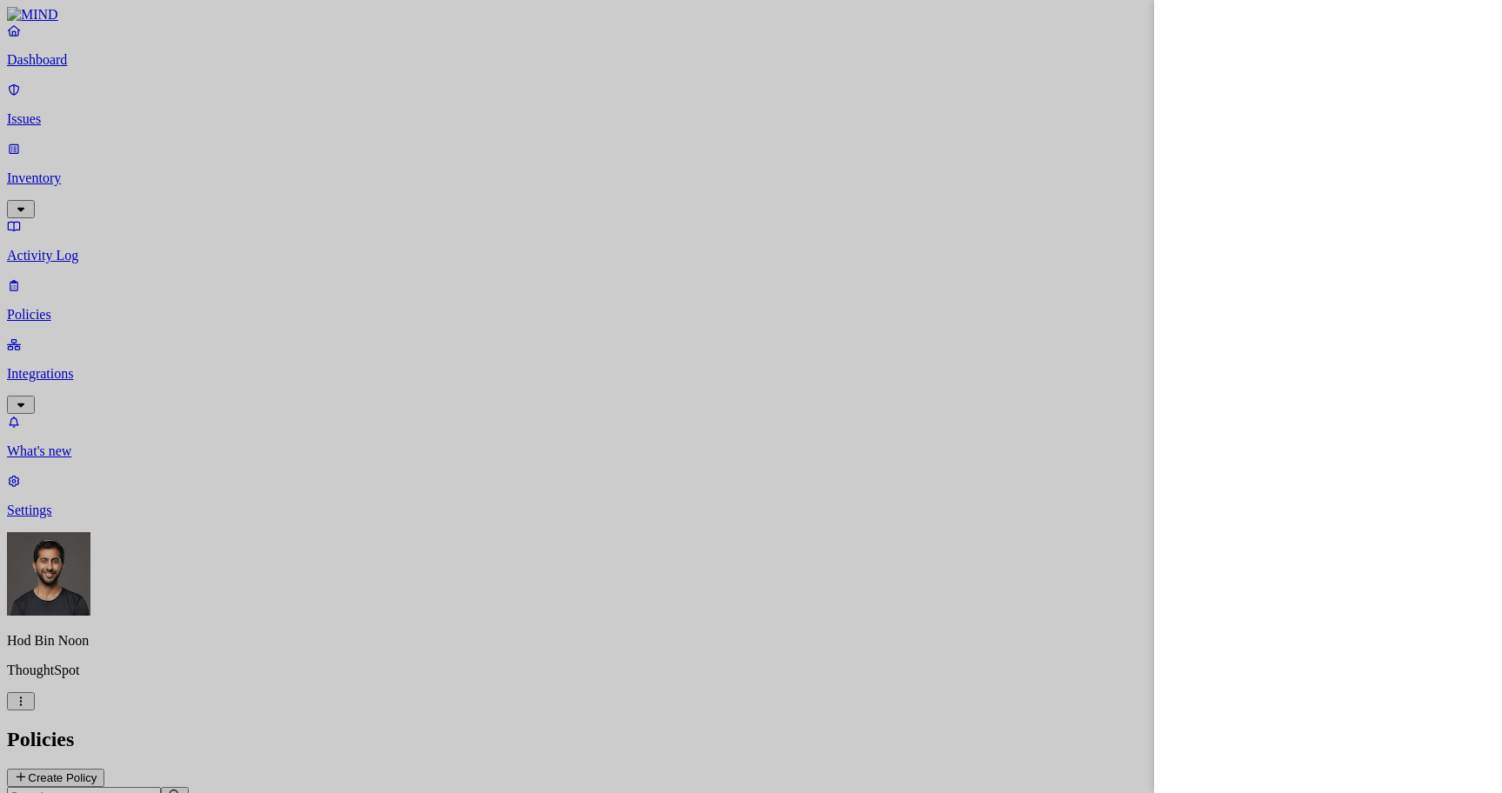
click at [858, 488] on div at bounding box center [751, 396] width 1502 height 793
